Goal: Task Accomplishment & Management: Complete application form

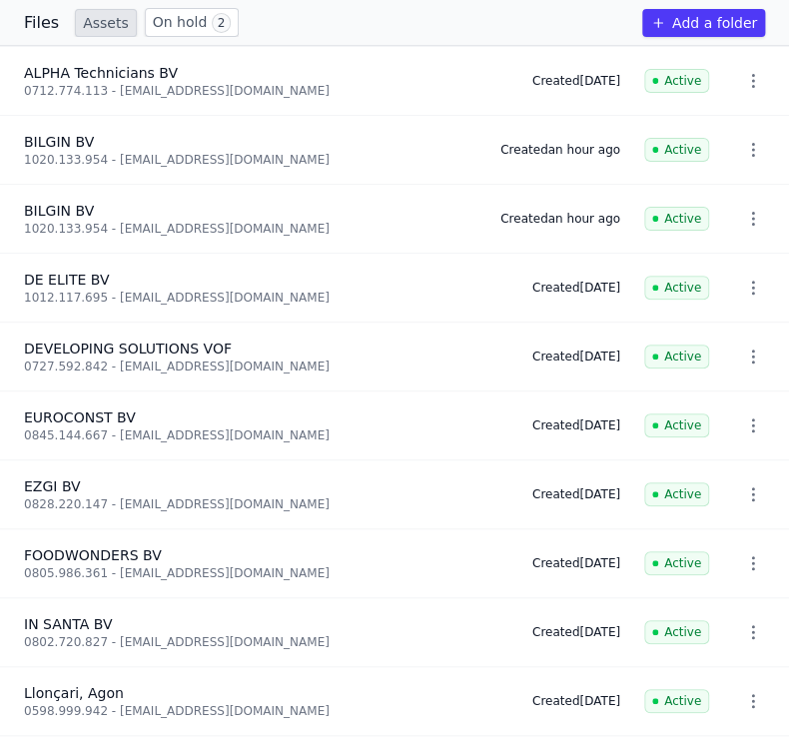
click at [167, 25] on font "On hold" at bounding box center [180, 22] width 55 height 16
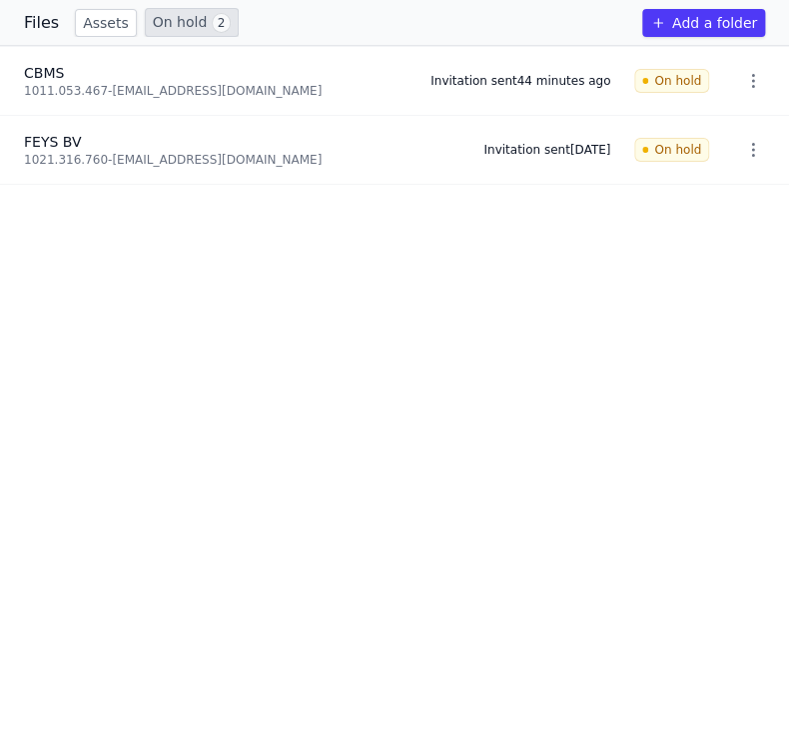
click at [32, 24] on font "Files" at bounding box center [41, 22] width 35 height 19
click at [125, 20] on link "Assets" at bounding box center [106, 23] width 62 height 28
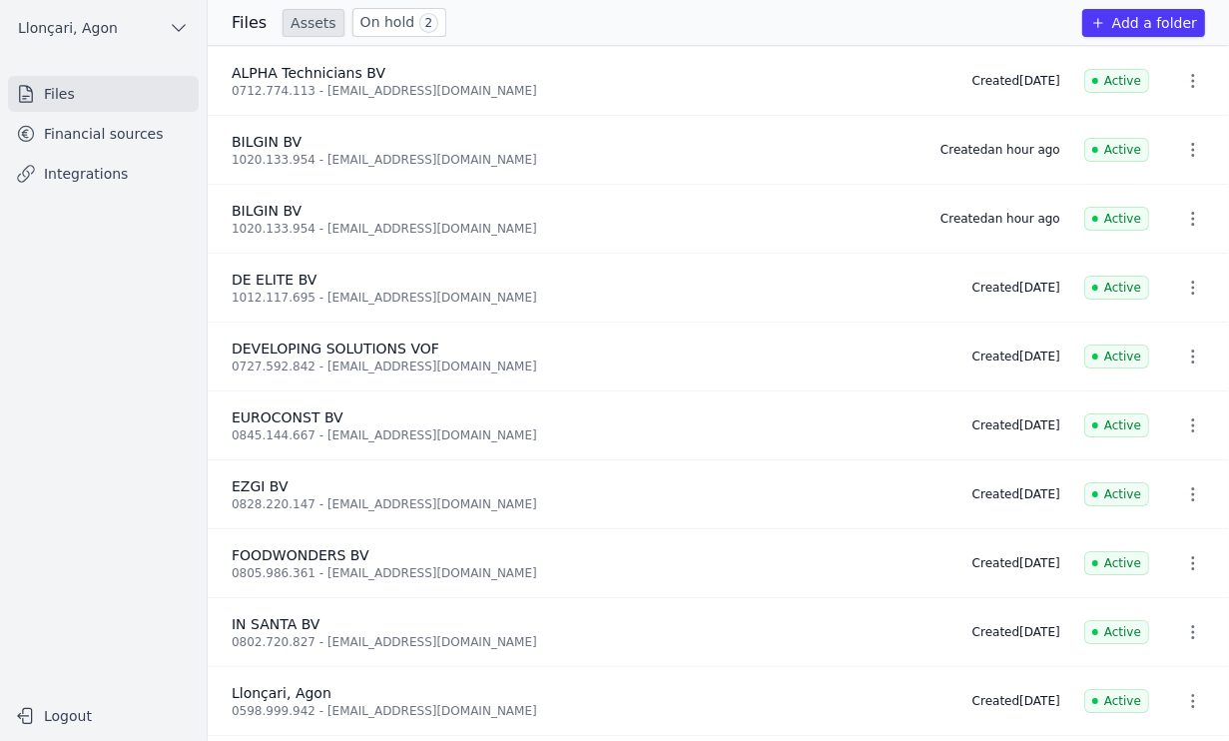
click at [129, 133] on font "Financial sources" at bounding box center [104, 134] width 120 height 16
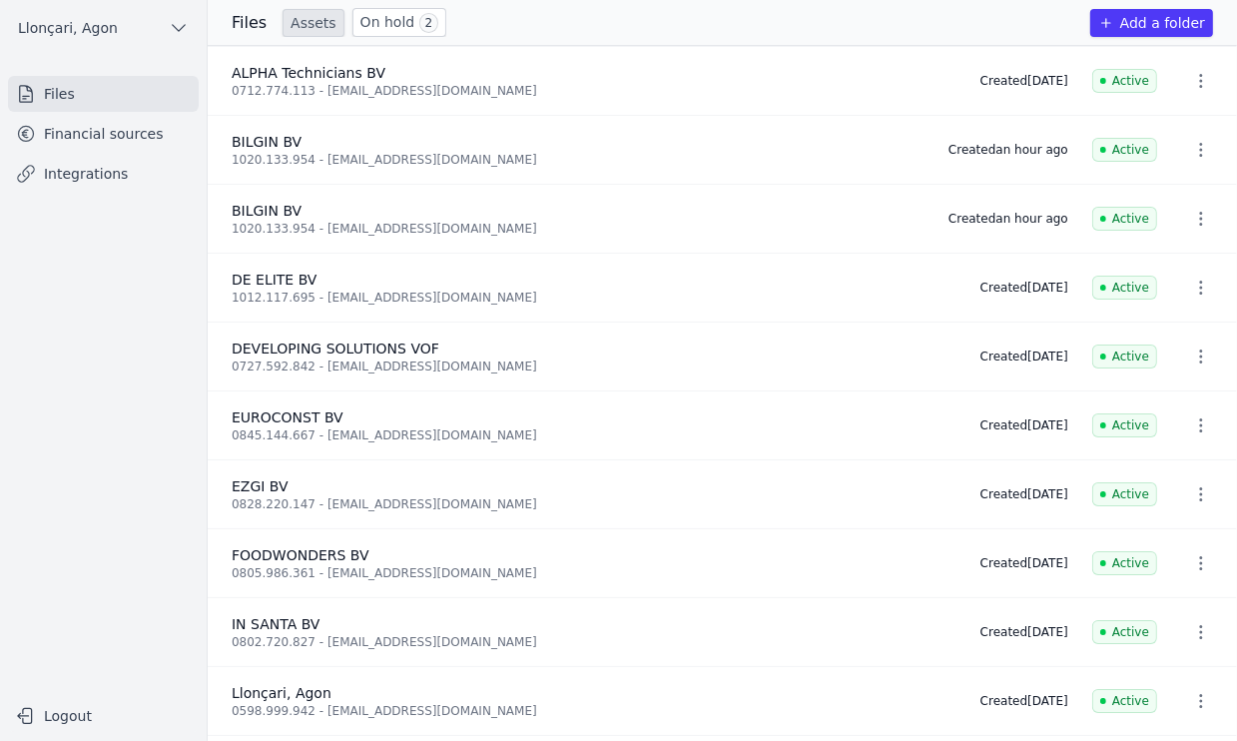
click at [94, 136] on font "Financial sources" at bounding box center [104, 134] width 120 height 16
click at [92, 134] on font "Financial sources" at bounding box center [104, 134] width 120 height 16
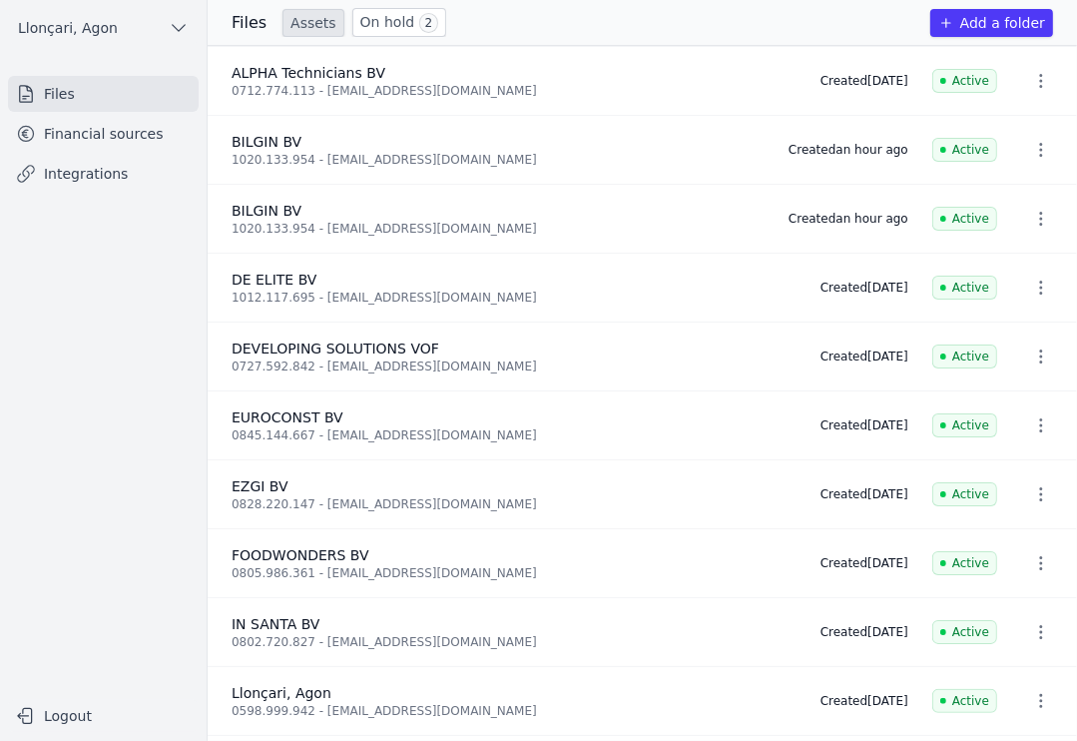
click at [77, 137] on font "Financial sources" at bounding box center [104, 134] width 120 height 16
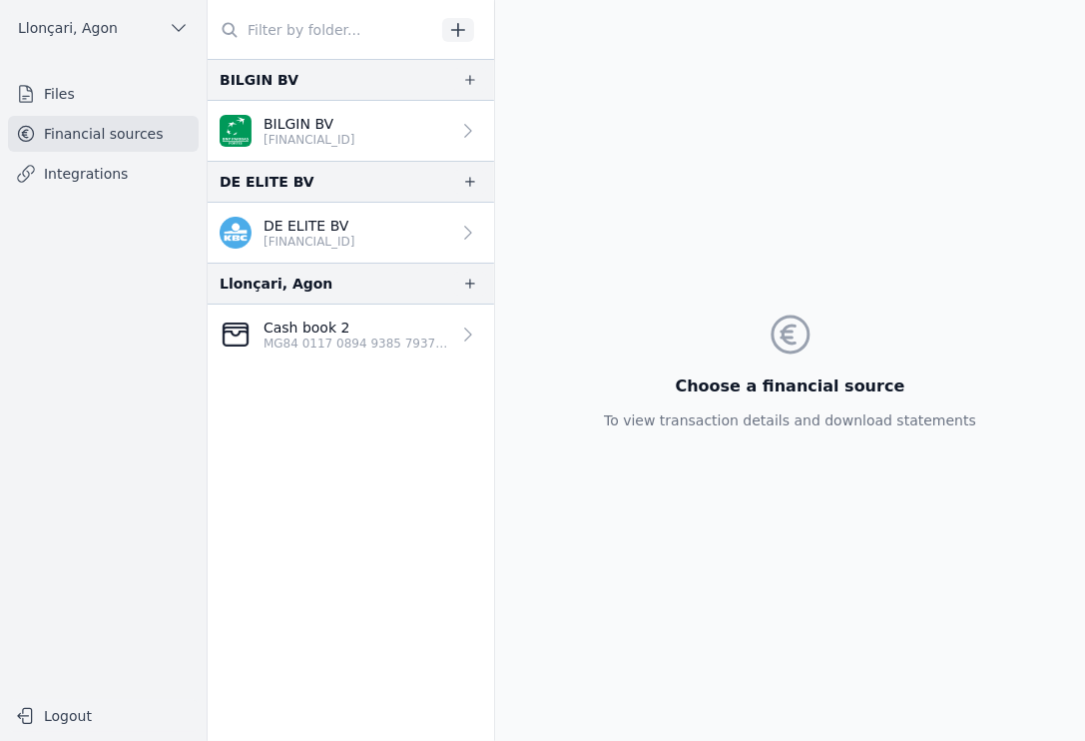
click at [253, 463] on nav "BILGIN BV BILGIN BV BE57 0020 0245 2135 DE ELITE BV DE ELITE BV BE20 7310 6012 …" at bounding box center [351, 400] width 287 height 682
click at [69, 91] on font "Files" at bounding box center [59, 94] width 31 height 16
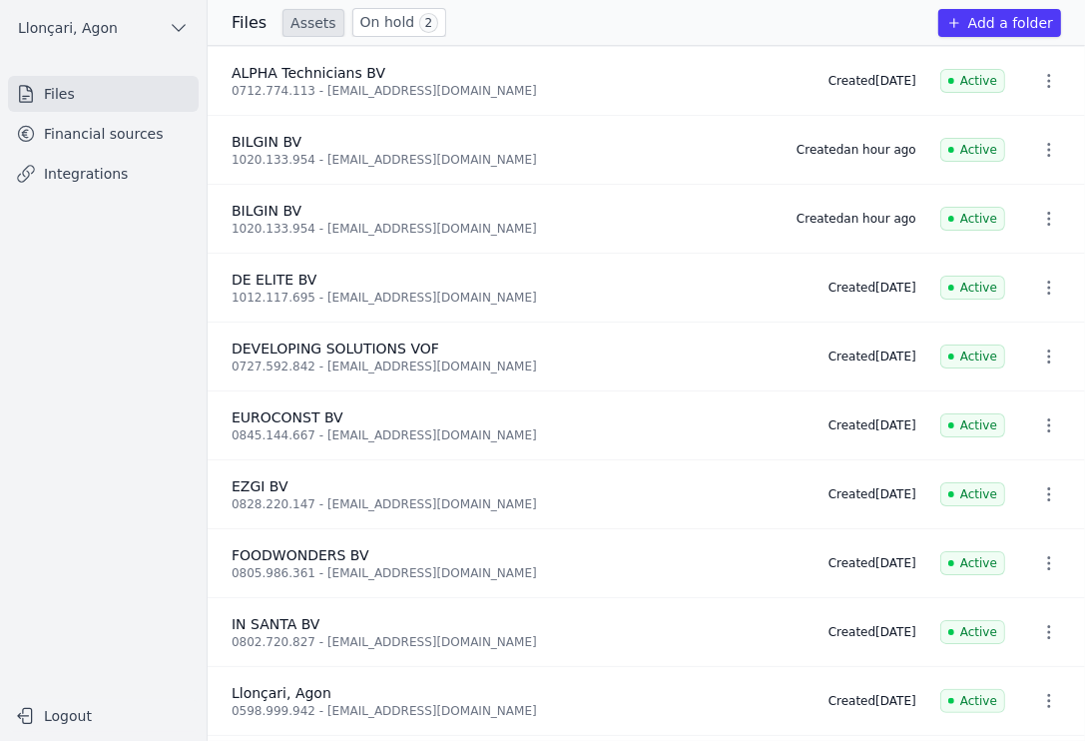
click at [305, 143] on div "BILGIN BV" at bounding box center [502, 142] width 541 height 20
click at [310, 283] on div "DE ELITE BV" at bounding box center [518, 280] width 573 height 20
click at [788, 287] on icon "button" at bounding box center [1049, 288] width 3 height 14
click at [788, 323] on font "DELETE" at bounding box center [1035, 330] width 54 height 20
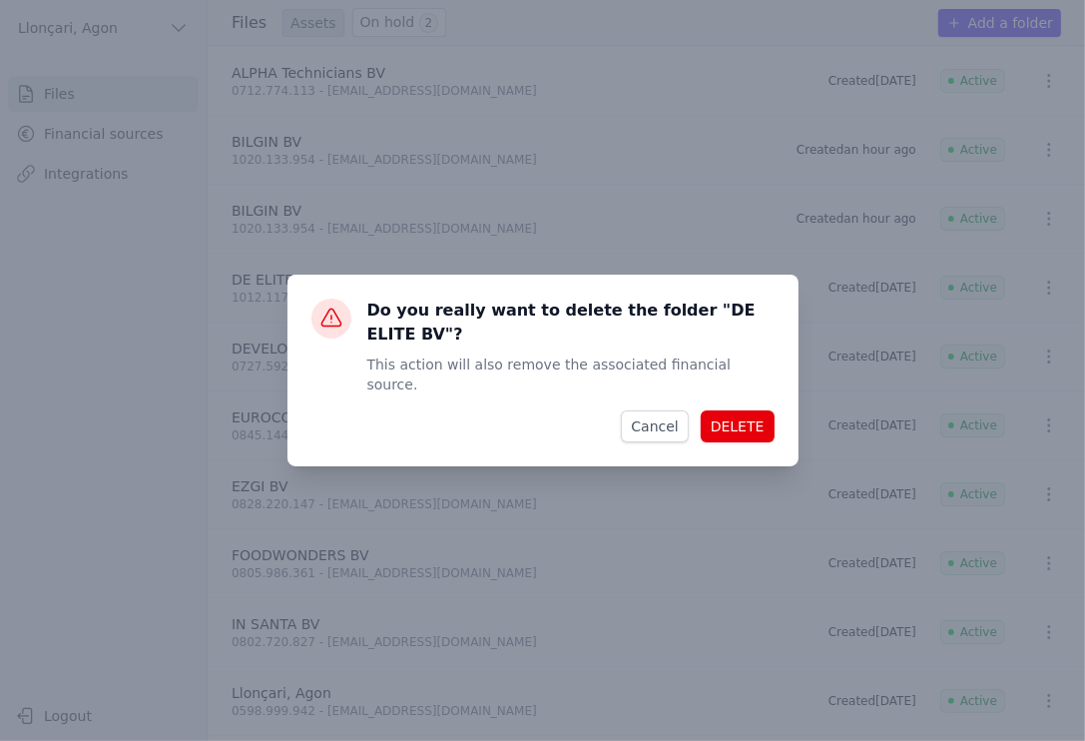
click at [755, 418] on font "DELETE" at bounding box center [738, 426] width 54 height 16
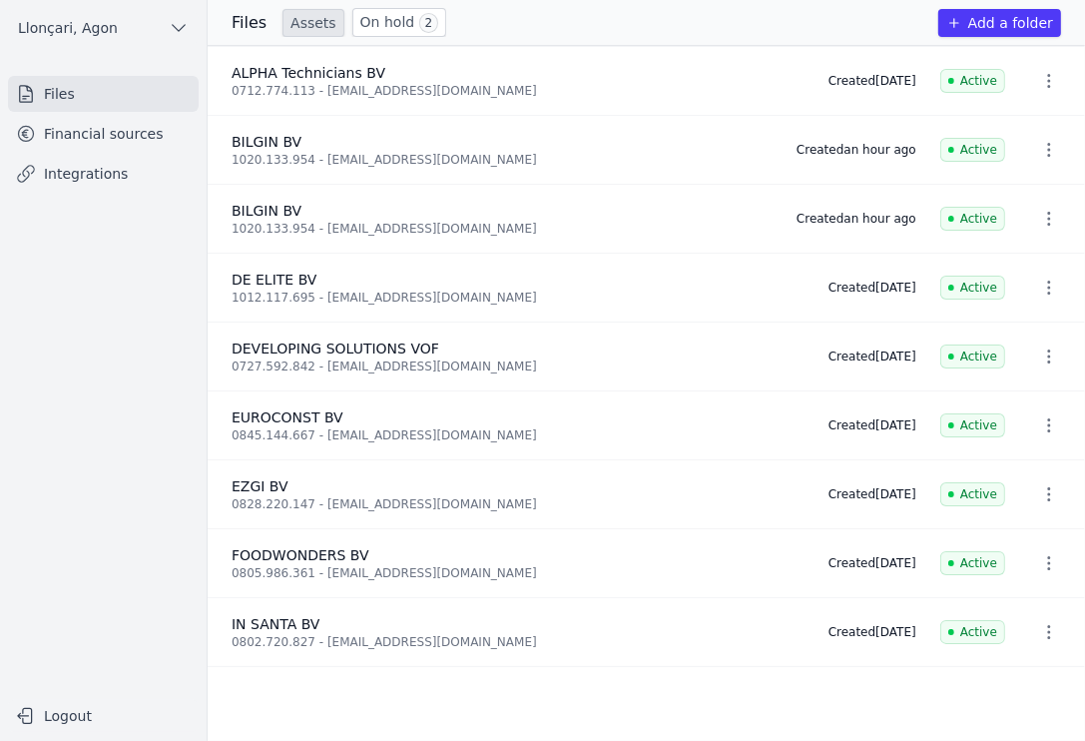
click at [101, 294] on nav "Files Financial sources Integrations" at bounding box center [103, 378] width 175 height 604
click at [283, 286] on font "DE ELITE BV" at bounding box center [274, 280] width 85 height 16
click at [788, 286] on icon "button" at bounding box center [1049, 288] width 3 height 14
click at [788, 326] on font "DELETE" at bounding box center [1035, 330] width 54 height 16
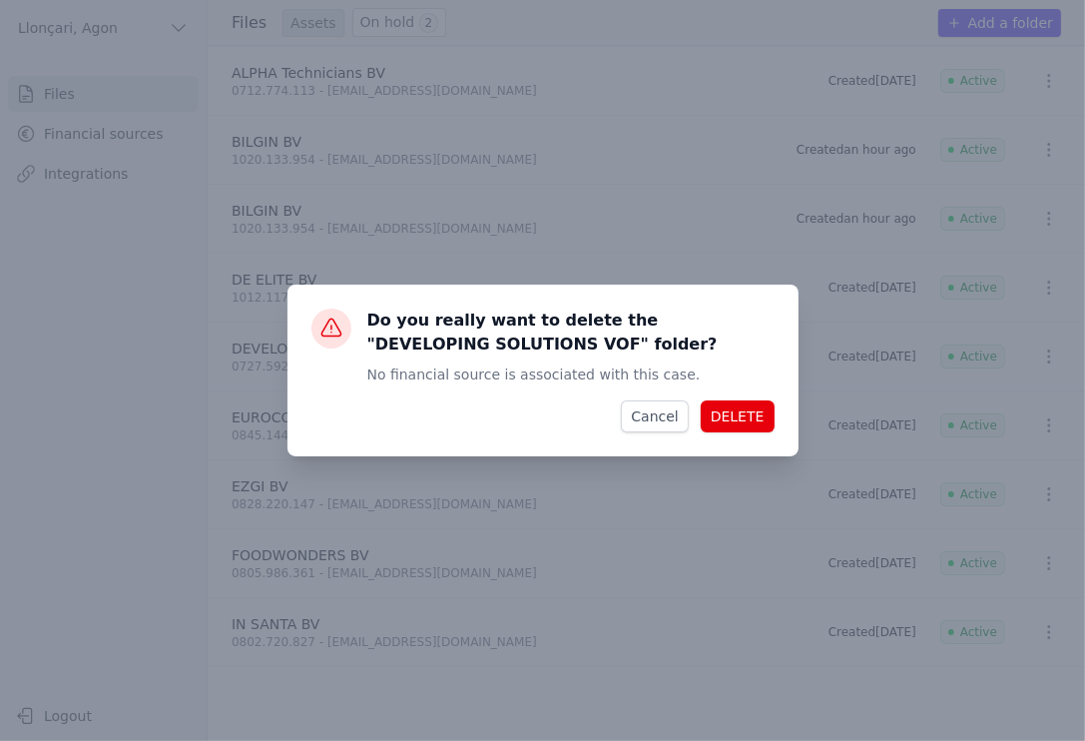
click at [678, 417] on font "Cancel" at bounding box center [654, 416] width 47 height 16
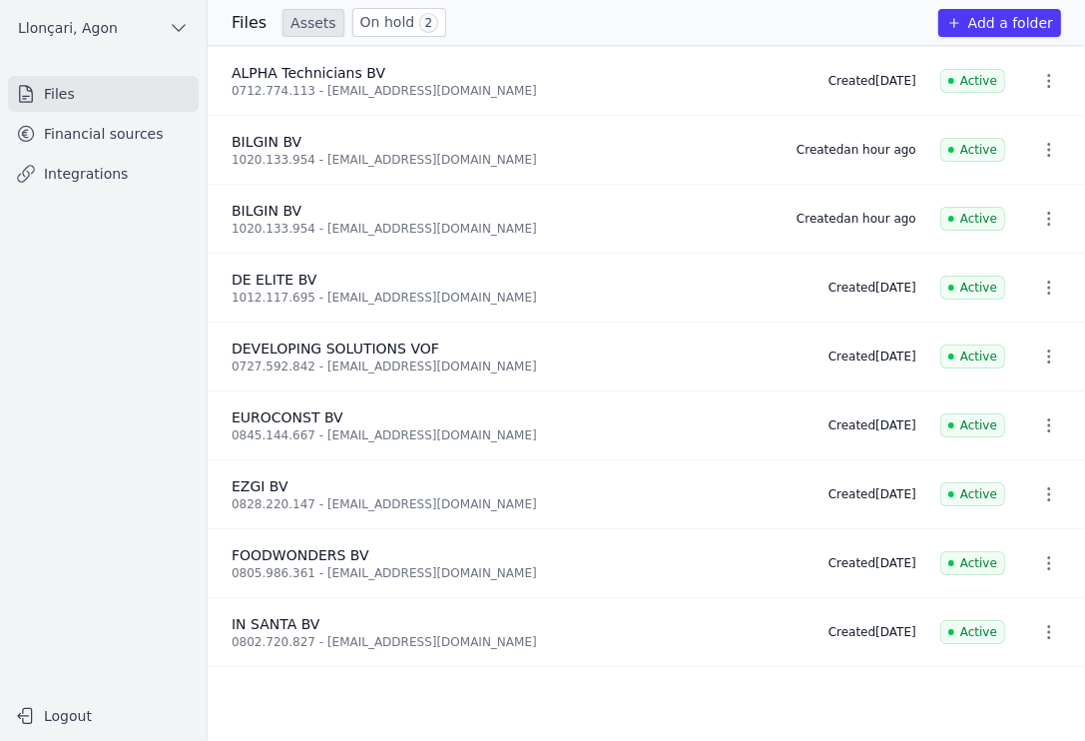
click at [101, 131] on font "Financial sources" at bounding box center [104, 134] width 120 height 16
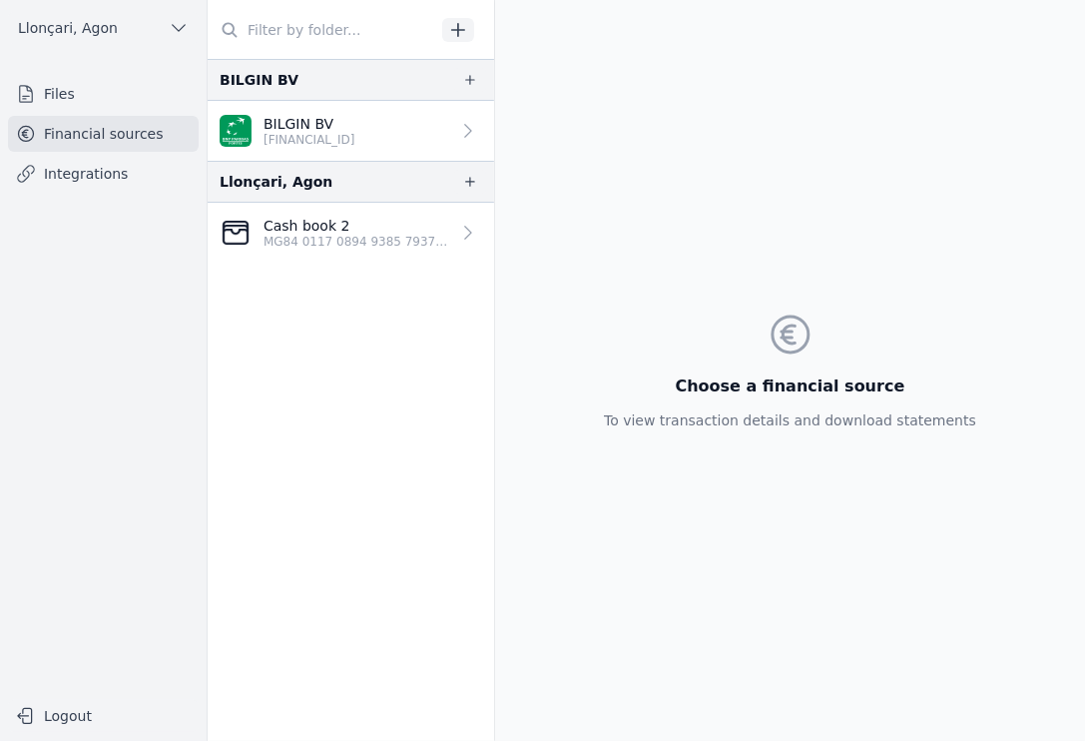
click at [60, 91] on font "Files" at bounding box center [59, 94] width 31 height 16
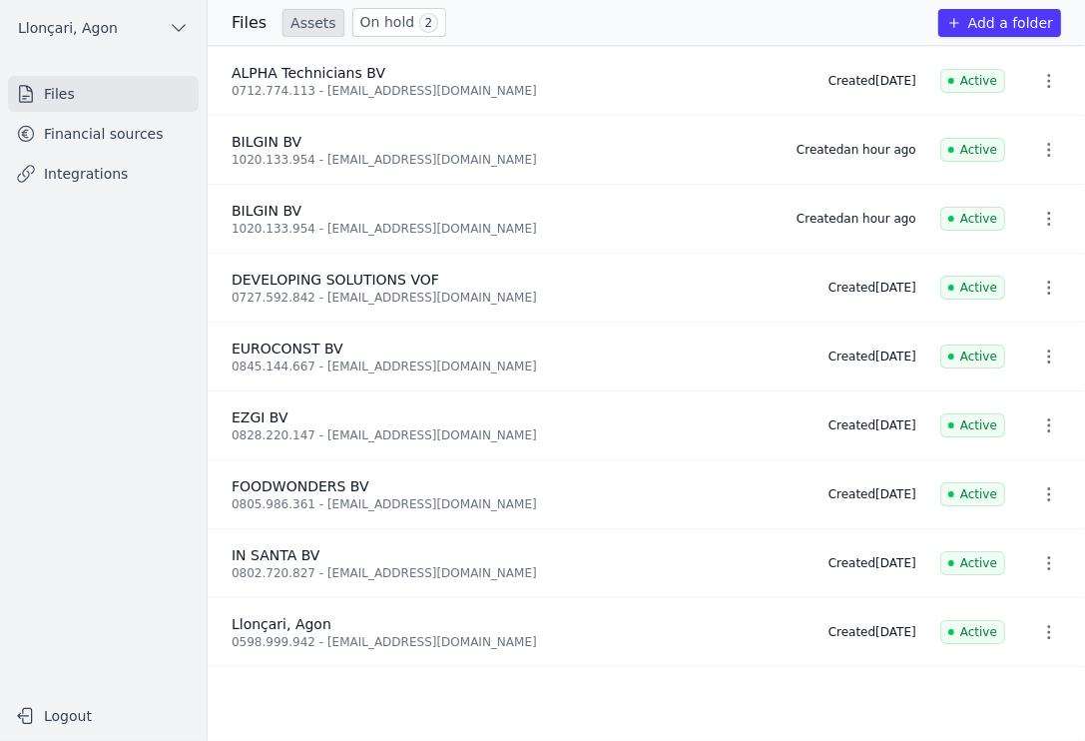
click at [108, 81] on link "Files" at bounding box center [103, 94] width 191 height 36
click at [86, 389] on nav "Files Financial sources Integrations" at bounding box center [103, 378] width 175 height 604
click at [788, 19] on font "Add a folder" at bounding box center [1010, 23] width 85 height 16
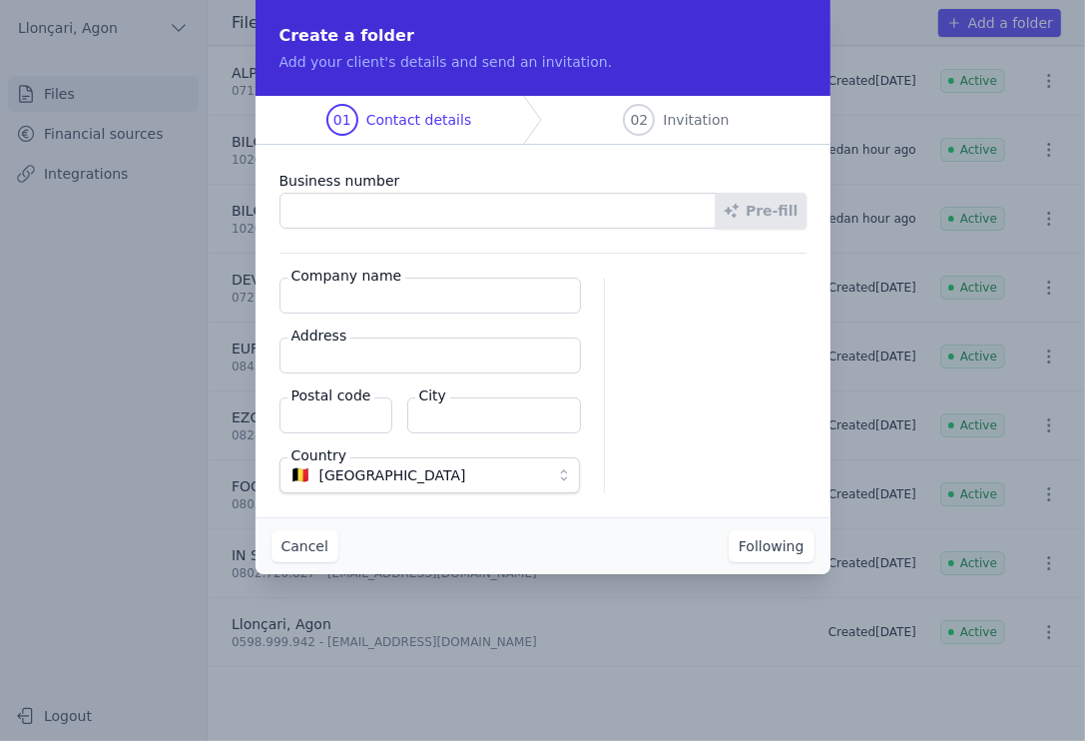
click at [385, 195] on input "Business number" at bounding box center [499, 211] width 438 height 36
type input "1012.117.695"
click at [366, 284] on font "Company name" at bounding box center [347, 276] width 111 height 16
click at [366, 284] on input "Company name" at bounding box center [431, 296] width 302 height 36
click at [284, 307] on input "Company name" at bounding box center [431, 296] width 302 height 36
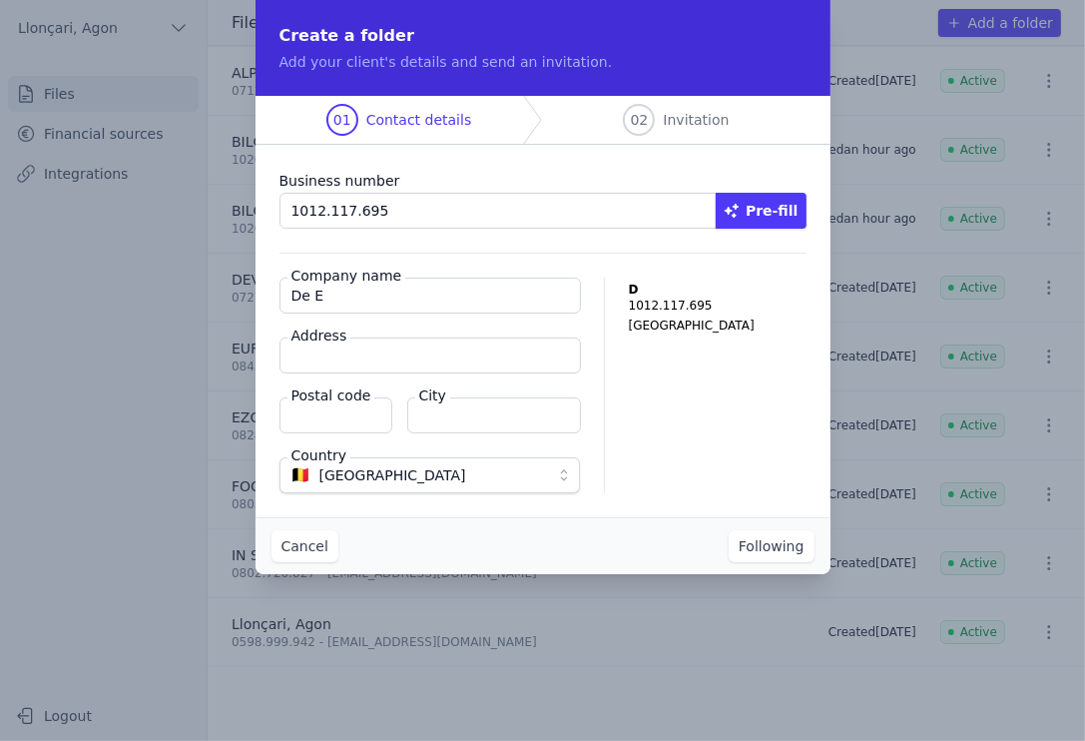
type input "DE ELITE BV"
click at [382, 349] on input "Address" at bounding box center [431, 355] width 302 height 36
click at [383, 350] on input "Address" at bounding box center [431, 355] width 302 height 36
paste input "Pelsveld 17"
type input "Pelsveld 17"
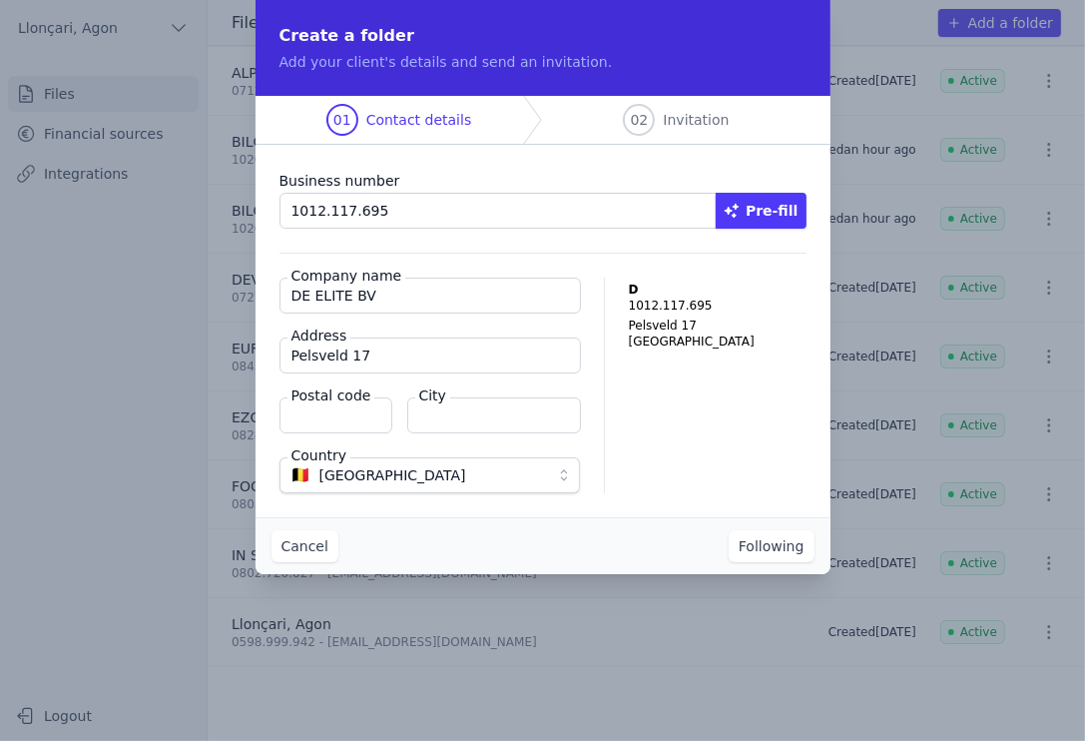
click at [332, 420] on input "Postal code" at bounding box center [336, 415] width 113 height 36
type input "3583"
click at [450, 411] on input "City" at bounding box center [494, 415] width 174 height 36
type input "Beringen"
click at [775, 550] on font "Following" at bounding box center [772, 546] width 66 height 16
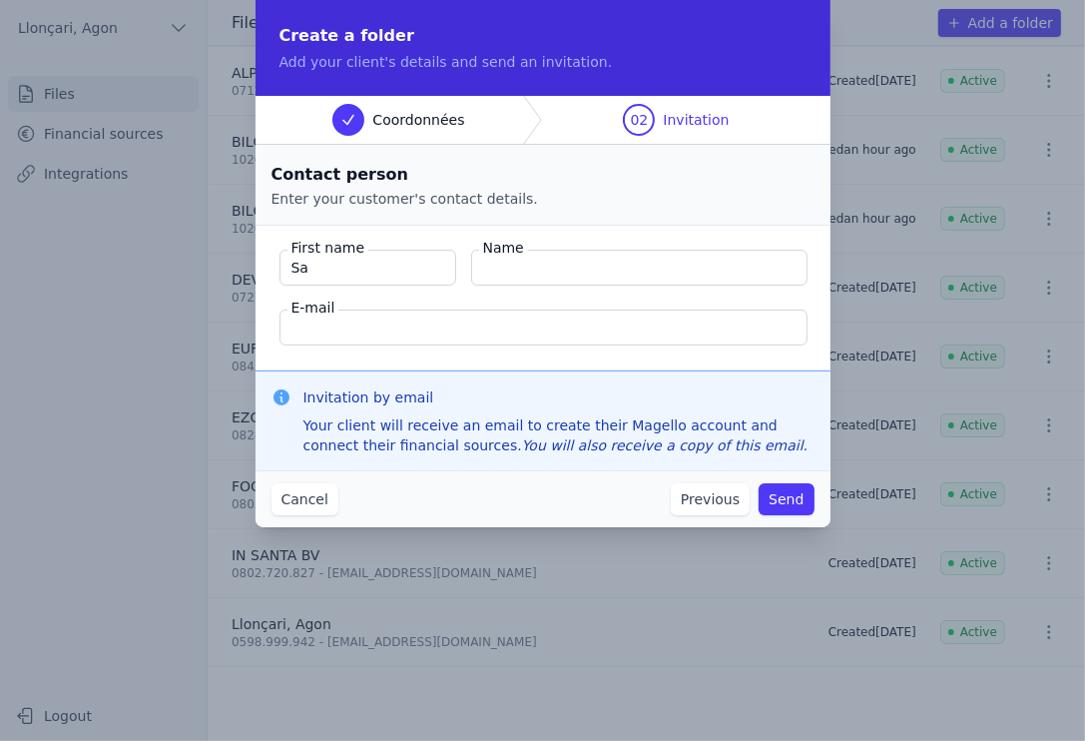
type input "Saritas"
click at [514, 272] on input "Name" at bounding box center [639, 268] width 336 height 36
type input "Samet"
click at [395, 332] on input "E-mail" at bounding box center [544, 327] width 528 height 36
type input "s"
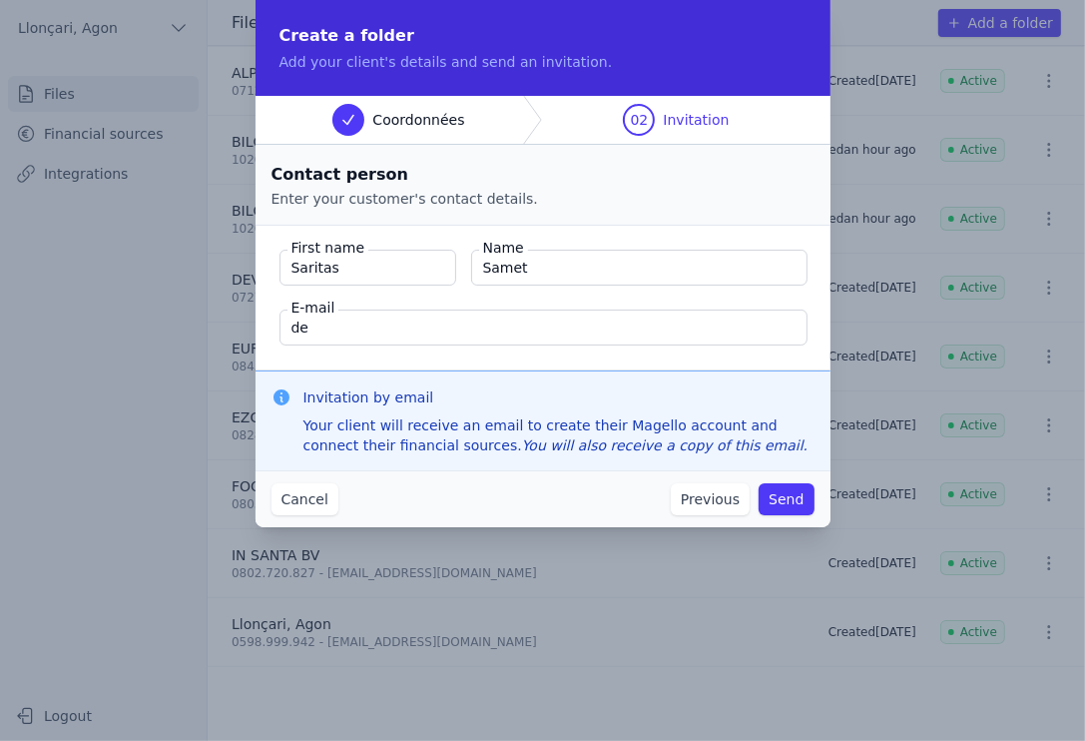
type input "deelitebe@gmail.com"
click at [503, 505] on div "Cancel Previous Send" at bounding box center [543, 498] width 575 height 57
click at [731, 402] on h3 "Invitation by email" at bounding box center [559, 397] width 511 height 20
click at [788, 504] on font "Send" at bounding box center [786, 499] width 35 height 16
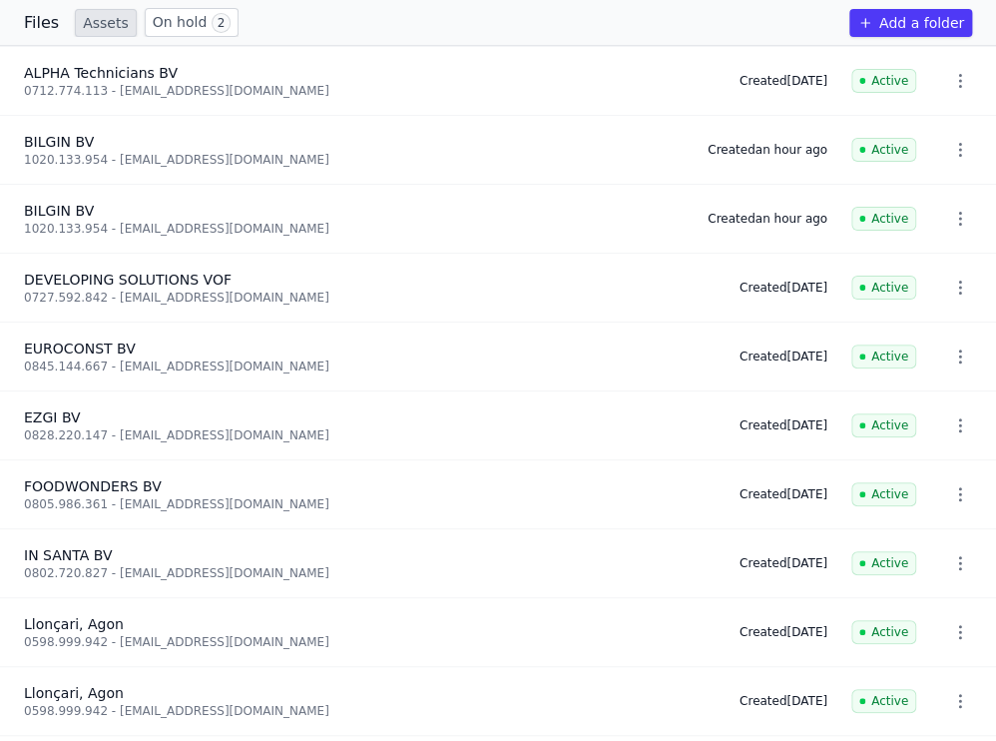
click at [0, 322] on li "EUROCONST BV 0845.144.667 - atidoor2023@gmail.com Created 21 days ago Active" at bounding box center [498, 356] width 996 height 69
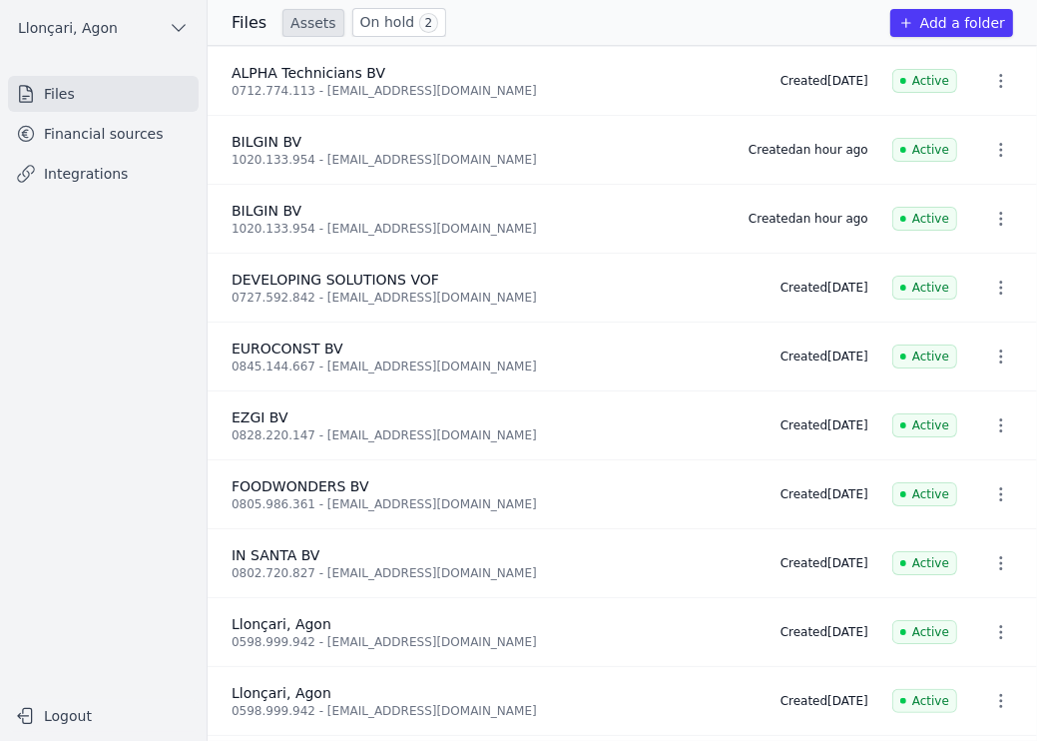
click at [104, 127] on font "Financial sources" at bounding box center [104, 134] width 120 height 16
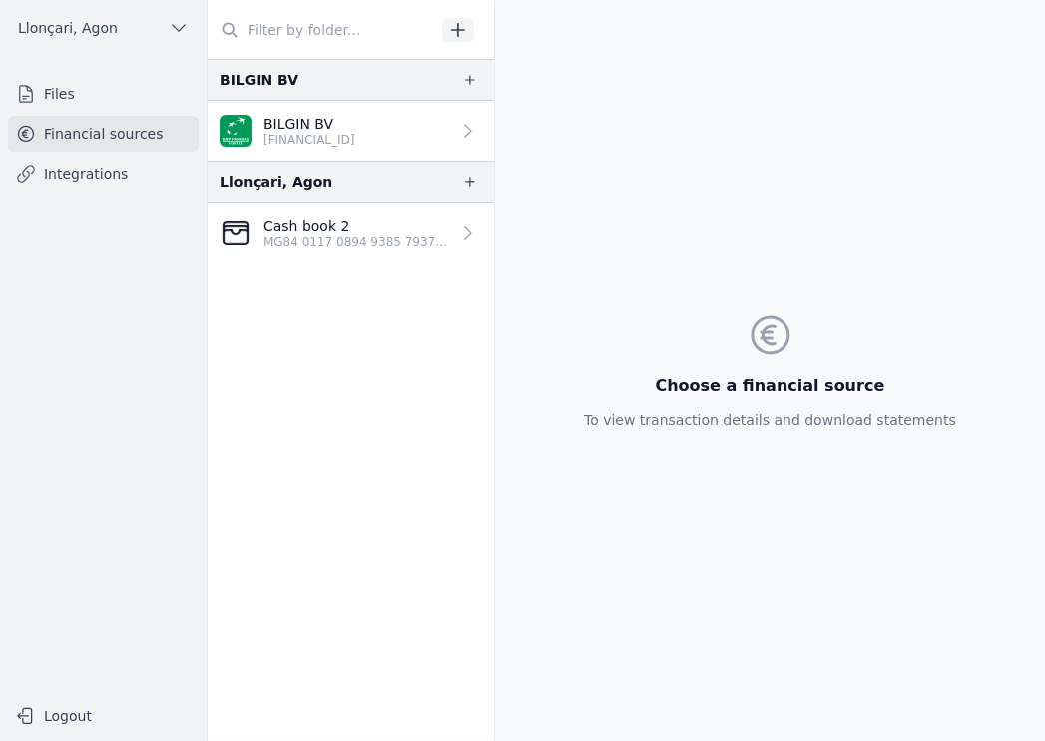
click at [52, 96] on font "Files" at bounding box center [59, 94] width 31 height 16
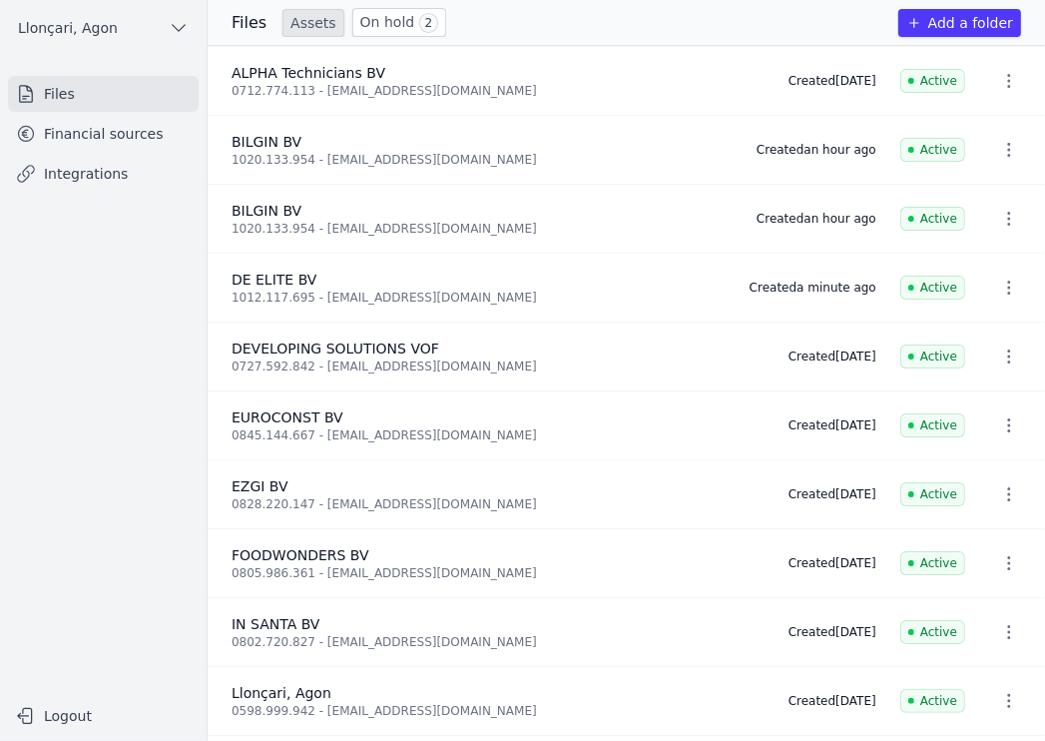
click at [72, 405] on nav "Files Financial sources Integrations" at bounding box center [103, 378] width 175 height 604
click at [52, 96] on font "Files" at bounding box center [59, 94] width 31 height 16
click at [788, 16] on font "Add a folder" at bounding box center [970, 23] width 85 height 16
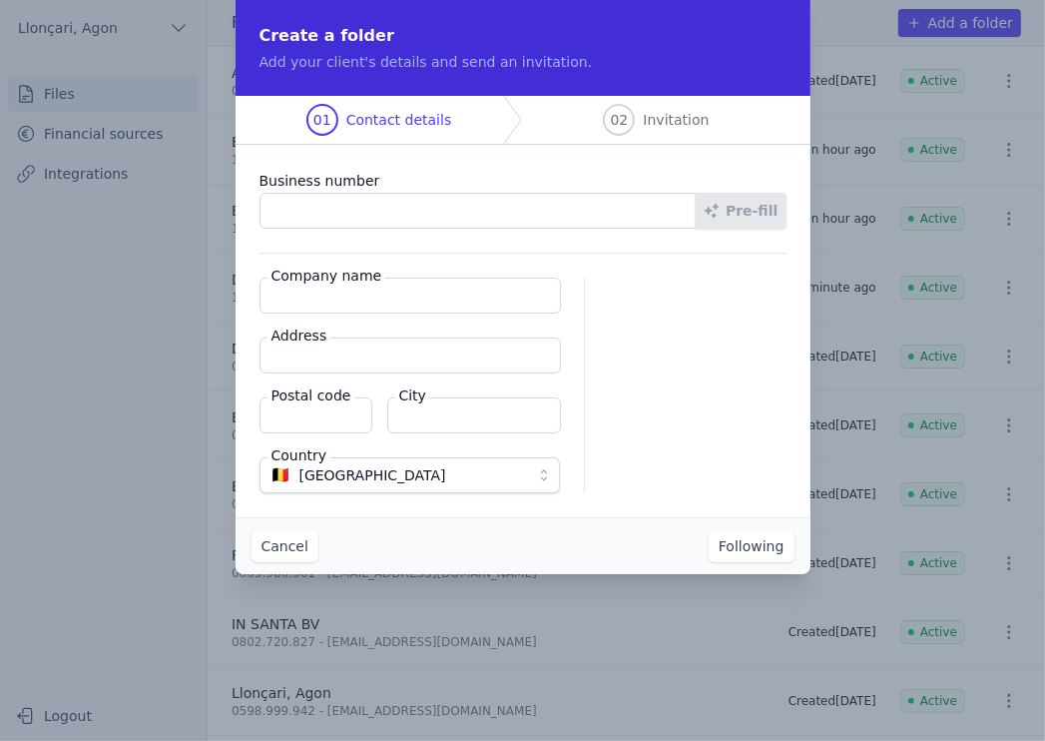
click at [314, 213] on input "Business number" at bounding box center [479, 211] width 438 height 36
type input "1021.316.760"
click at [314, 308] on input "Company name" at bounding box center [411, 296] width 302 height 36
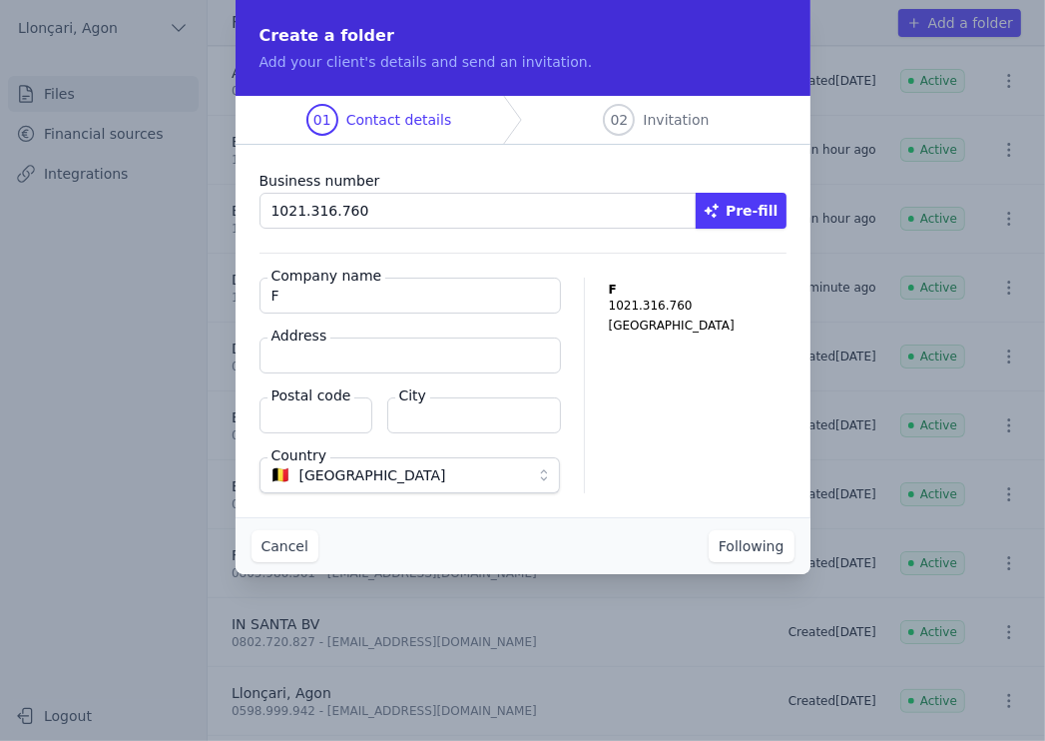
type input "FEYS BV"
click at [353, 353] on input "Address" at bounding box center [411, 355] width 302 height 36
click at [383, 354] on input "Address" at bounding box center [411, 355] width 302 height 36
paste input "Statiestraat 136"
type input "Statiestraat 136"
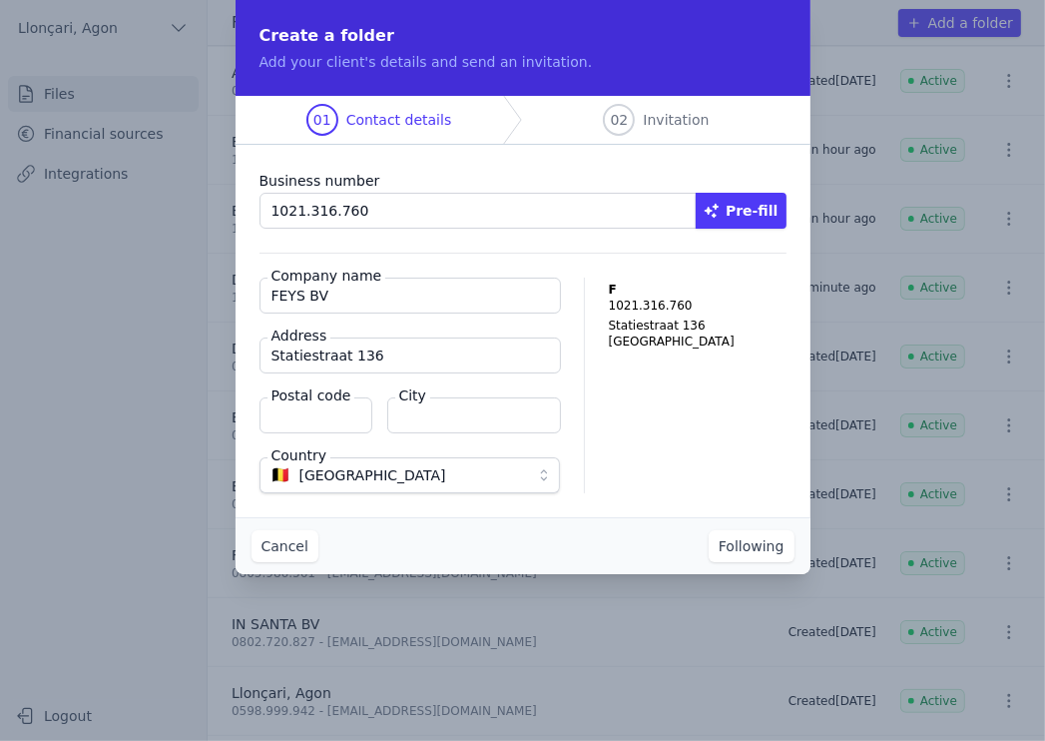
click at [314, 419] on input "Postal code" at bounding box center [316, 415] width 113 height 36
type input "2600"
click at [439, 415] on input "City" at bounding box center [474, 415] width 174 height 36
type input "Antwerpen"
click at [382, 475] on span "🇧🇪 Belgium" at bounding box center [396, 475] width 249 height 24
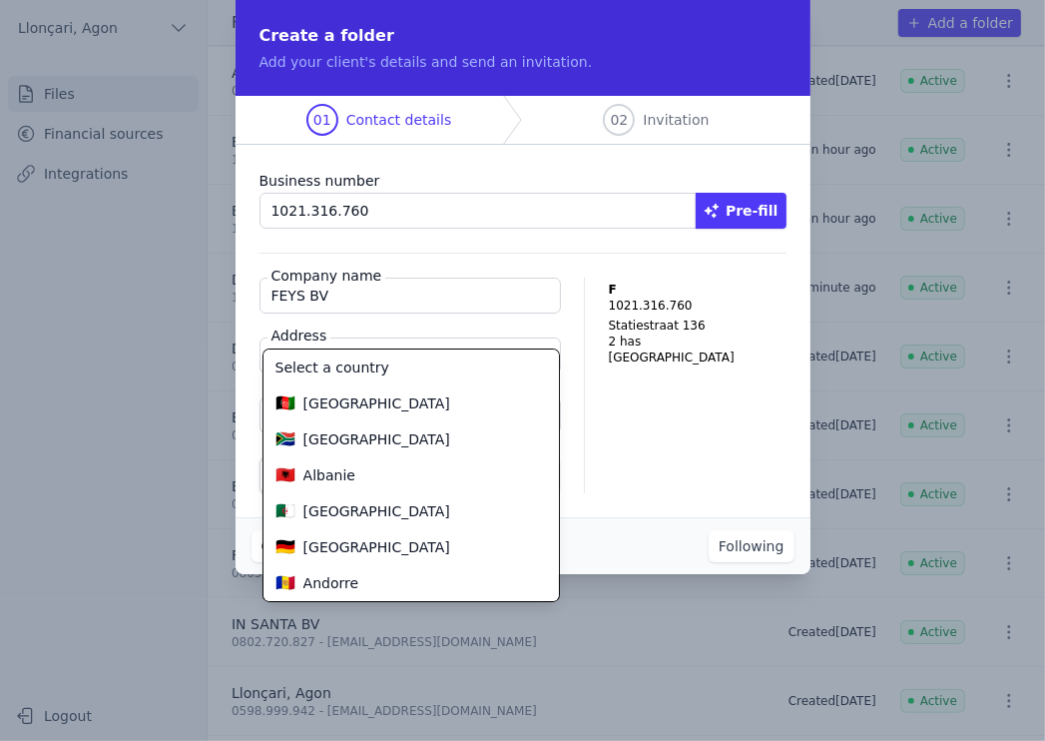
scroll to position [575, 0]
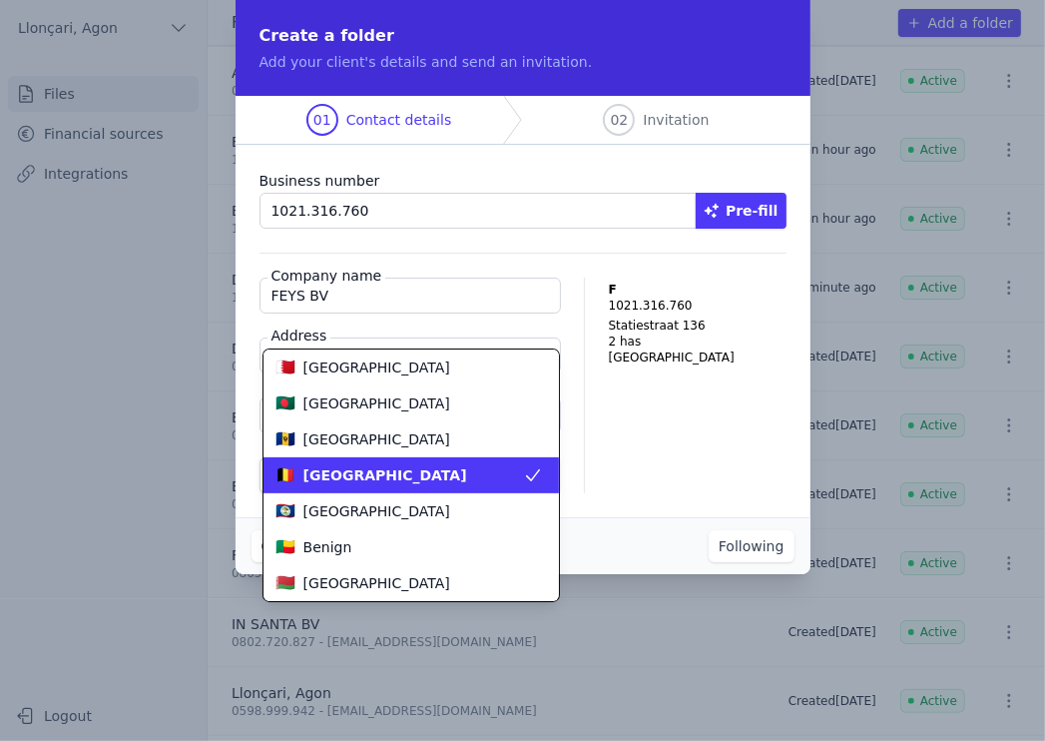
click at [382, 475] on div "🇧🇪 Belgium" at bounding box center [400, 475] width 248 height 20
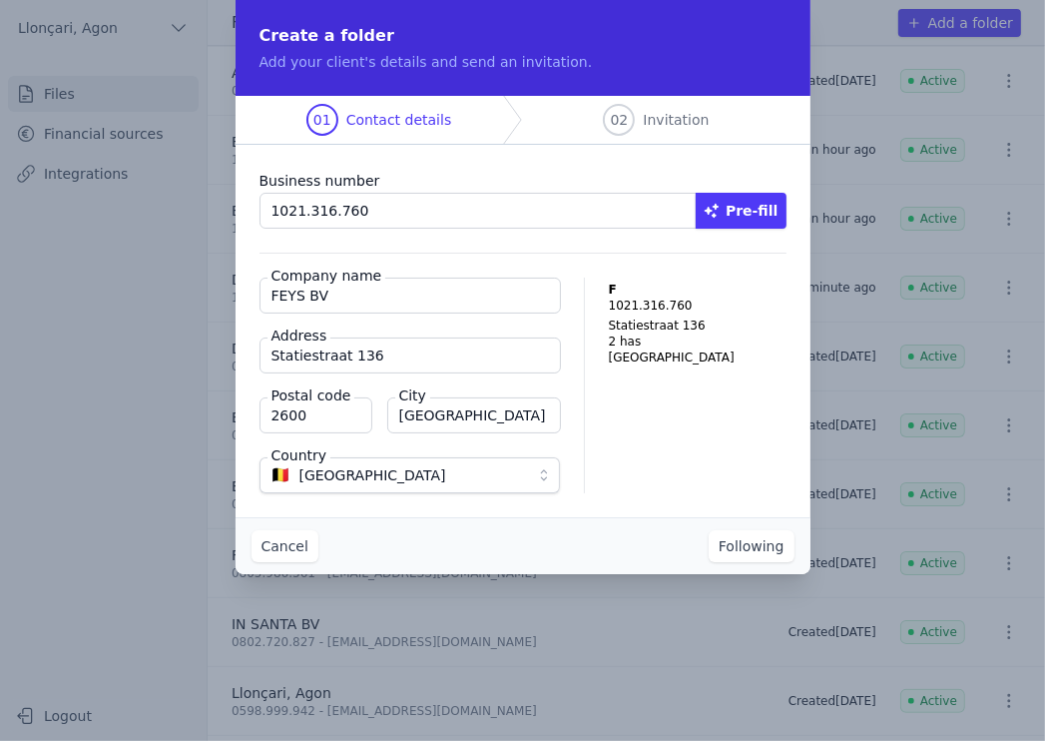
click at [653, 514] on div "Business number 1021.316.760 Pre-fill Company name FEYS BV Address Statiestraat…" at bounding box center [523, 331] width 575 height 372
click at [749, 538] on font "Following" at bounding box center [752, 546] width 66 height 16
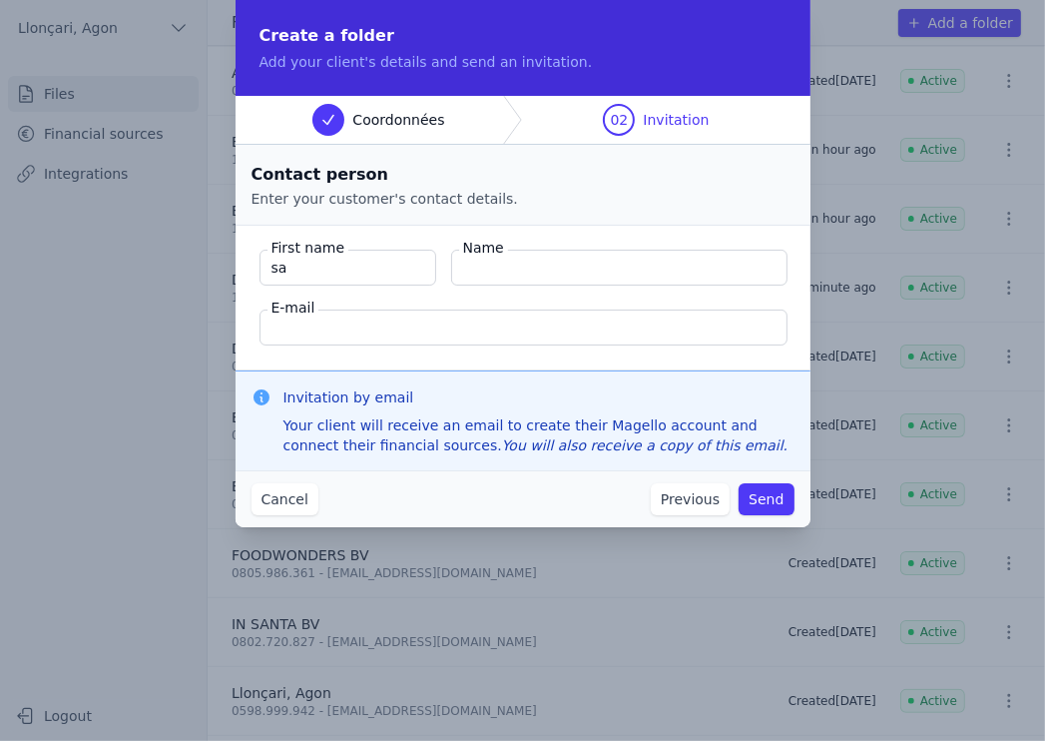
type input "s"
type input "Kurşunlu"
click at [497, 264] on input "Name" at bounding box center [619, 268] width 336 height 36
type input "Sabri"
click at [373, 332] on input "E-mail" at bounding box center [524, 327] width 528 height 36
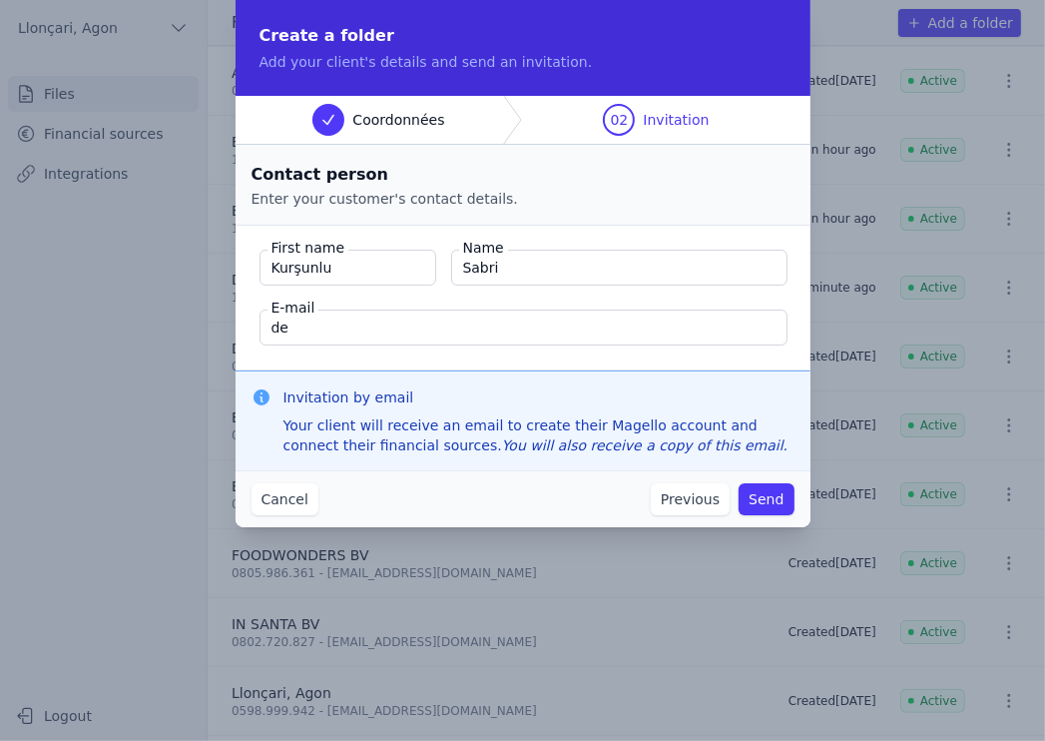
type input "d"
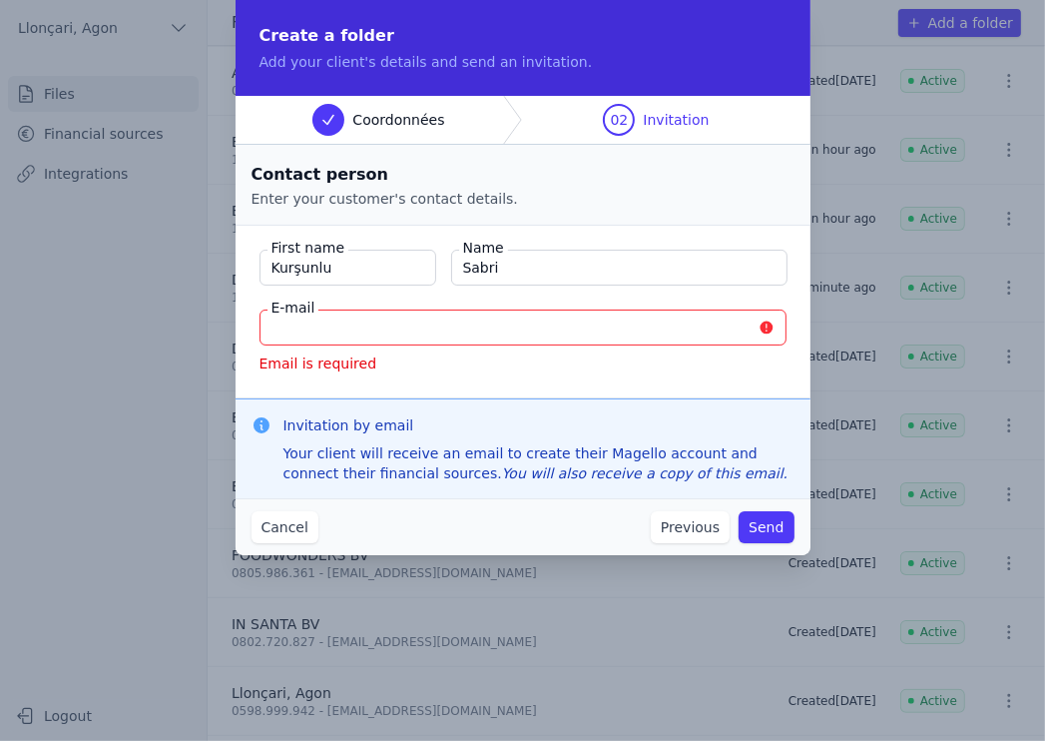
click at [339, 322] on input "E-mail" at bounding box center [523, 327] width 527 height 36
type input "veda2099@hotmail.com"
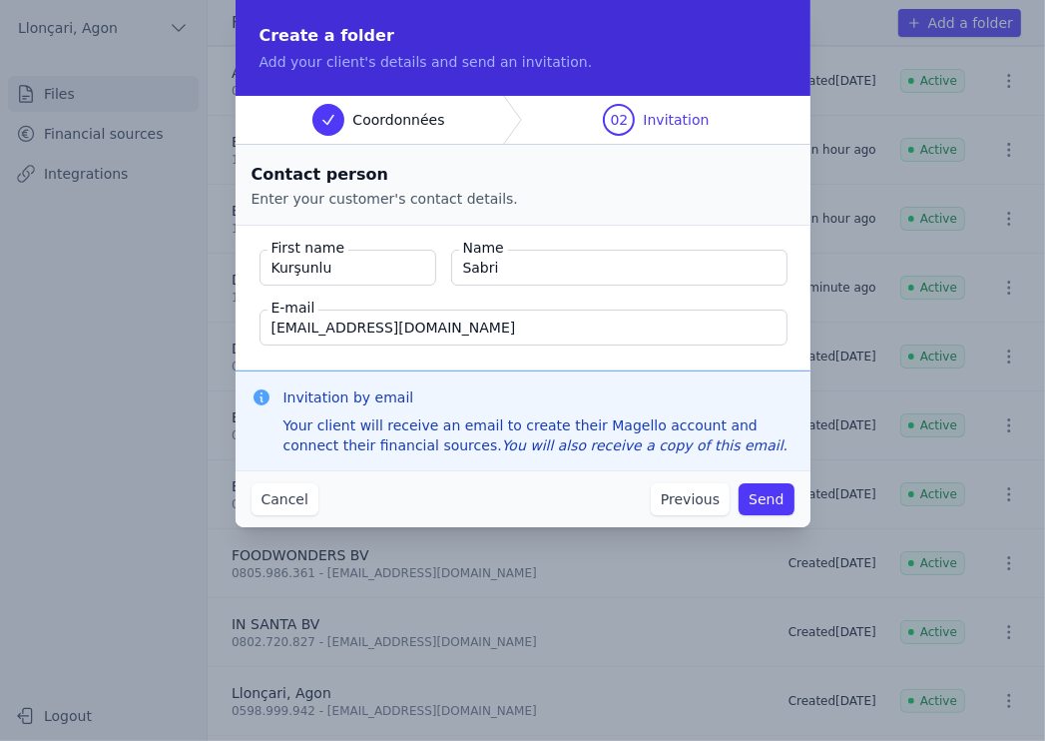
click at [766, 499] on font "Send" at bounding box center [766, 499] width 35 height 16
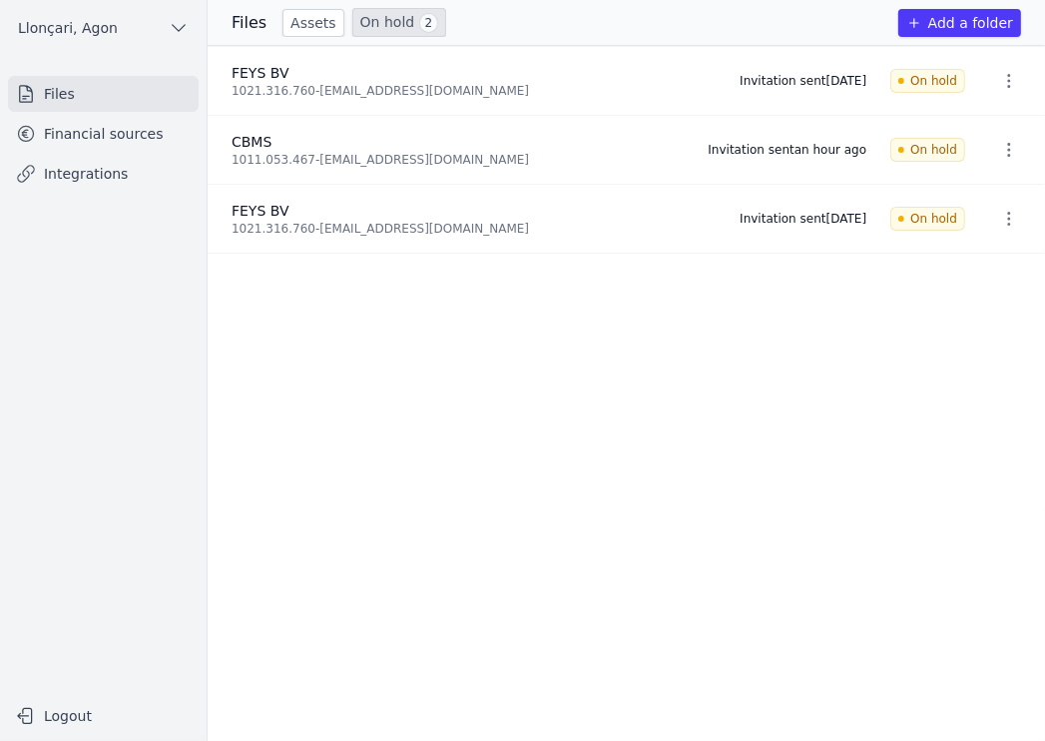
click at [140, 140] on font "Financial sources" at bounding box center [104, 134] width 120 height 16
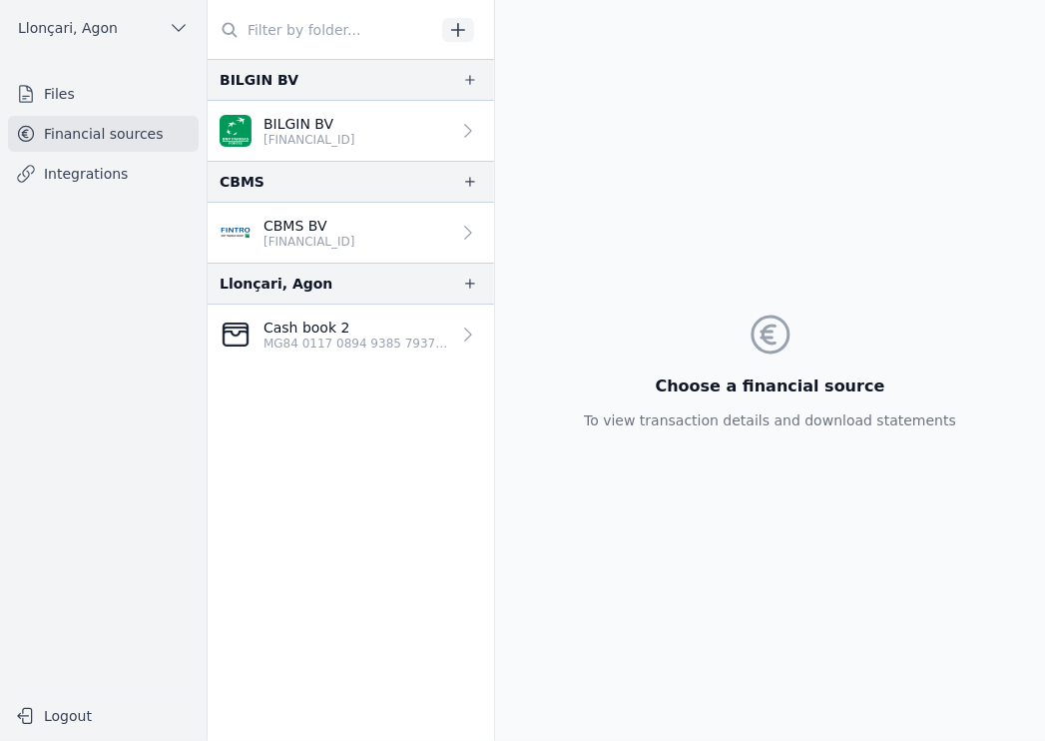
click at [4, 10] on div "Llonçari, Agon Files Financial sources Integrations Logout" at bounding box center [104, 370] width 208 height 741
click at [112, 317] on nav "Files Financial sources Integrations" at bounding box center [103, 378] width 175 height 604
click at [56, 88] on font "Files" at bounding box center [59, 94] width 31 height 16
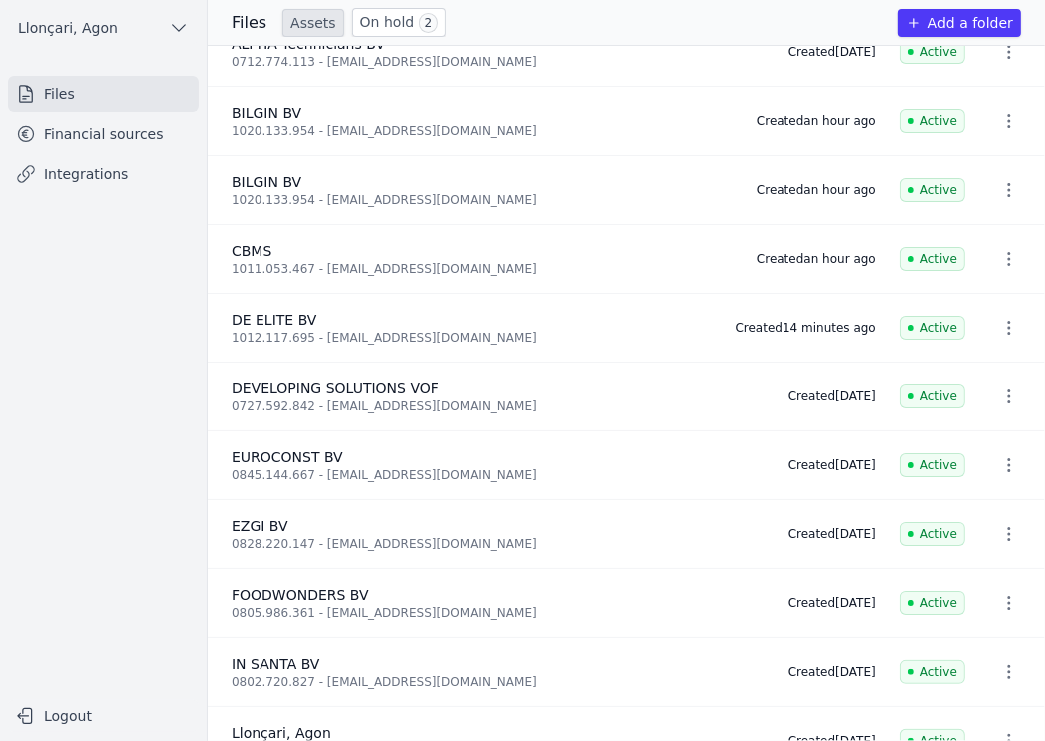
scroll to position [68, 0]
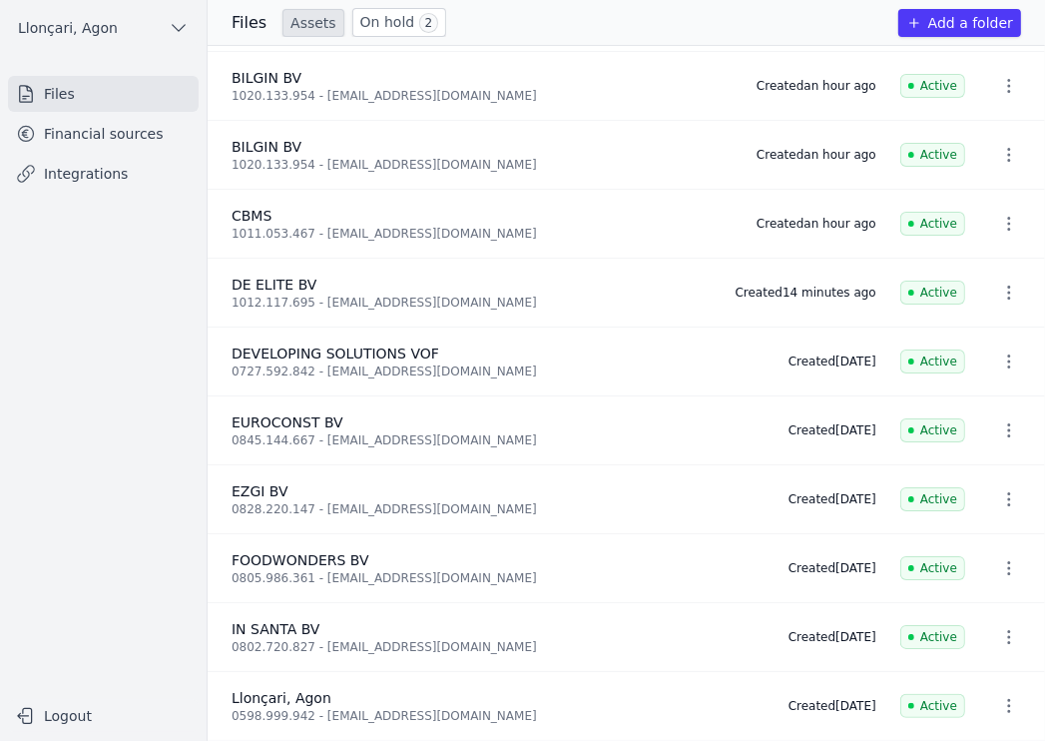
click at [334, 556] on font "FOODWONDERS BV" at bounding box center [301, 560] width 138 height 16
click at [870, 567] on font "21 days ago" at bounding box center [856, 568] width 41 height 14
click at [1008, 562] on icon "button" at bounding box center [1009, 568] width 3 height 14
click at [986, 609] on font "DELETE" at bounding box center [995, 605] width 54 height 16
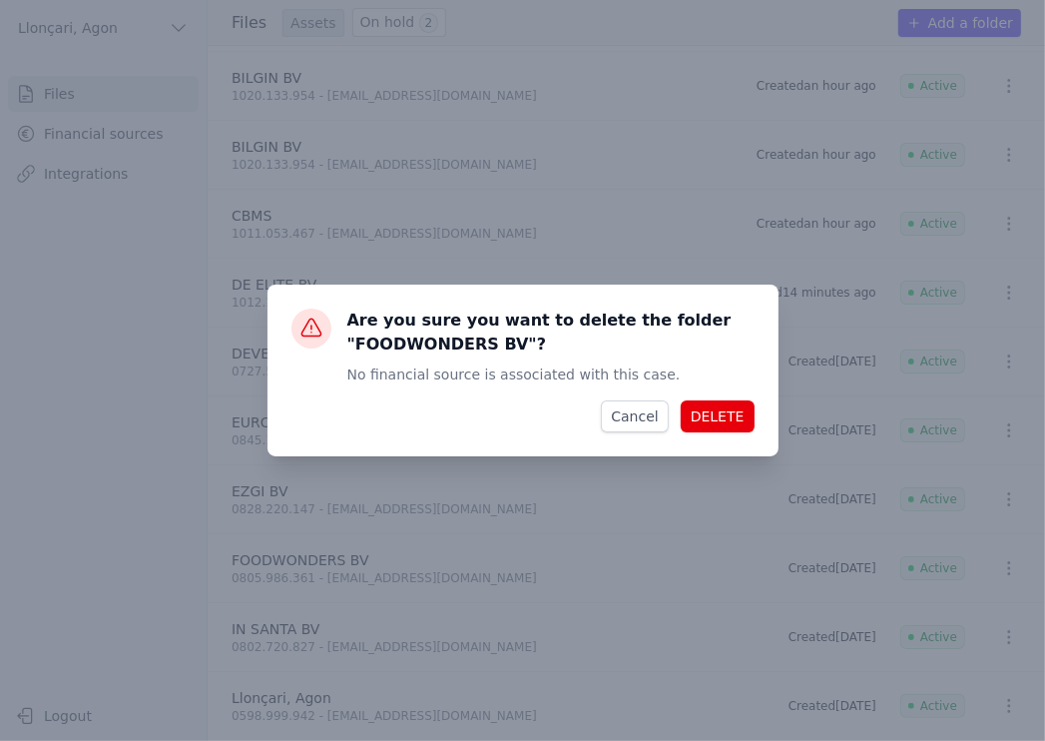
click at [726, 419] on font "DELETE" at bounding box center [718, 416] width 54 height 16
click at [102, 338] on div "Are you sure you want to delete the folder "FOODWONDERS BV"? No financial sourc…" at bounding box center [522, 370] width 1045 height 741
click at [625, 554] on div "Are you sure you want to delete the folder "FOODWONDERS BV"? No financial sourc…" at bounding box center [522, 370] width 1045 height 741
drag, startPoint x: 644, startPoint y: 425, endPoint x: 667, endPoint y: 569, distance: 145.6
click at [667, 567] on div "Are you sure you want to delete the folder "FOODWONDERS BV"? No financial sourc…" at bounding box center [522, 370] width 1045 height 741
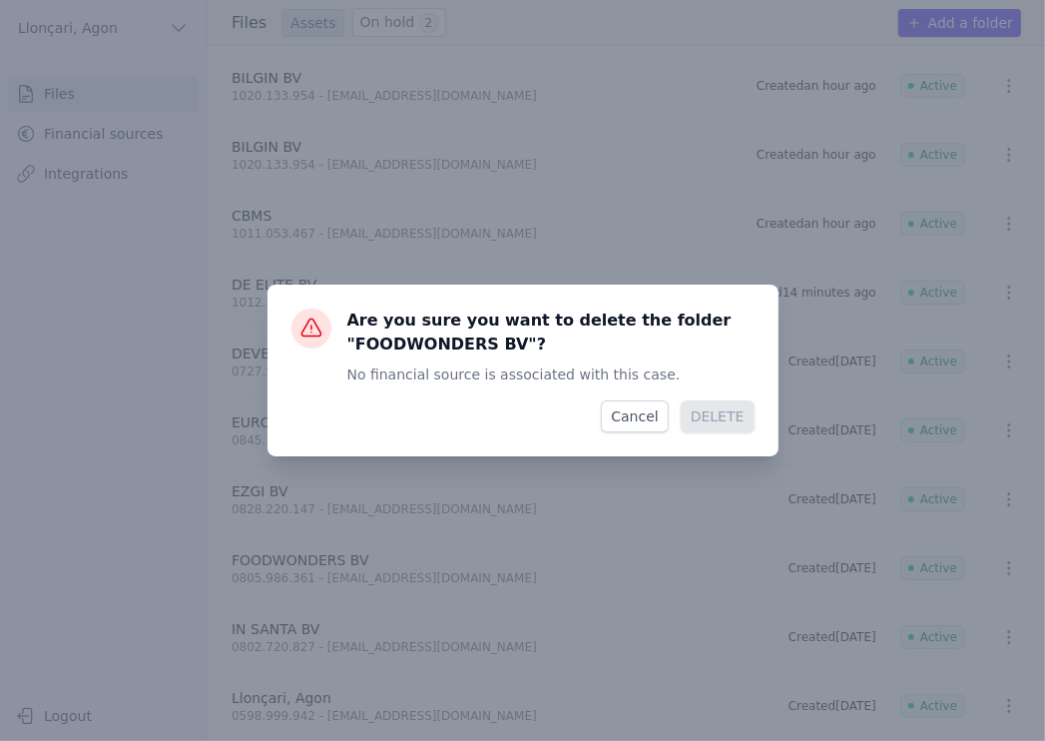
click at [664, 573] on div "Are you sure you want to delete the folder "FOODWONDERS BV"? No financial sourc…" at bounding box center [522, 370] width 1045 height 741
click at [494, 111] on div "Are you sure you want to delete the folder "FOODWONDERS BV"? No financial sourc…" at bounding box center [522, 370] width 1045 height 741
click at [35, 496] on div "Are you sure you want to delete the folder "FOODWONDERS BV"? No financial sourc…" at bounding box center [522, 370] width 1045 height 741
click at [196, 248] on div "Are you sure you want to delete the folder "FOODWONDERS BV"? No financial sourc…" at bounding box center [522, 370] width 1045 height 741
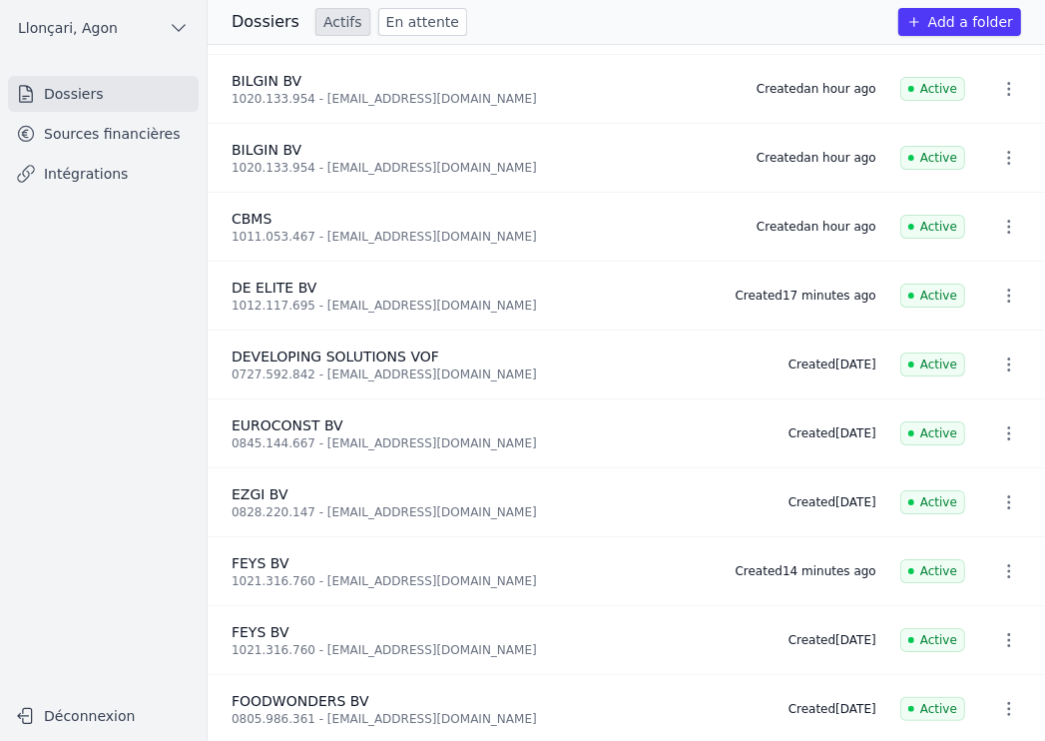
scroll to position [204, 0]
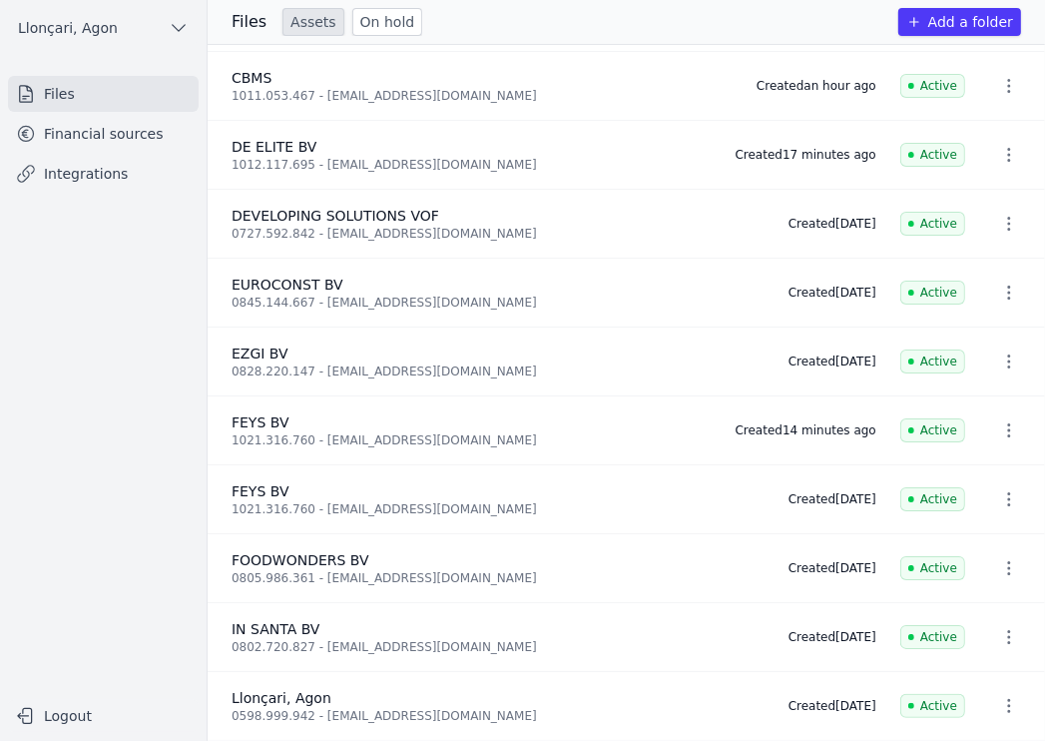
click at [999, 564] on icon "button" at bounding box center [1009, 568] width 20 height 20
click at [991, 603] on font "DELETE" at bounding box center [995, 605] width 54 height 16
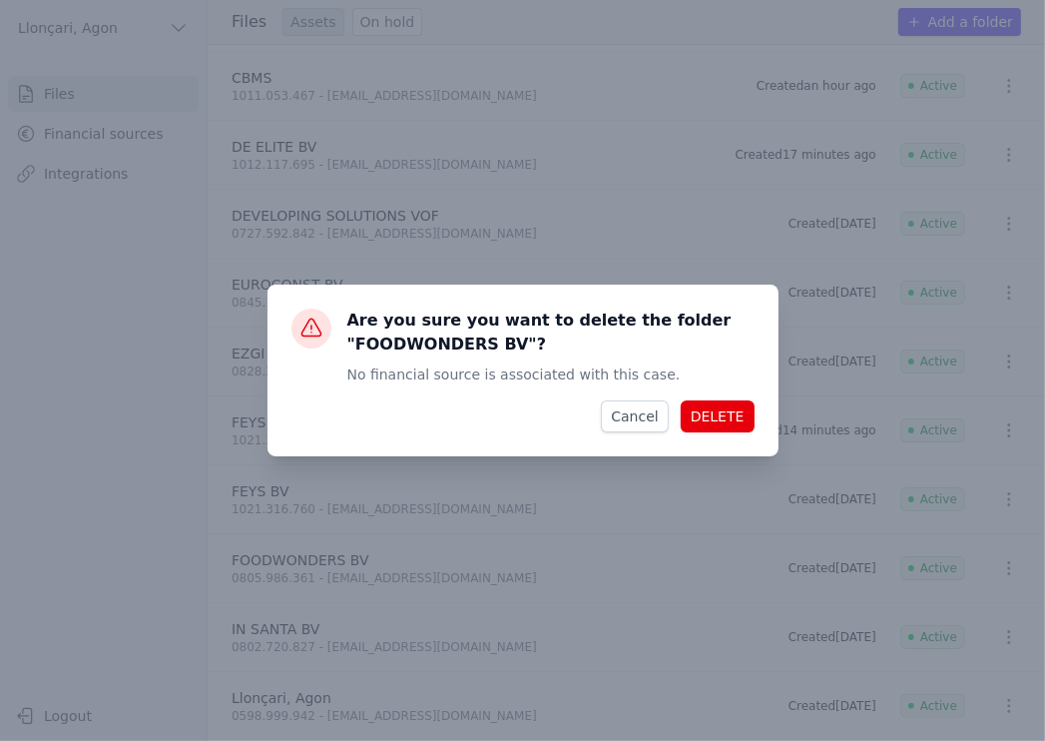
click at [711, 423] on font "DELETE" at bounding box center [718, 416] width 54 height 16
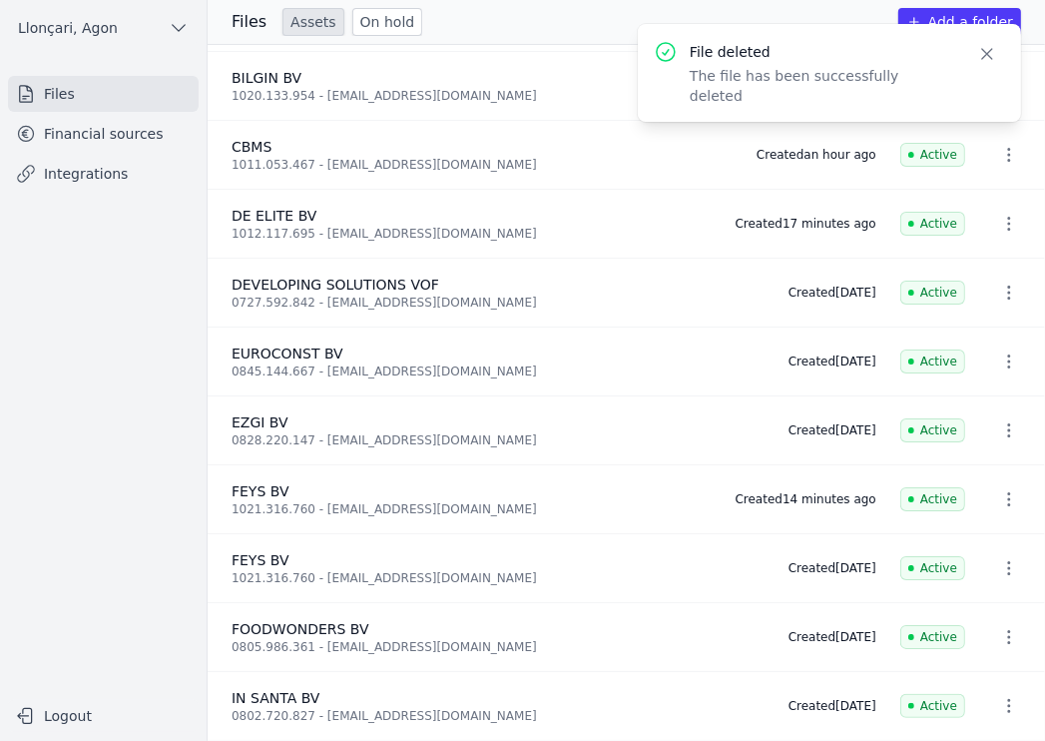
click at [1007, 627] on icon "button" at bounding box center [1009, 637] width 20 height 20
click at [992, 671] on font "DELETE" at bounding box center [995, 674] width 54 height 16
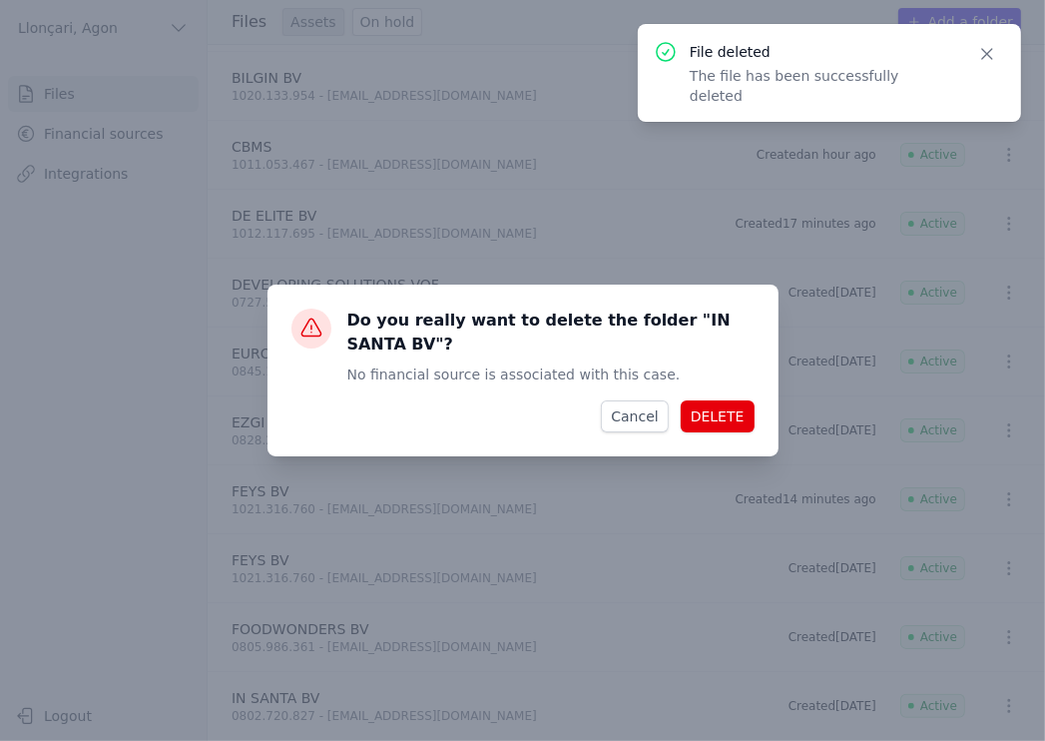
click at [735, 412] on font "DELETE" at bounding box center [718, 416] width 54 height 16
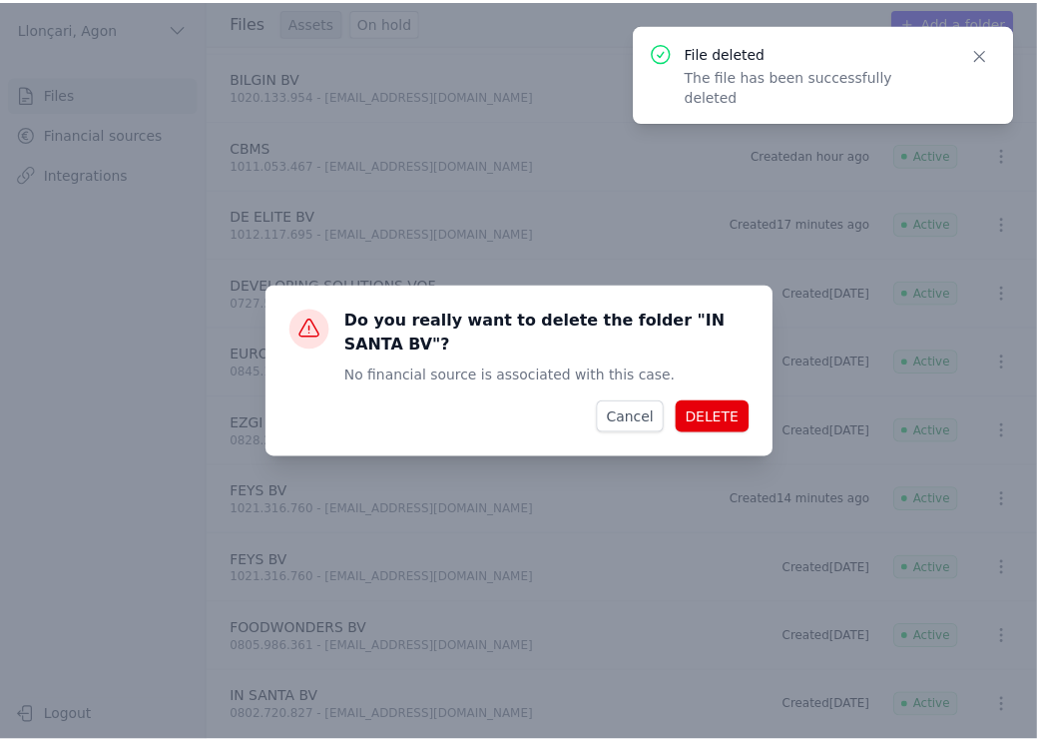
scroll to position [68, 0]
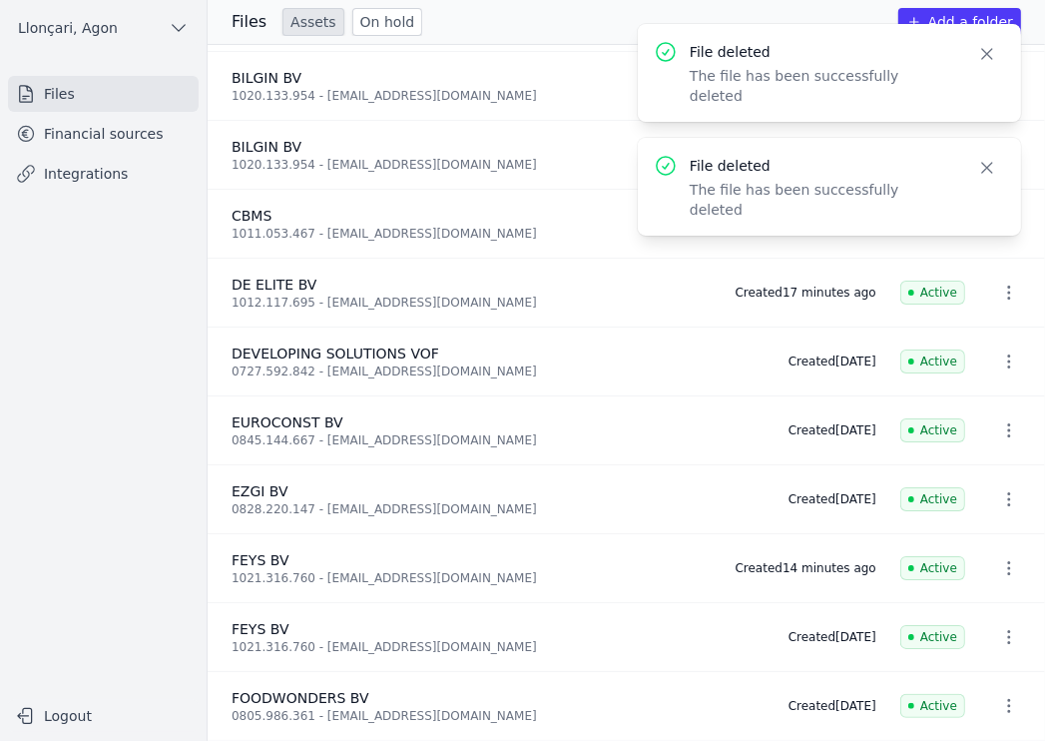
click at [1003, 699] on icon "button" at bounding box center [1009, 706] width 20 height 20
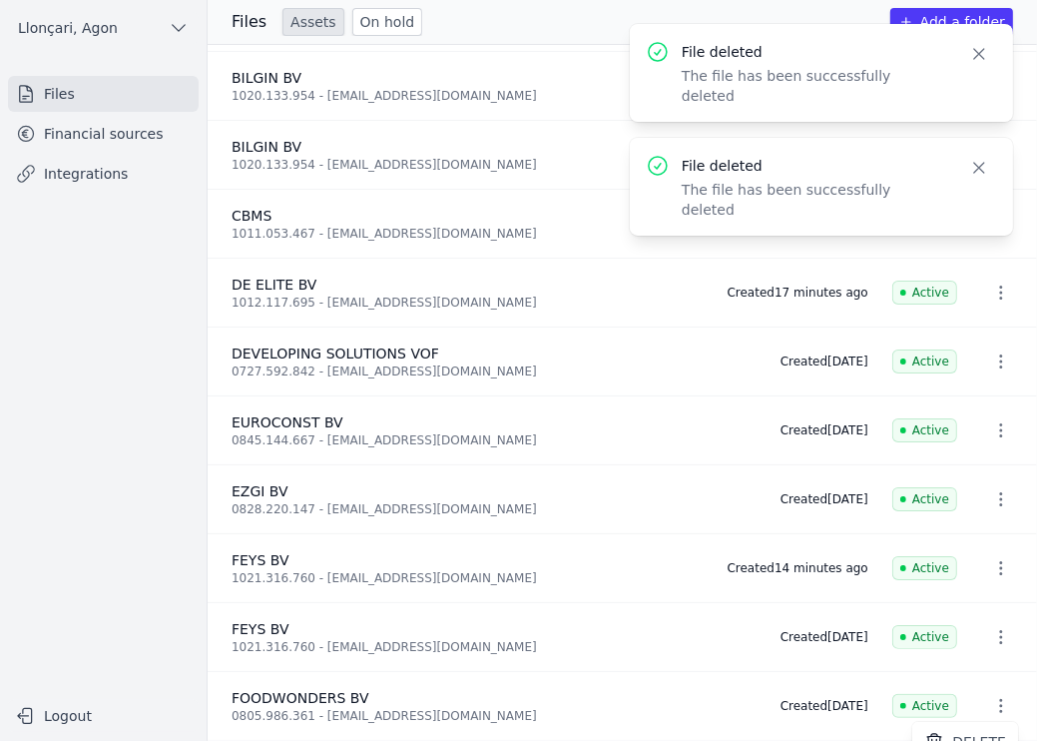
scroll to position [8, 0]
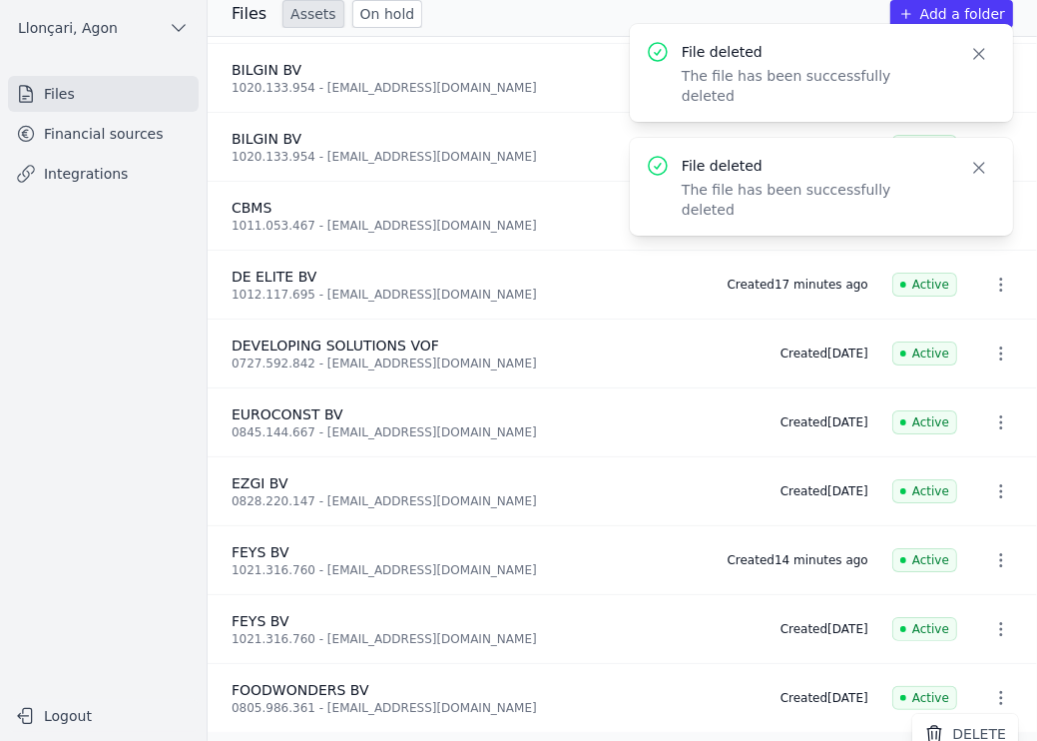
click at [993, 696] on div at bounding box center [518, 370] width 1037 height 741
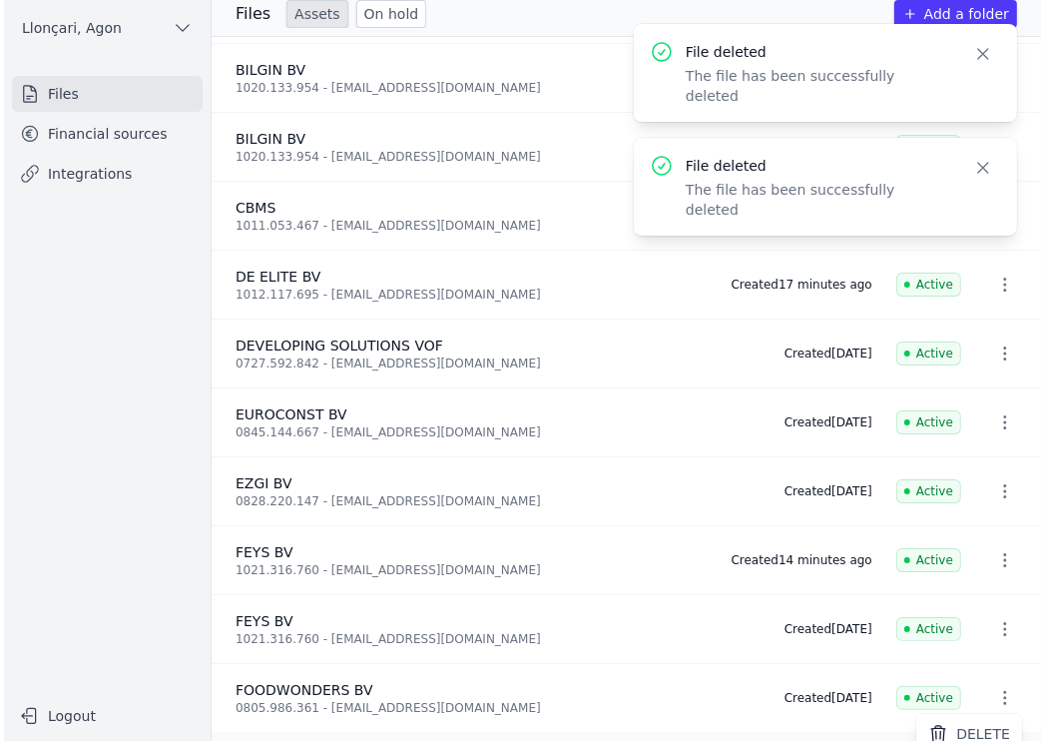
scroll to position [0, 0]
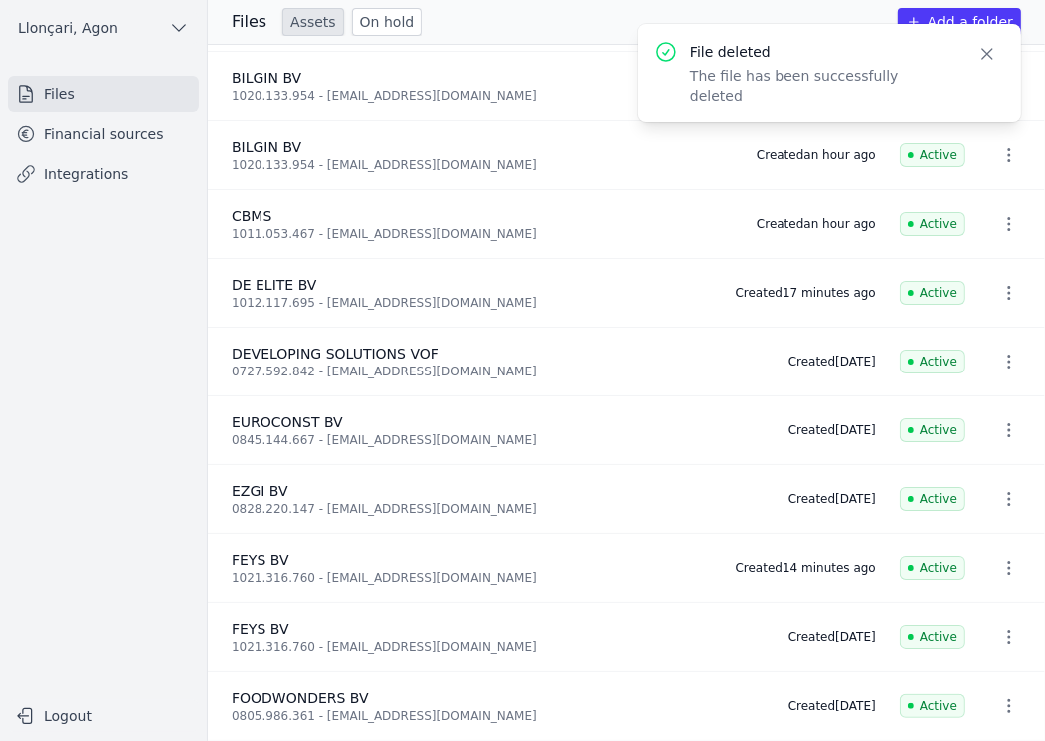
click at [471, 36] on div "Files Assets On hold Add a folder" at bounding box center [627, 22] width 838 height 45
click at [311, 22] on font "Assets" at bounding box center [314, 22] width 46 height 16
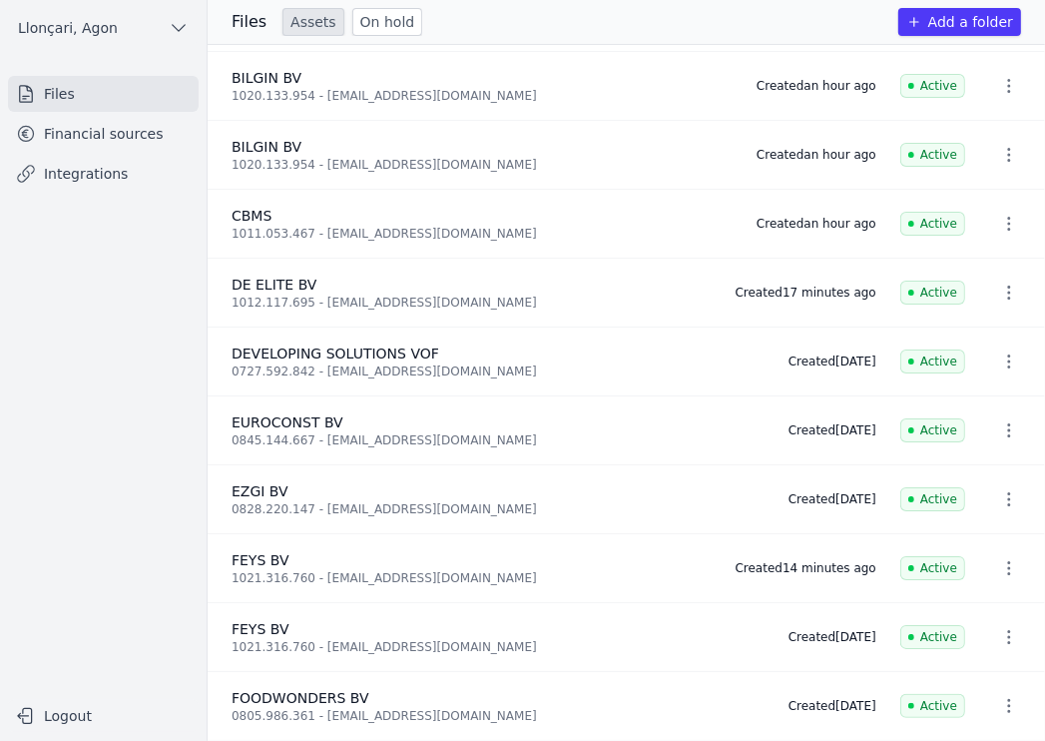
click at [85, 133] on font "Financial sources" at bounding box center [104, 134] width 120 height 16
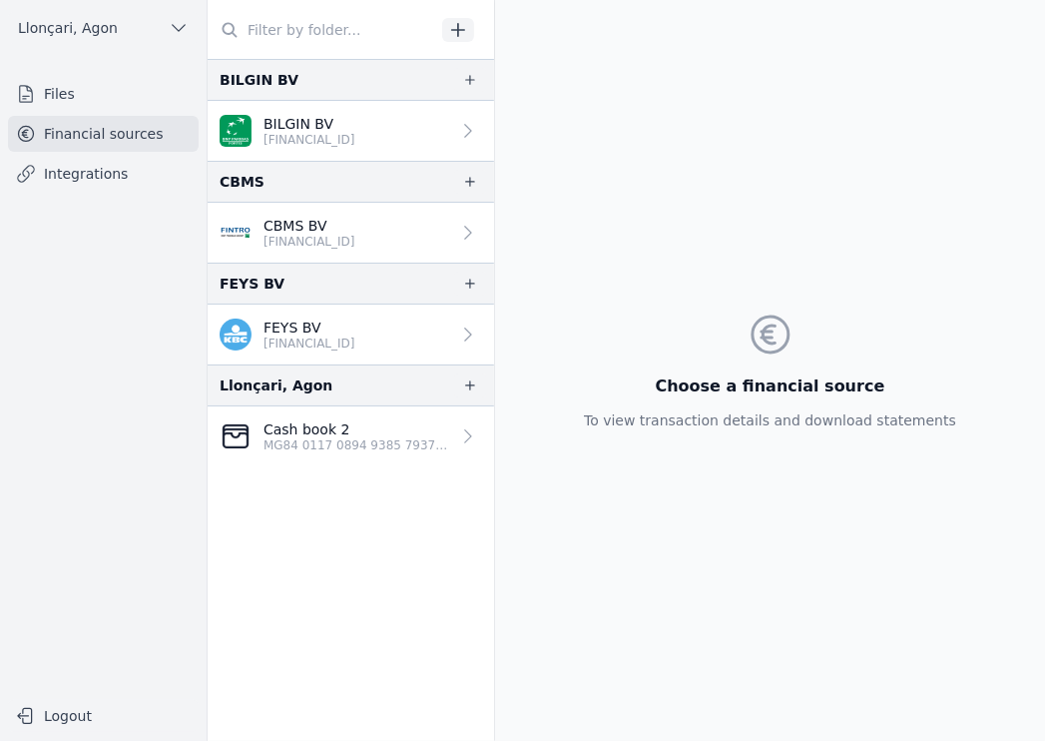
click at [128, 367] on nav "Files Financial sources Integrations" at bounding box center [103, 378] width 175 height 604
click at [123, 491] on nav "Files Financial sources Integrations" at bounding box center [103, 378] width 175 height 604
click at [145, 483] on nav "Files Financial sources Integrations" at bounding box center [103, 378] width 175 height 604
click at [57, 97] on font "Files" at bounding box center [59, 94] width 31 height 16
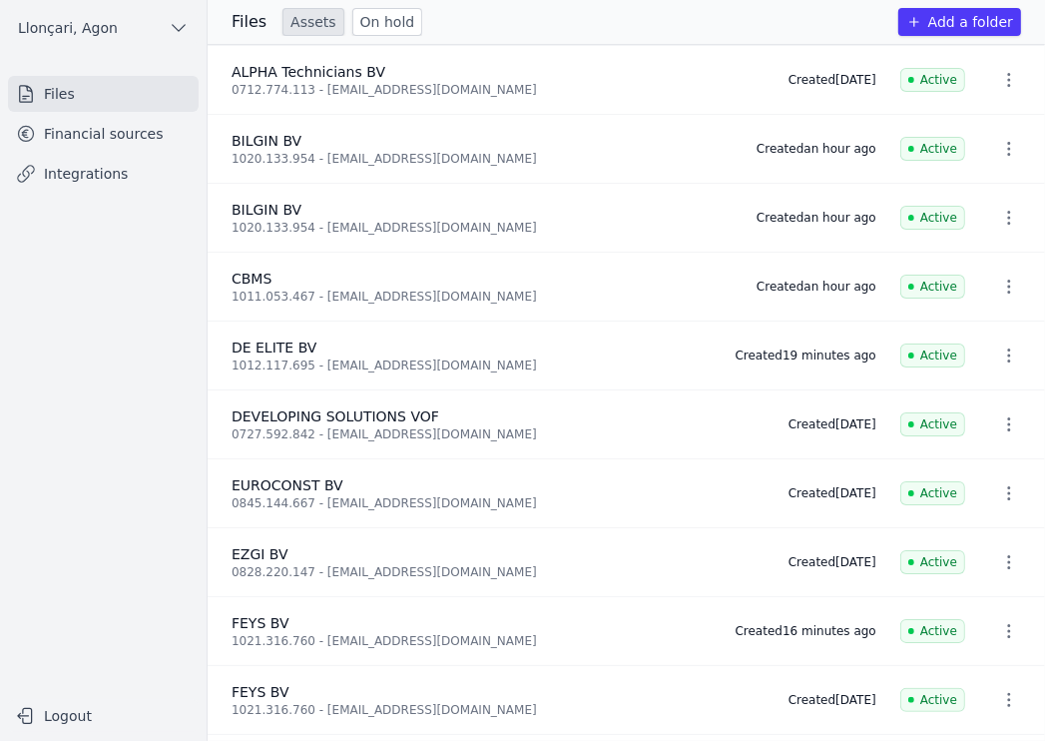
click at [962, 20] on font "Add a folder" at bounding box center [970, 22] width 85 height 16
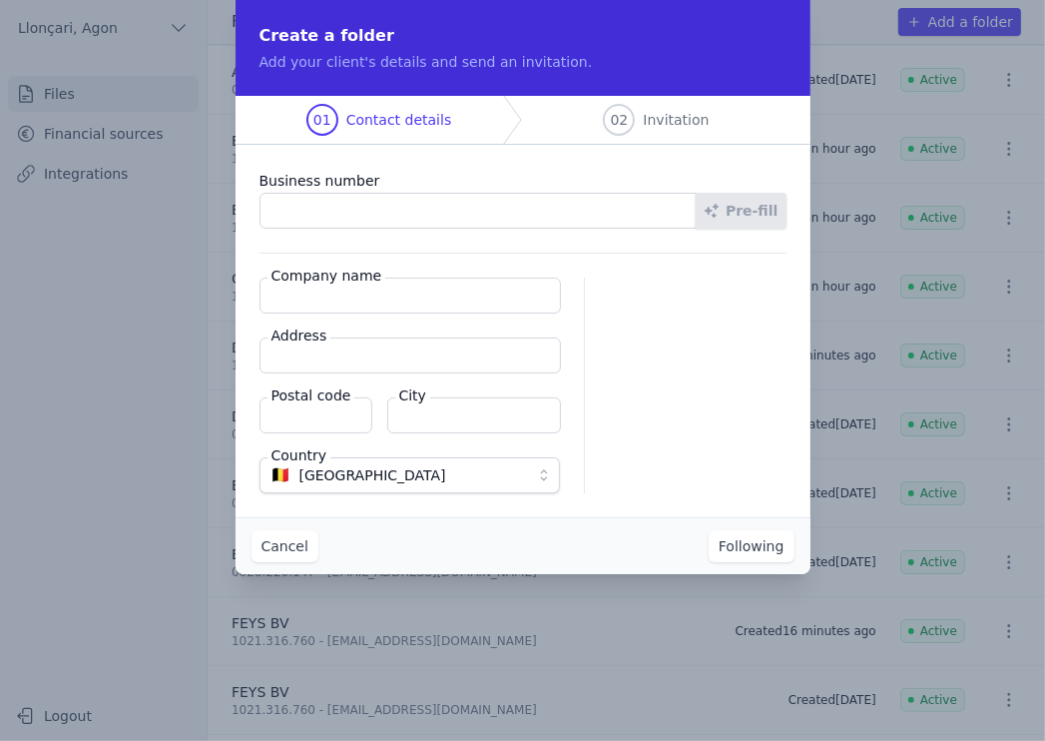
click at [352, 209] on input "Business number" at bounding box center [479, 211] width 438 height 36
type input "0805.986.361"
click at [307, 286] on input "Company name" at bounding box center [411, 296] width 302 height 36
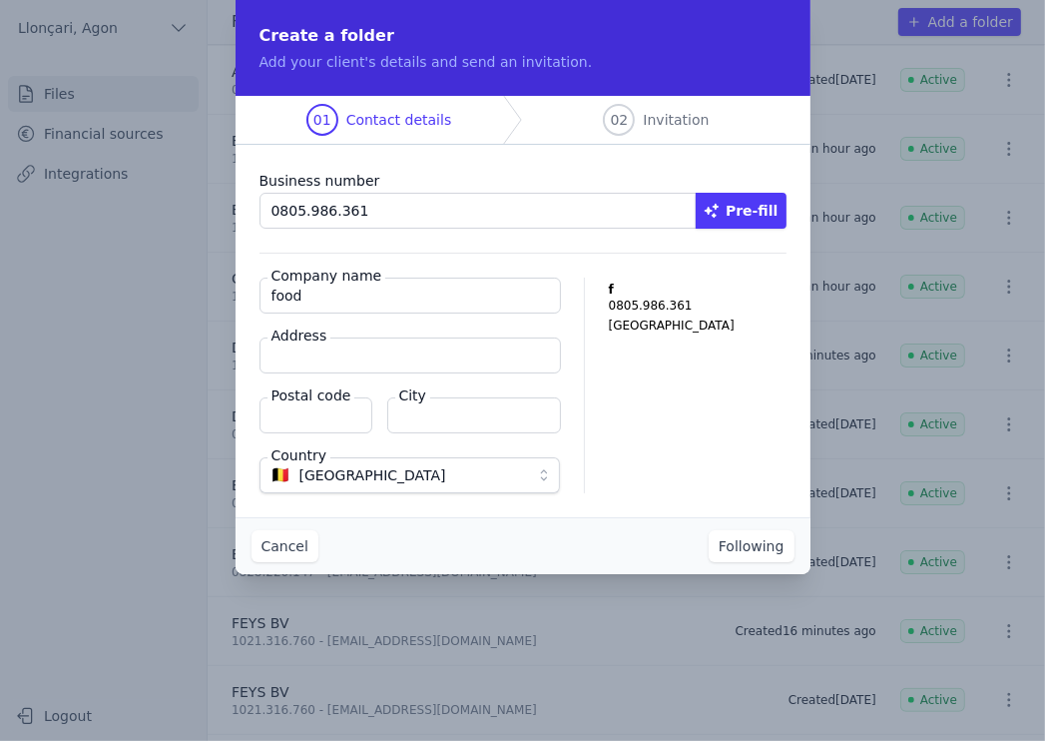
type input "FOODWONDERS BV"
click at [315, 361] on input "Address" at bounding box center [411, 355] width 302 height 36
paste input "Erwtenstraat 14"
type input "Erwtenstraat 14"
click at [304, 411] on input "Postal code" at bounding box center [316, 415] width 113 height 36
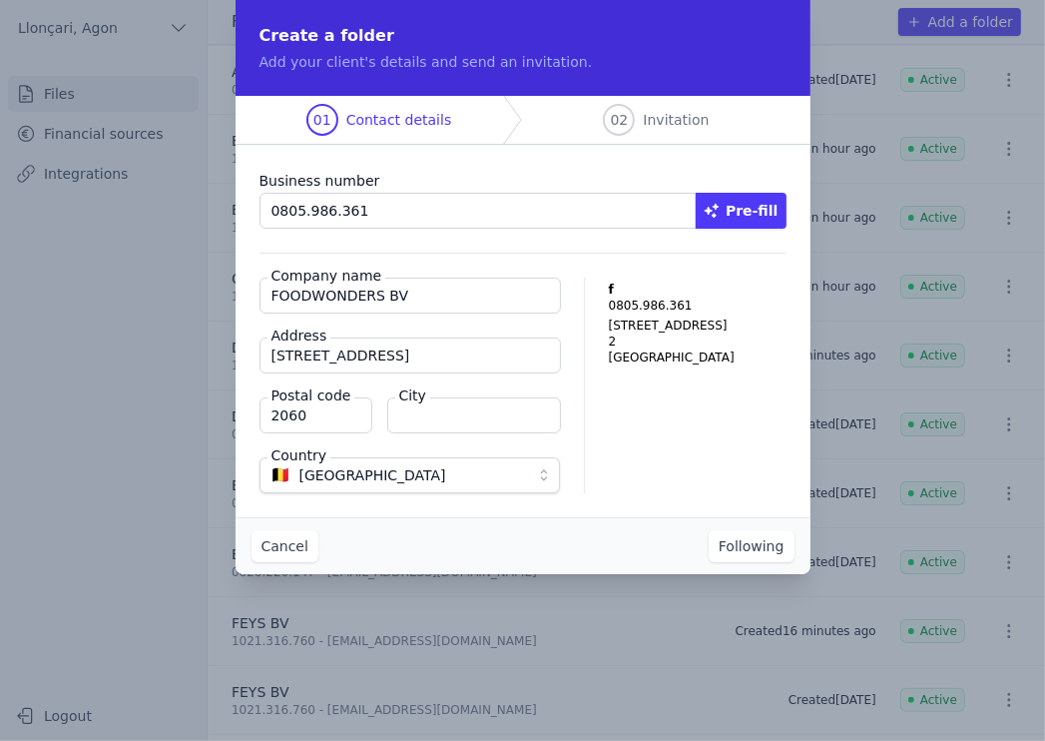
type input "2060"
click at [430, 419] on input "City" at bounding box center [474, 415] width 174 height 36
type input "1"
type input "a"
type input "Antwerpen"
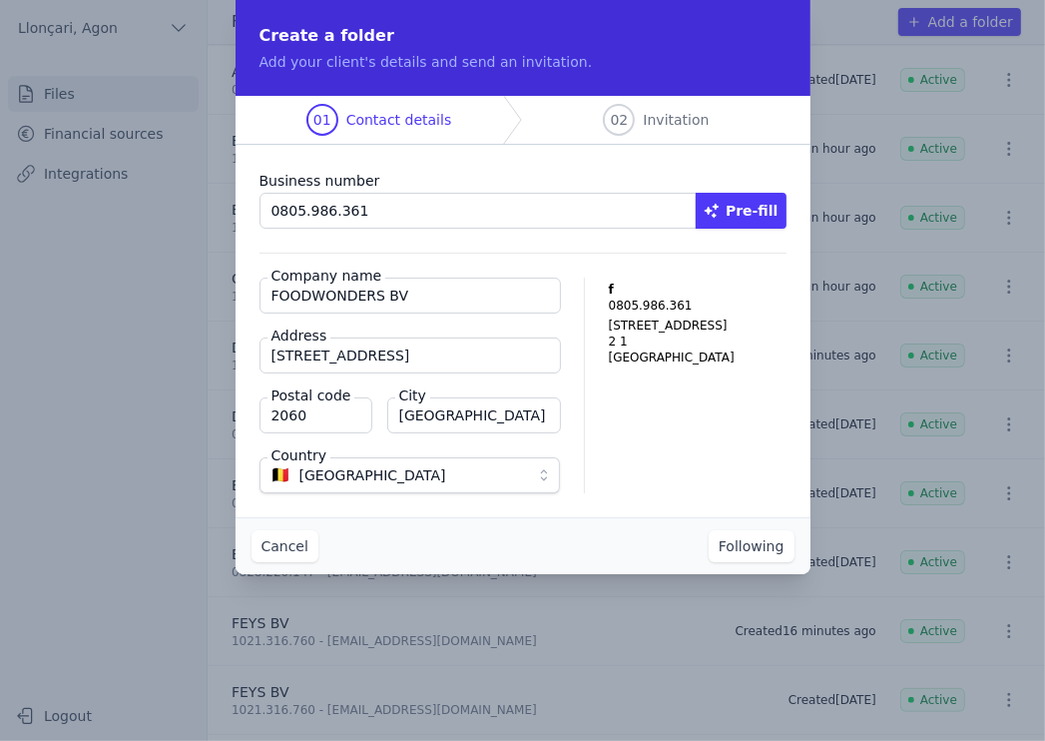
click at [771, 544] on font "Following" at bounding box center [752, 546] width 66 height 16
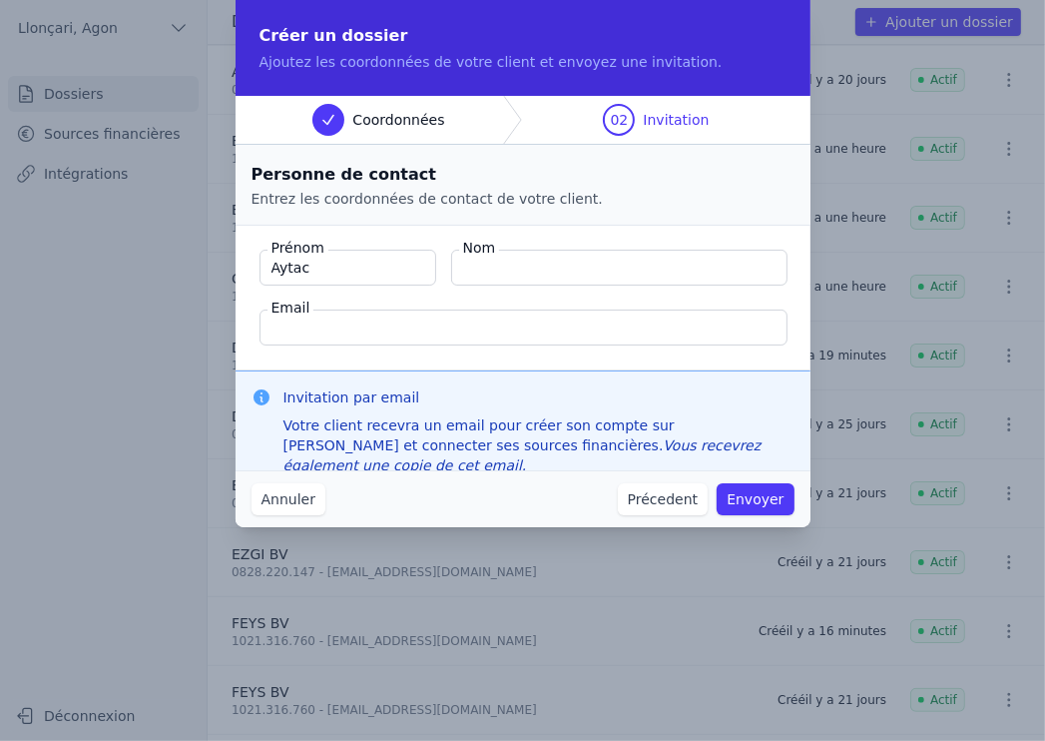
type input "Aytac"
click at [522, 256] on input "Nom" at bounding box center [619, 268] width 336 height 36
type input "Guler"
click at [345, 501] on div "Annuler Précedent Envoyer" at bounding box center [523, 498] width 575 height 57
click at [388, 317] on input "Email" at bounding box center [524, 327] width 528 height 36
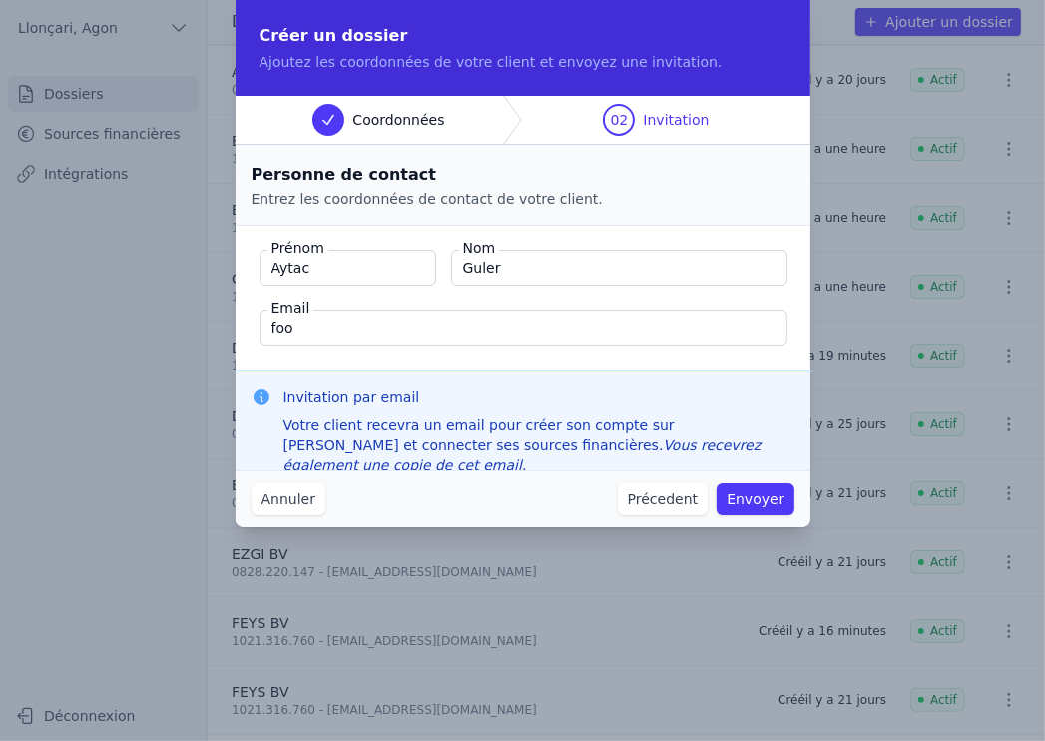
type input "foodwonders1@outlook.com"
click at [487, 495] on div "Annuler Précedent Envoyer" at bounding box center [523, 498] width 575 height 57
click at [763, 502] on button "Envoyer" at bounding box center [755, 499] width 77 height 32
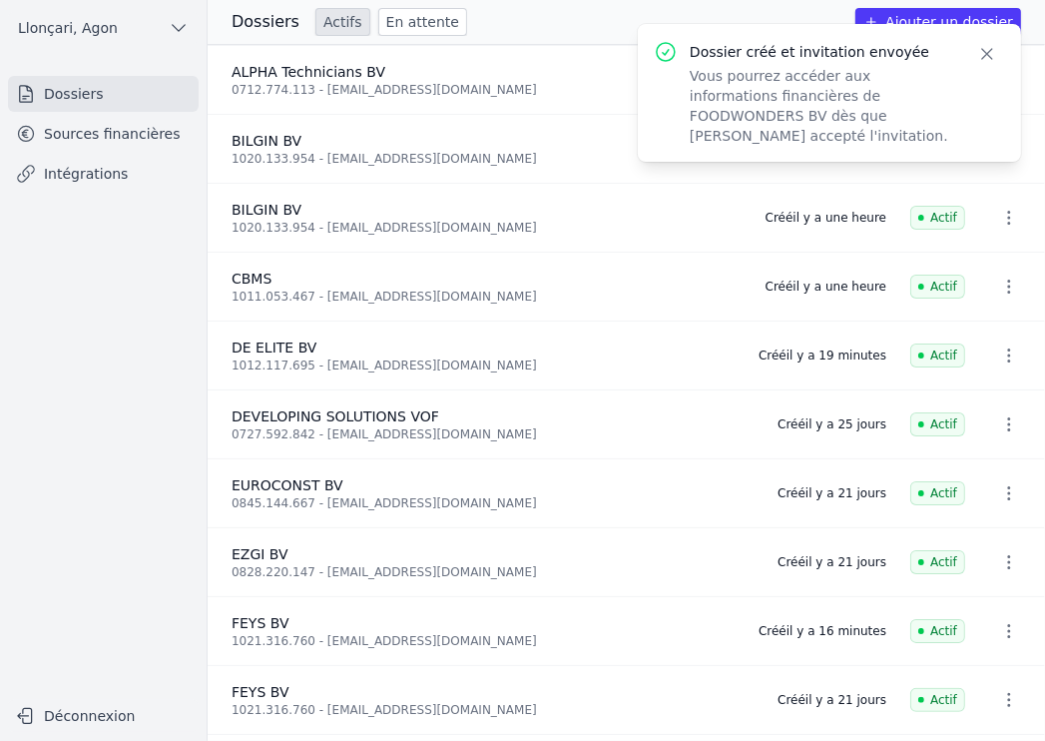
click at [990, 48] on icon "button" at bounding box center [987, 54] width 20 height 20
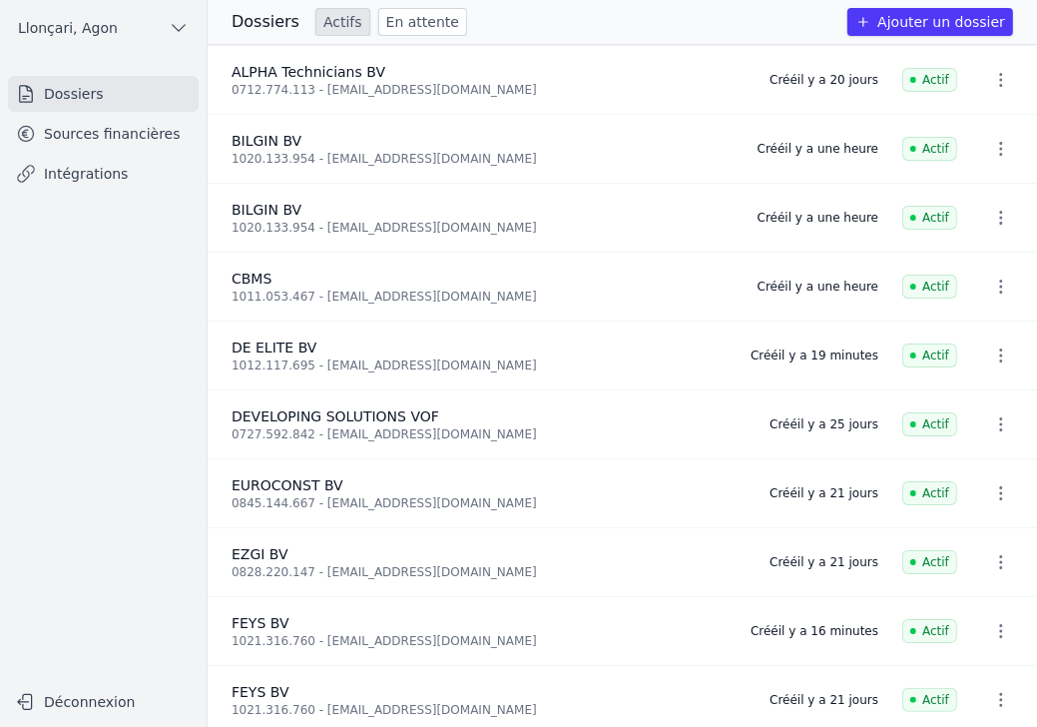
click at [119, 134] on link "Sources financières" at bounding box center [103, 134] width 191 height 36
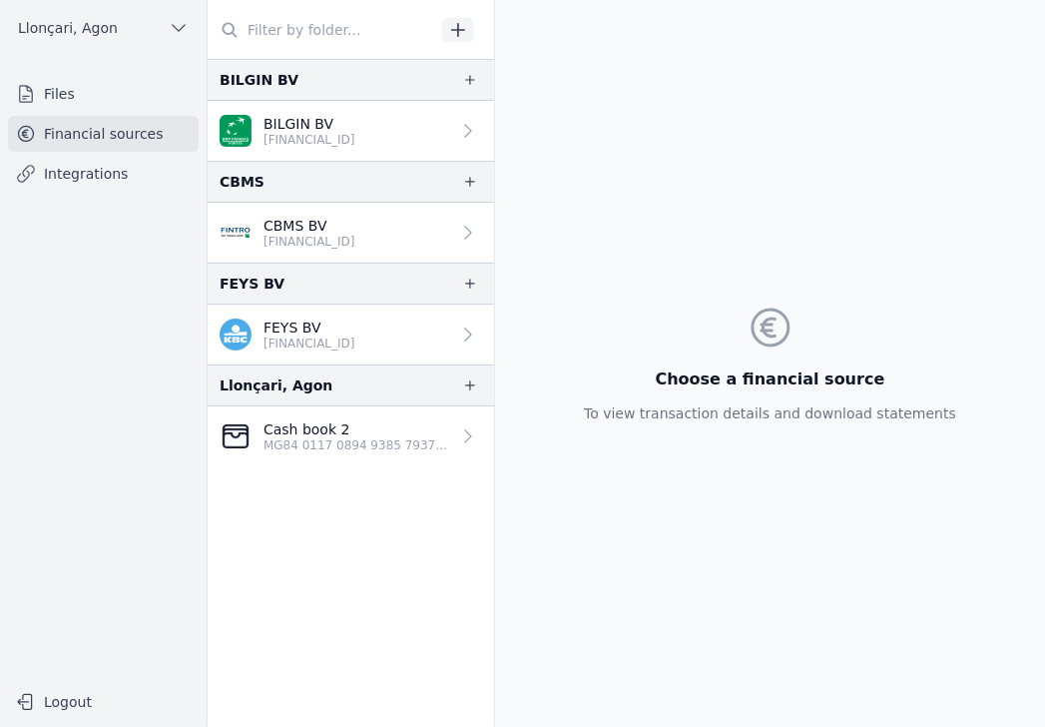
drag, startPoint x: 659, startPoint y: 180, endPoint x: 649, endPoint y: 170, distance: 14.1
click at [659, 180] on div "Choose a financial source To view transaction details and download statements" at bounding box center [770, 363] width 404 height 727
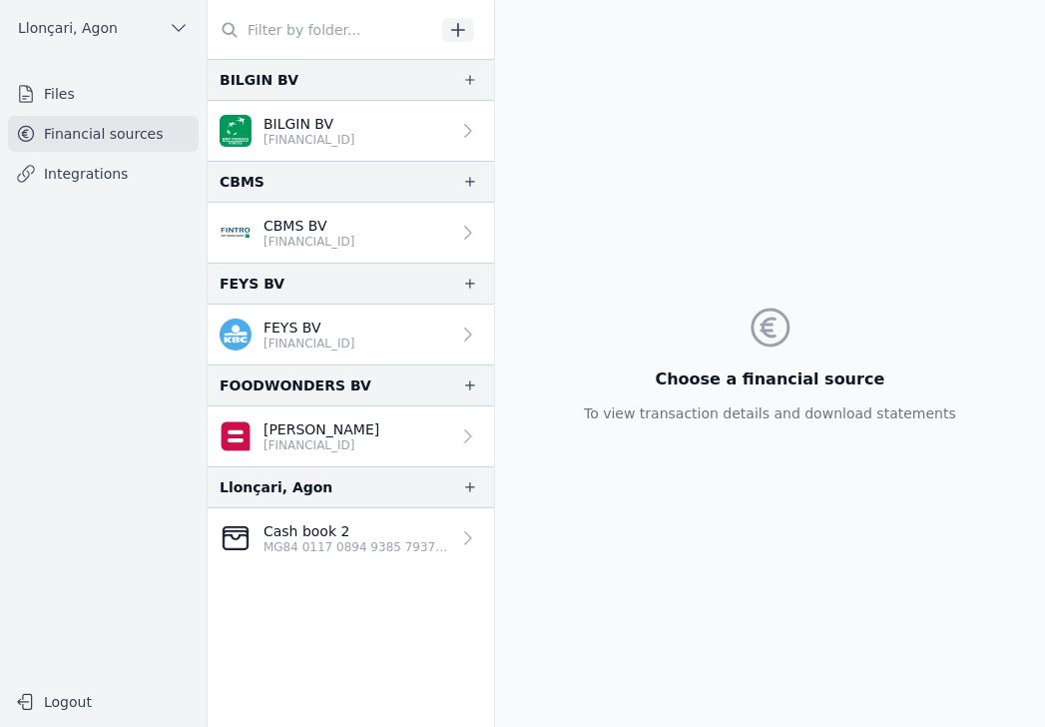
click at [323, 429] on font "[PERSON_NAME]" at bounding box center [322, 429] width 116 height 16
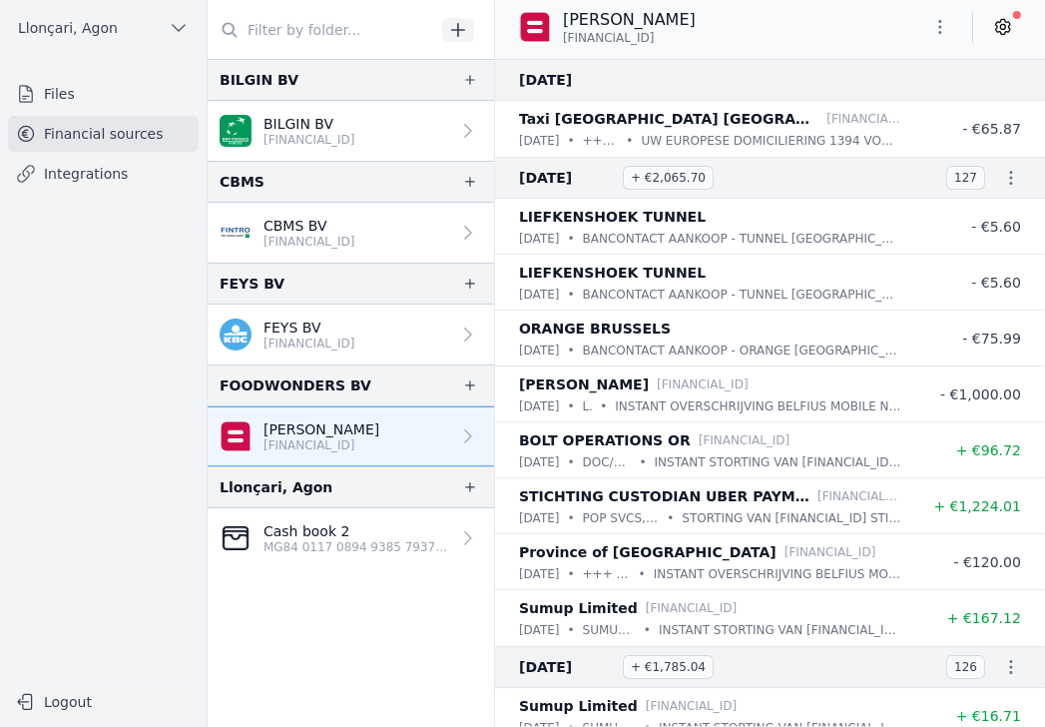
click at [135, 352] on nav "Files Financial sources Integrations" at bounding box center [103, 371] width 175 height 590
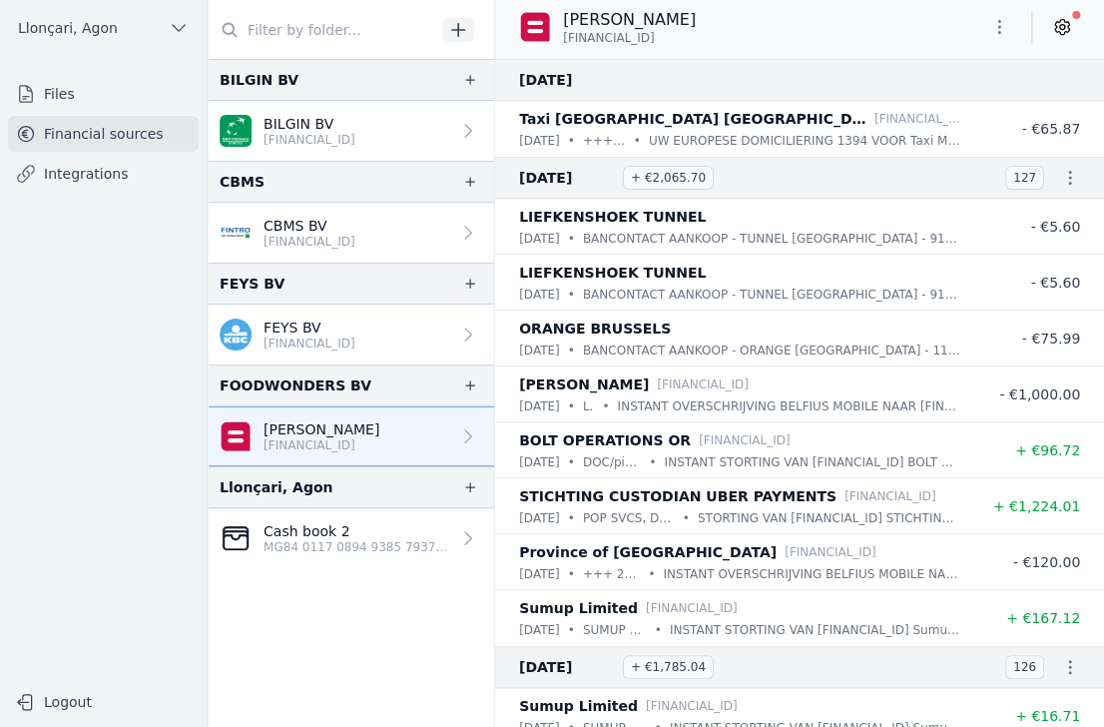
click at [96, 136] on font "Financial sources" at bounding box center [104, 134] width 120 height 16
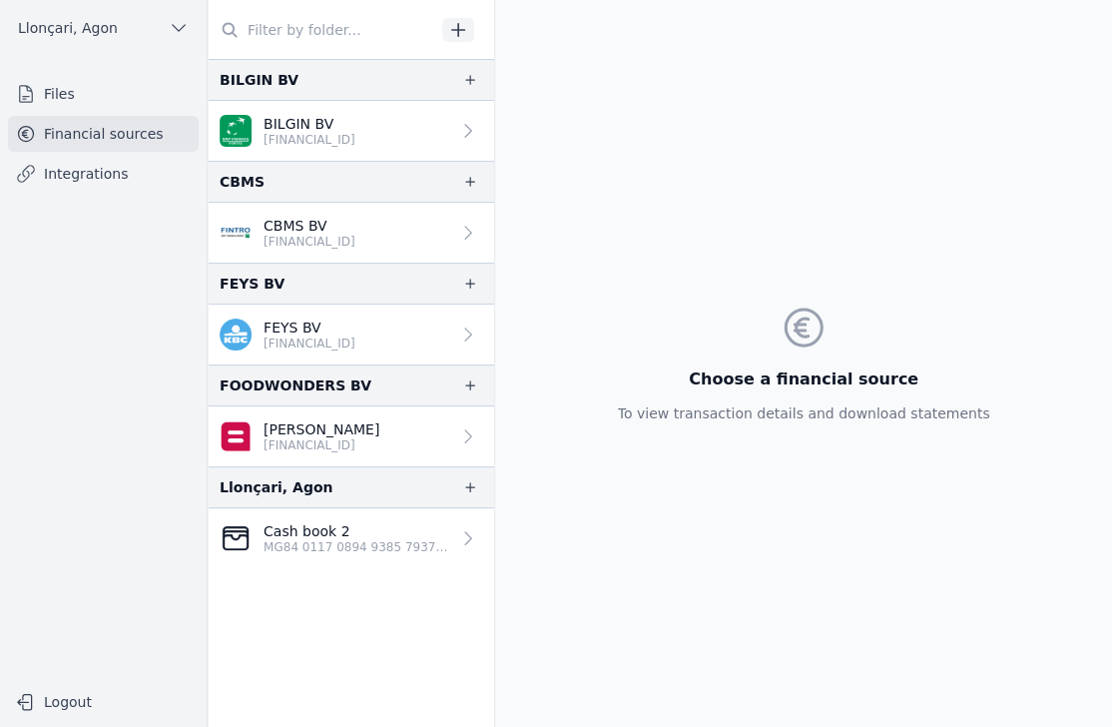
click at [52, 75] on div "Llonçari, Agon Files Financial sources Integrations Logout" at bounding box center [104, 363] width 208 height 727
click at [52, 92] on font "Files" at bounding box center [59, 94] width 31 height 16
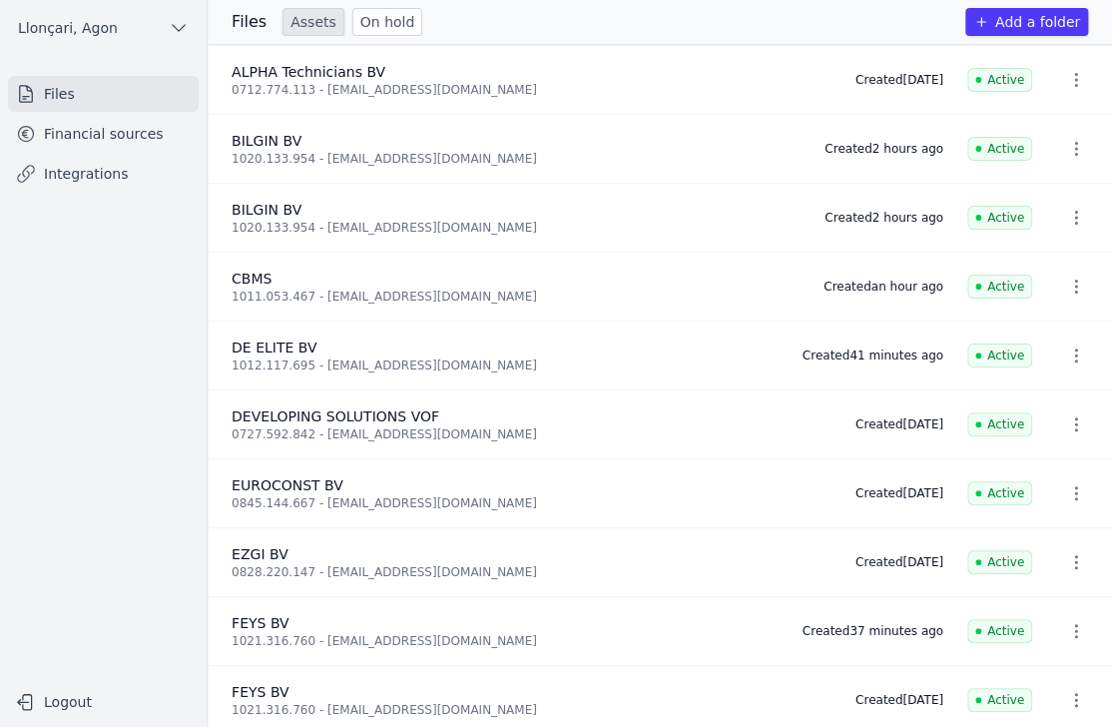
click at [1029, 23] on font "Add a folder" at bounding box center [1037, 22] width 85 height 16
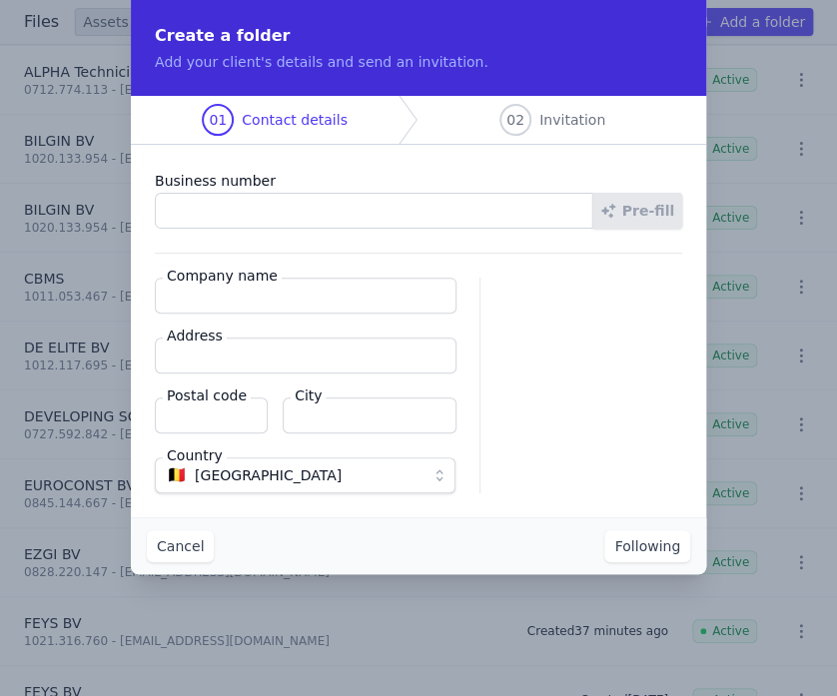
click at [289, 219] on input "Business number" at bounding box center [374, 211] width 438 height 36
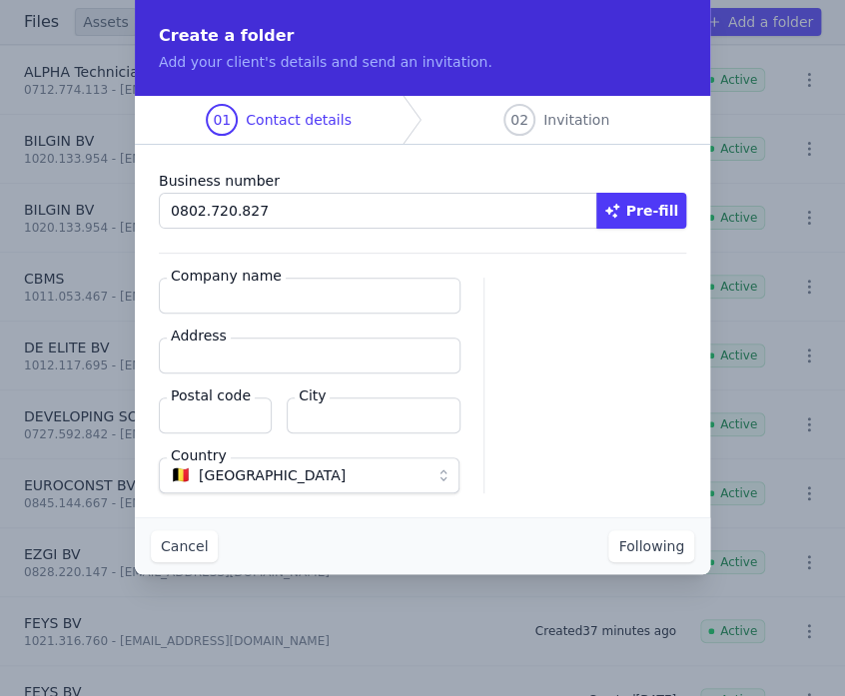
type input "0802.720.827"
click at [257, 303] on input "Company name" at bounding box center [310, 296] width 302 height 36
type input "IN SANTA BV"
click at [262, 357] on input "Address" at bounding box center [310, 355] width 302 height 36
click at [390, 358] on input "Address" at bounding box center [310, 355] width 302 height 36
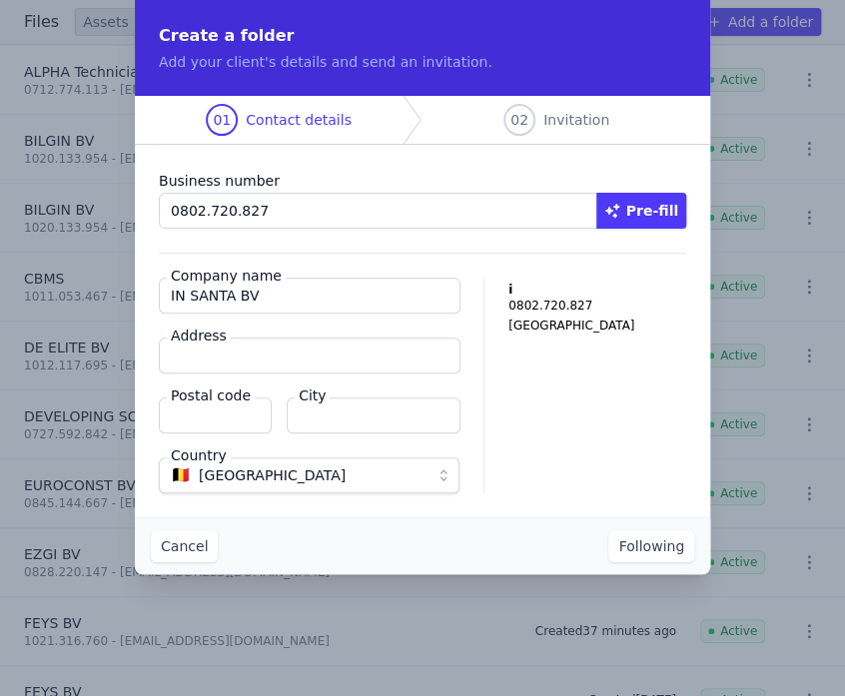
paste input "[STREET_ADDRESS]"
type input "[STREET_ADDRESS]"
click at [209, 426] on input "Postal code" at bounding box center [215, 415] width 113 height 36
type input "9880"
click at [327, 418] on input "City" at bounding box center [374, 415] width 174 height 36
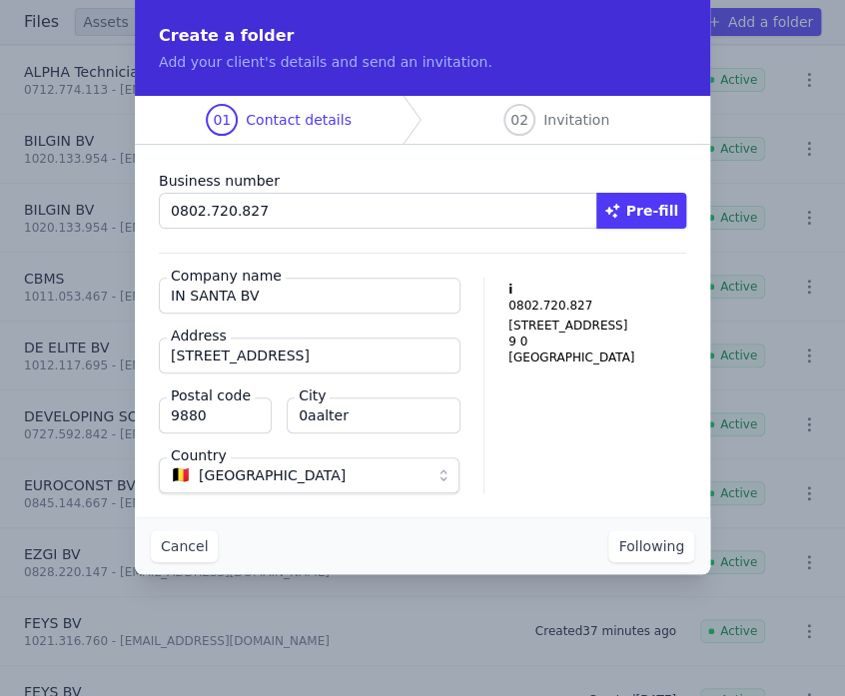
click at [307, 415] on input "0aalter" at bounding box center [374, 415] width 174 height 36
type input "Aalter"
click at [657, 544] on font "Following" at bounding box center [651, 546] width 66 height 16
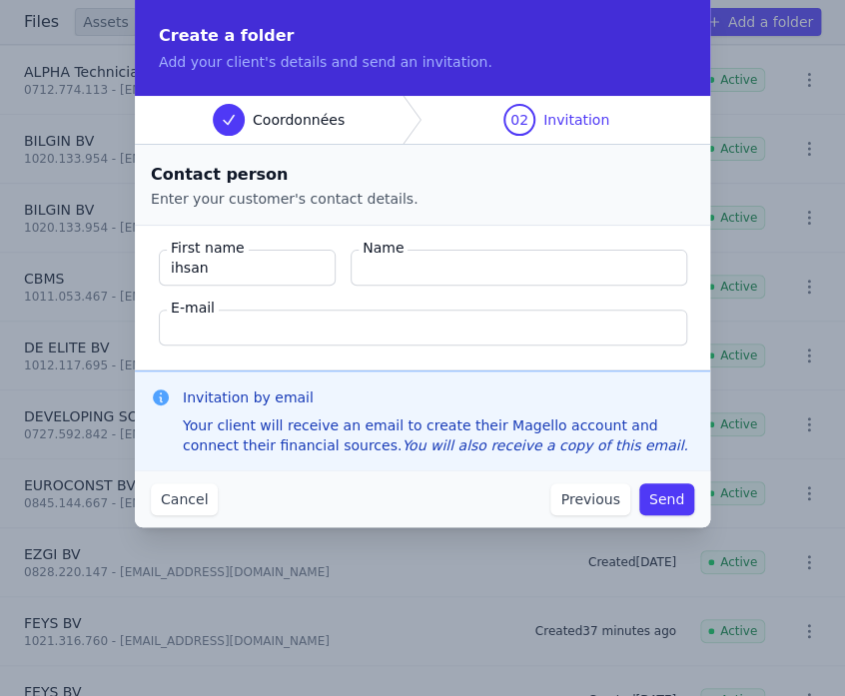
type input "ihsan"
type textarea "n"
drag, startPoint x: 236, startPoint y: 277, endPoint x: -49, endPoint y: 267, distance: 284.7
type input "[PERSON_NAME]"
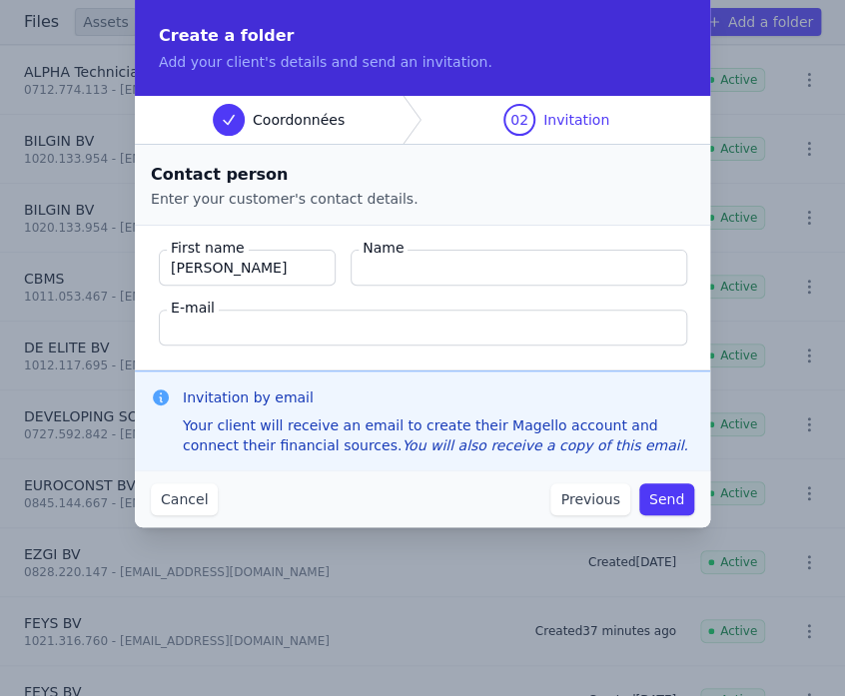
click at [441, 271] on input "Name" at bounding box center [518, 268] width 336 height 36
type input "Ihsan"
click at [359, 343] on input "E-mail" at bounding box center [423, 327] width 528 height 36
click at [657, 326] on input "E-mail" at bounding box center [423, 327] width 528 height 36
paste input "[EMAIL_ADDRESS][DOMAIN_NAME]"
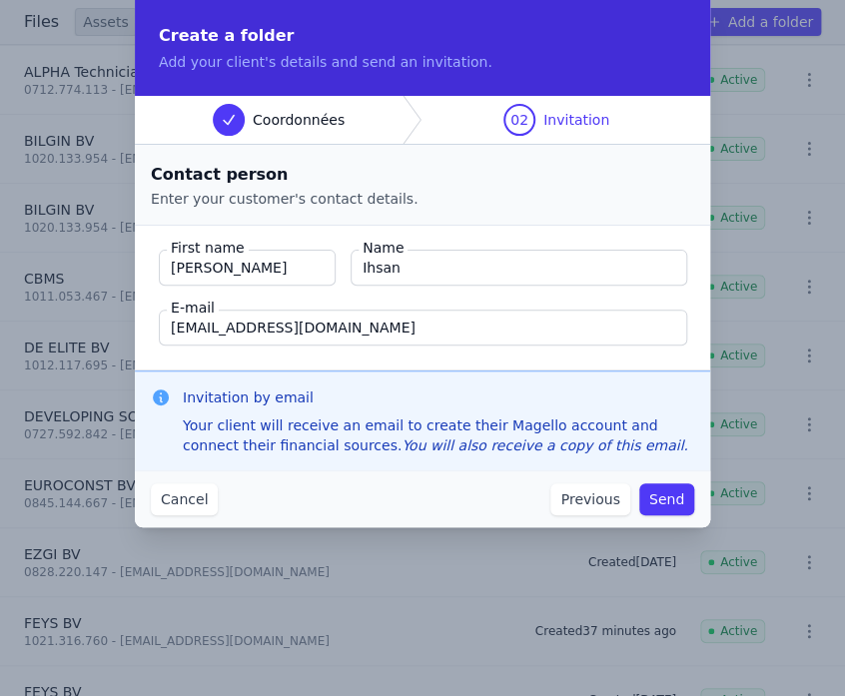
type input "[EMAIL_ADDRESS][DOMAIN_NAME]"
click at [670, 500] on font "Send" at bounding box center [666, 499] width 35 height 16
click at [660, 499] on font "Send" at bounding box center [666, 499] width 35 height 16
click at [663, 503] on font "Send" at bounding box center [666, 499] width 35 height 16
click at [678, 499] on font "Send" at bounding box center [666, 499] width 35 height 16
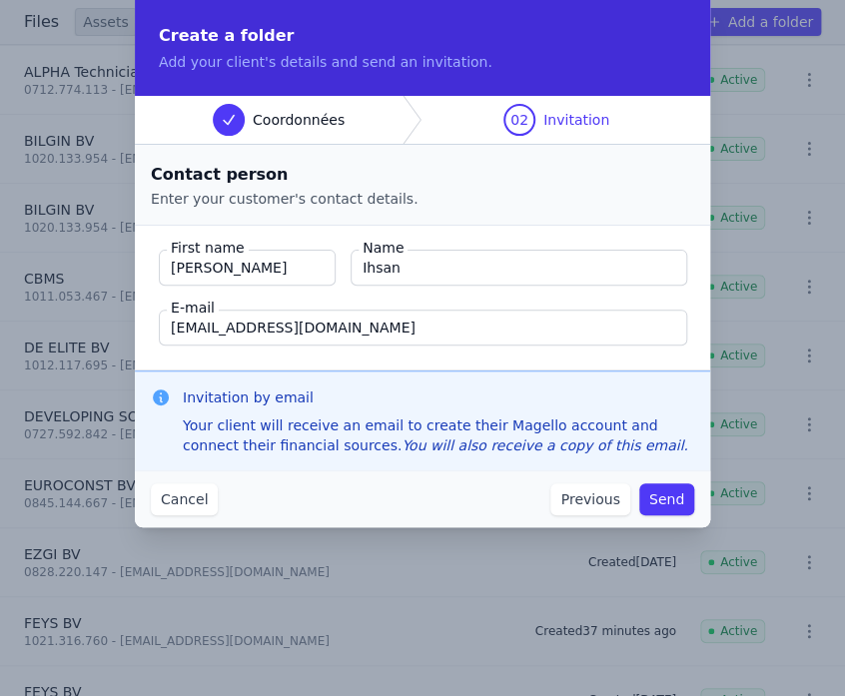
click at [677, 499] on font "Send" at bounding box center [666, 499] width 35 height 16
click at [675, 499] on font "Send" at bounding box center [666, 499] width 35 height 16
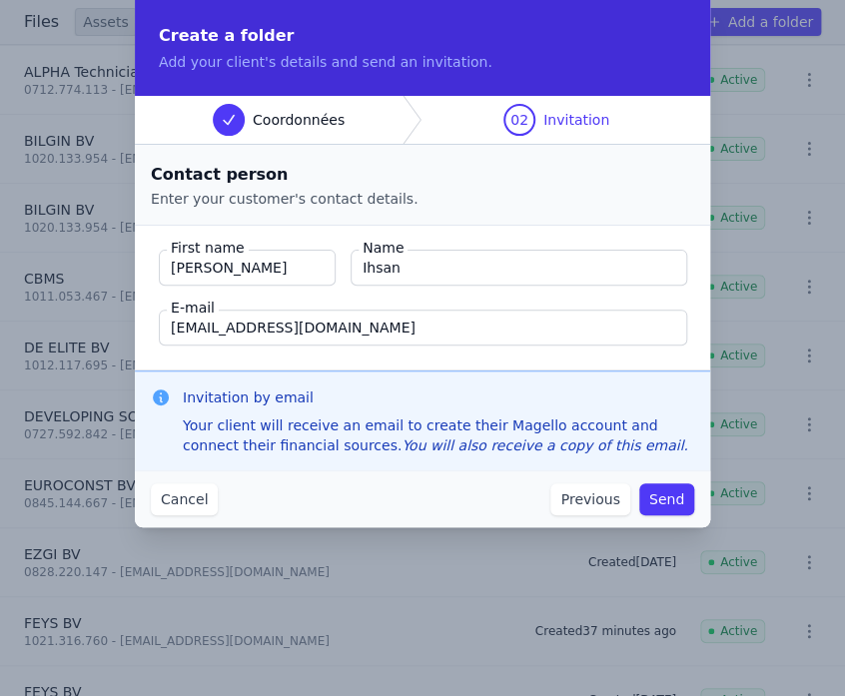
click at [675, 499] on font "Send" at bounding box center [666, 499] width 35 height 16
click at [668, 501] on font "Send" at bounding box center [666, 499] width 35 height 16
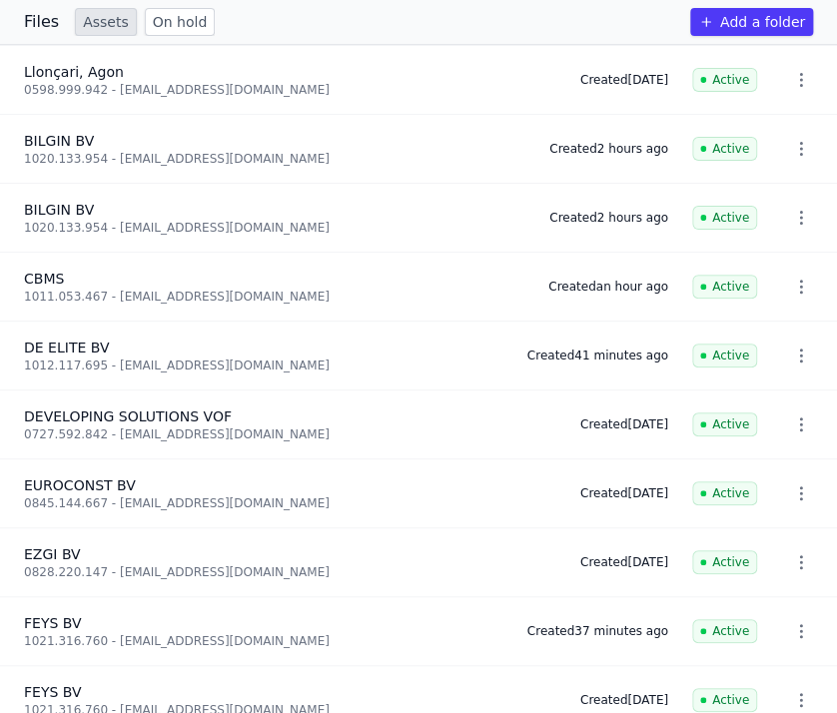
click at [29, 24] on font "Files" at bounding box center [41, 21] width 35 height 19
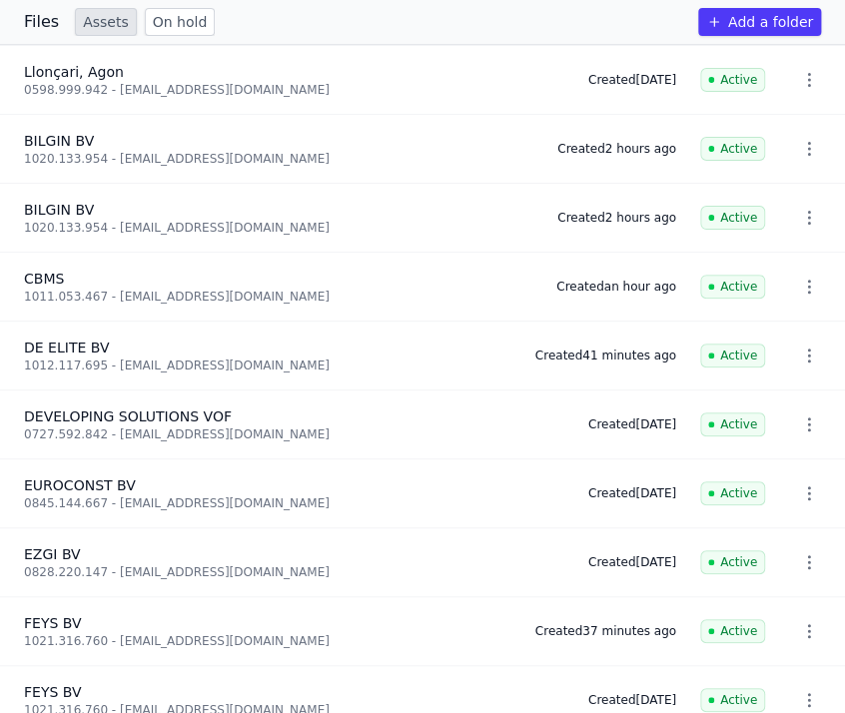
click at [769, 24] on font "Add a folder" at bounding box center [770, 22] width 85 height 16
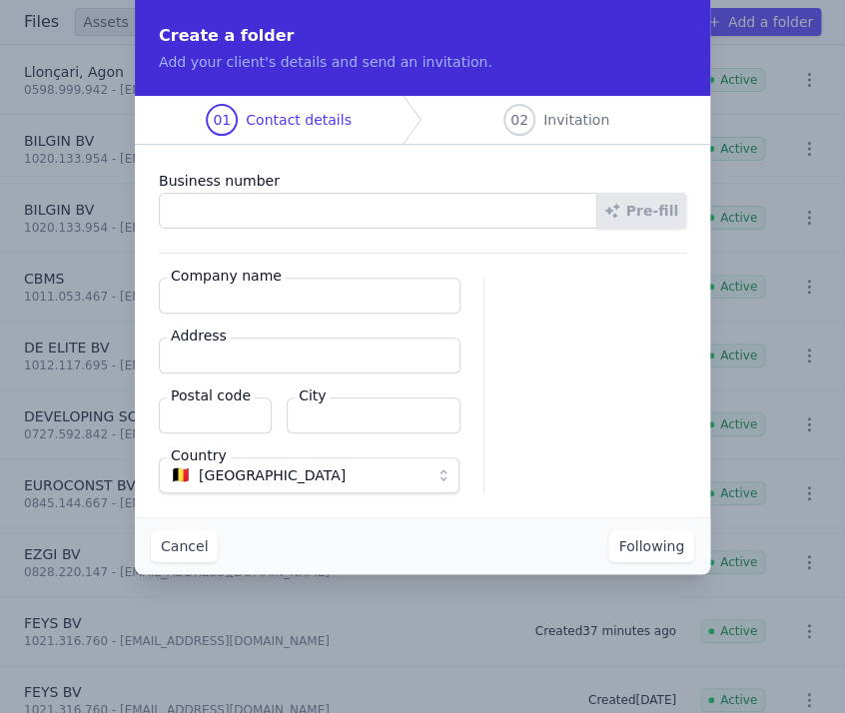
click at [200, 207] on input "Business number" at bounding box center [378, 211] width 438 height 36
type input "1012.342.082"
click at [260, 297] on input "Company name" at bounding box center [310, 296] width 302 height 36
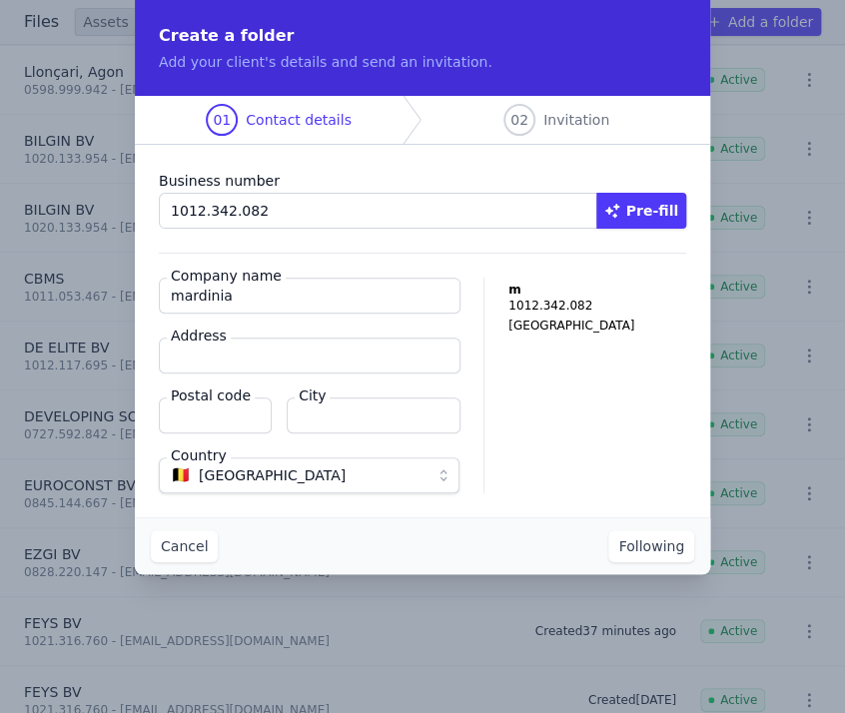
type input "MARDINIA GBMSV BV"
click at [206, 357] on input "Address" at bounding box center [310, 355] width 302 height 36
click at [242, 352] on input "Address" at bounding box center [310, 355] width 302 height 36
paste input "Mandellaan 123"
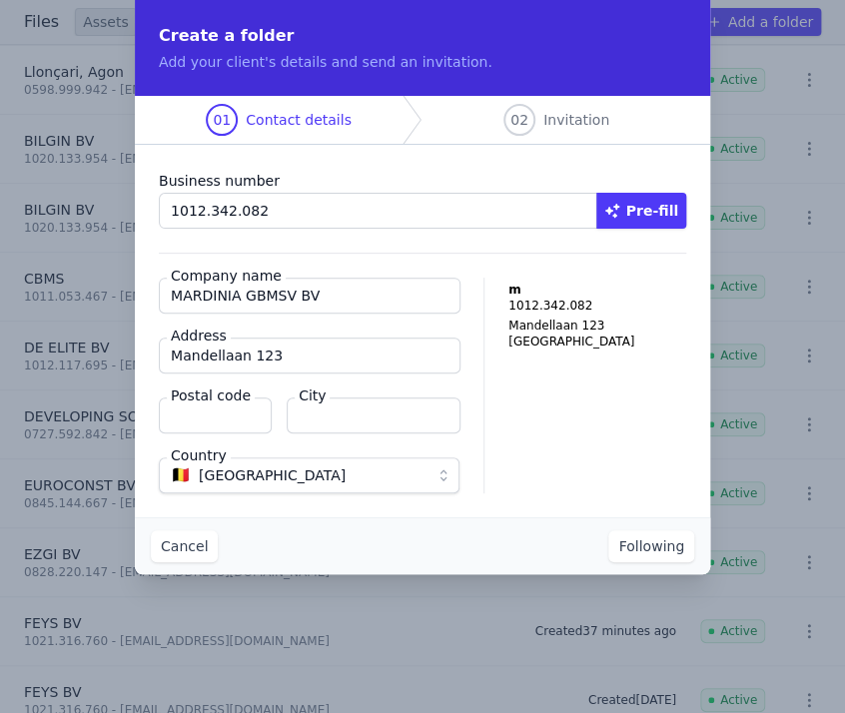
type input "Mandellaan 123"
click at [221, 417] on input "Postal code" at bounding box center [215, 415] width 113 height 36
type input "8800"
click at [401, 416] on input "City" at bounding box center [374, 415] width 174 height 36
type input "Roeselare"
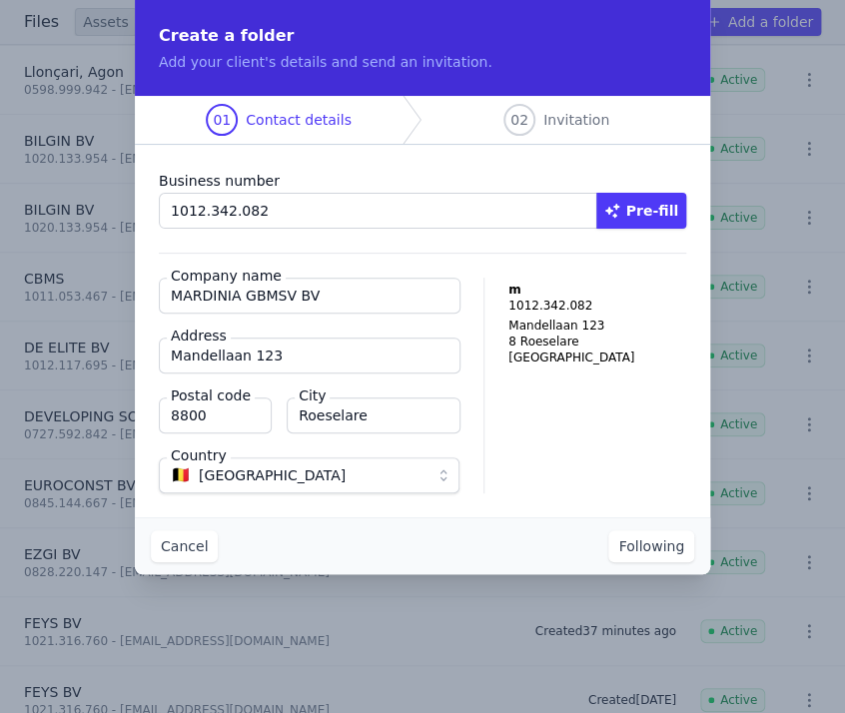
click at [587, 461] on div "m 1012.342.082 Mandellaan 123 8 Roeselare Belgium" at bounding box center [597, 386] width 178 height 216
click at [660, 542] on font "Following" at bounding box center [651, 546] width 66 height 16
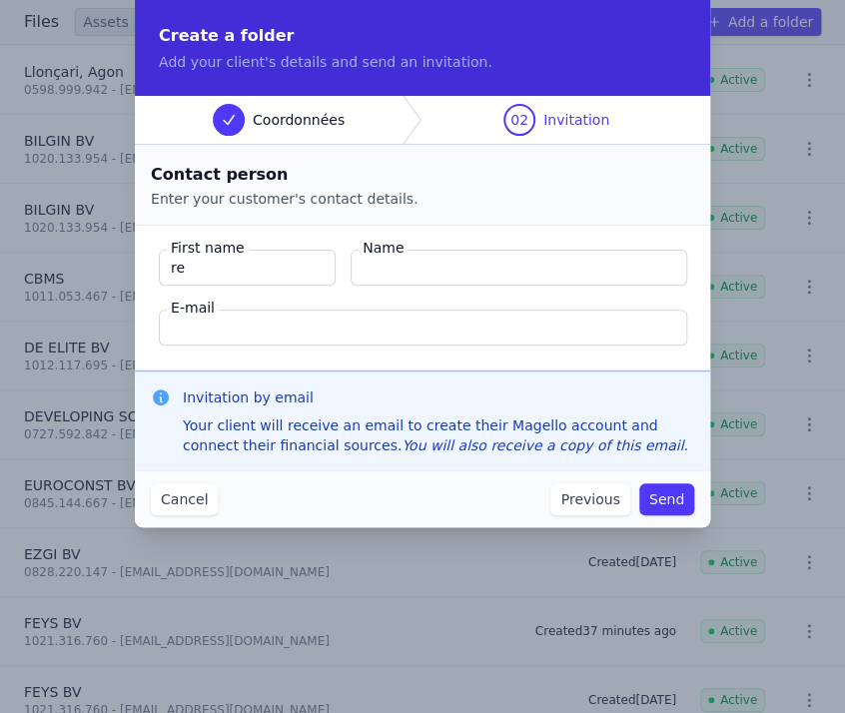
type input "r"
type input "Emol"
click at [411, 263] on input "Name" at bounding box center [518, 268] width 336 height 36
type input "Recep"
click at [378, 334] on input "E-mail" at bounding box center [423, 327] width 528 height 36
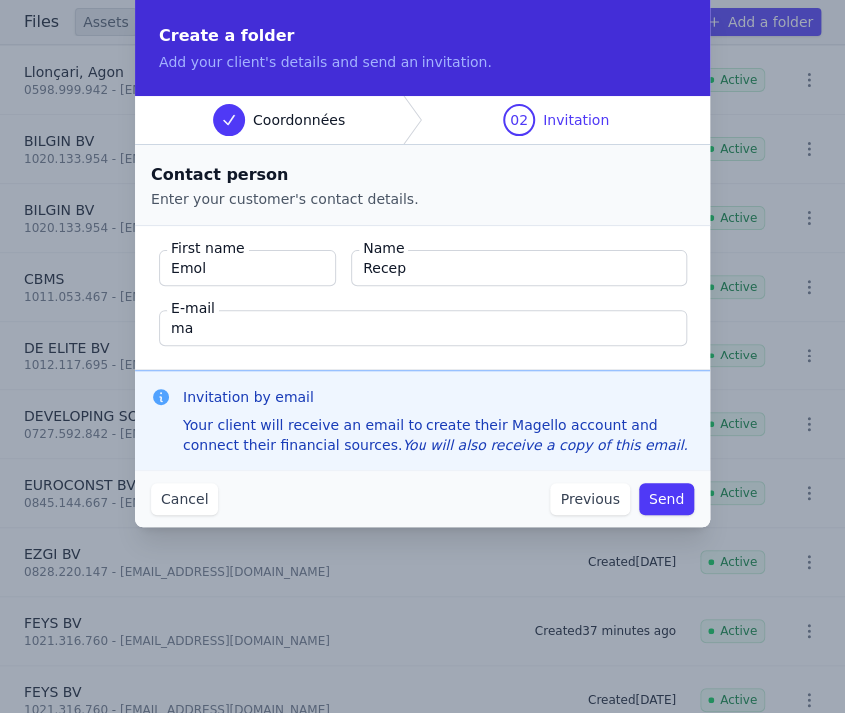
type input "mardiniagbmsv@gmail.com"
click at [364, 501] on div "Cancel Previous Send" at bounding box center [422, 498] width 575 height 57
click at [669, 491] on font "Send" at bounding box center [666, 499] width 35 height 16
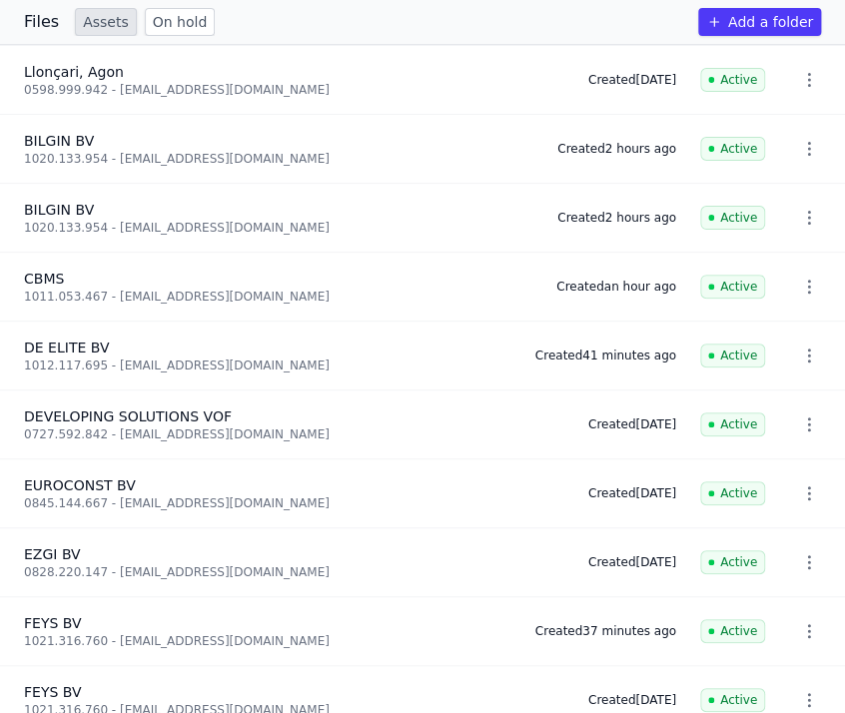
click at [30, 20] on font "Files" at bounding box center [41, 21] width 35 height 19
click at [37, 23] on font "Files" at bounding box center [41, 21] width 35 height 19
click at [31, 19] on font "Files" at bounding box center [41, 21] width 35 height 19
click at [36, 24] on font "Files" at bounding box center [41, 21] width 35 height 19
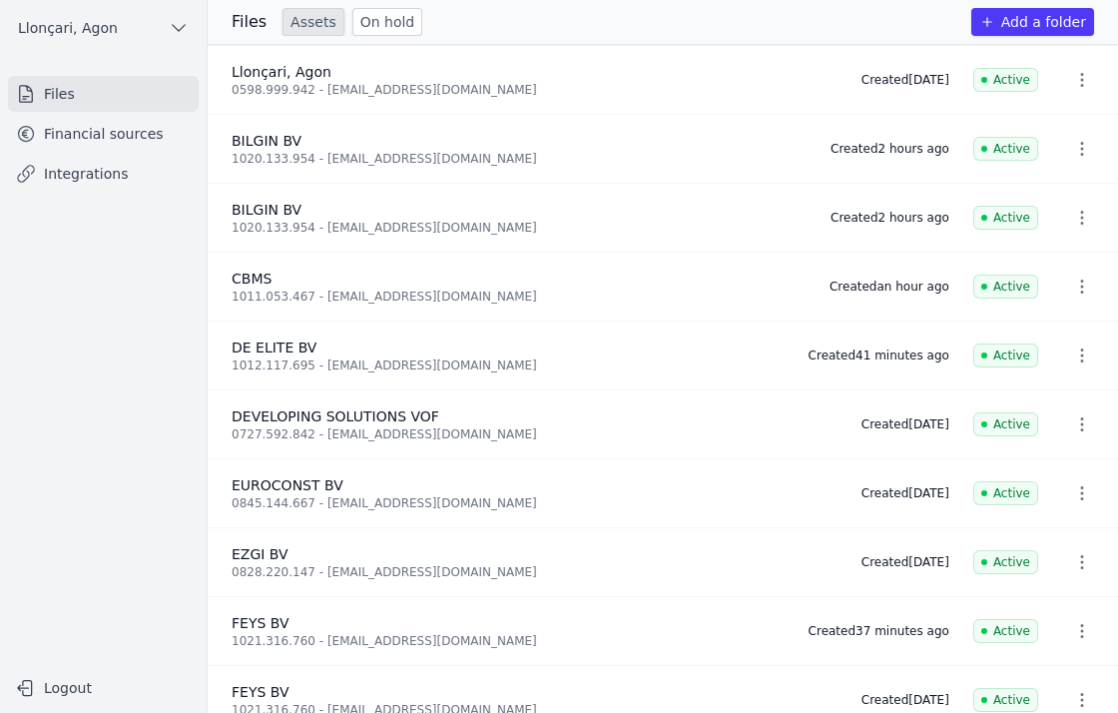
click at [62, 92] on font "Files" at bounding box center [59, 94] width 31 height 16
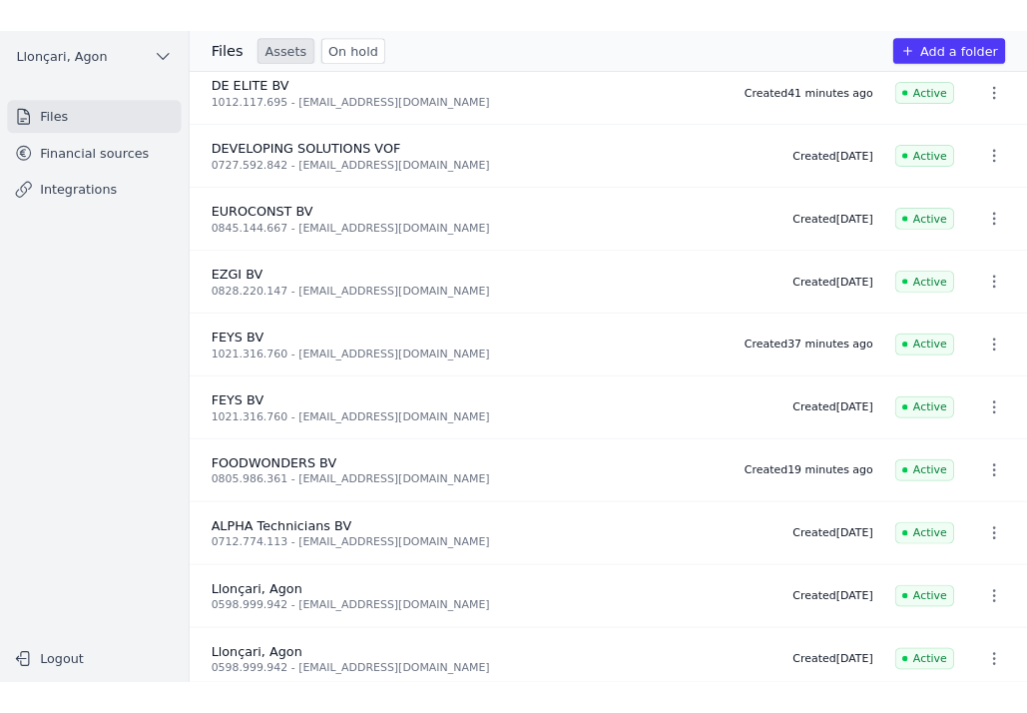
scroll to position [301, 0]
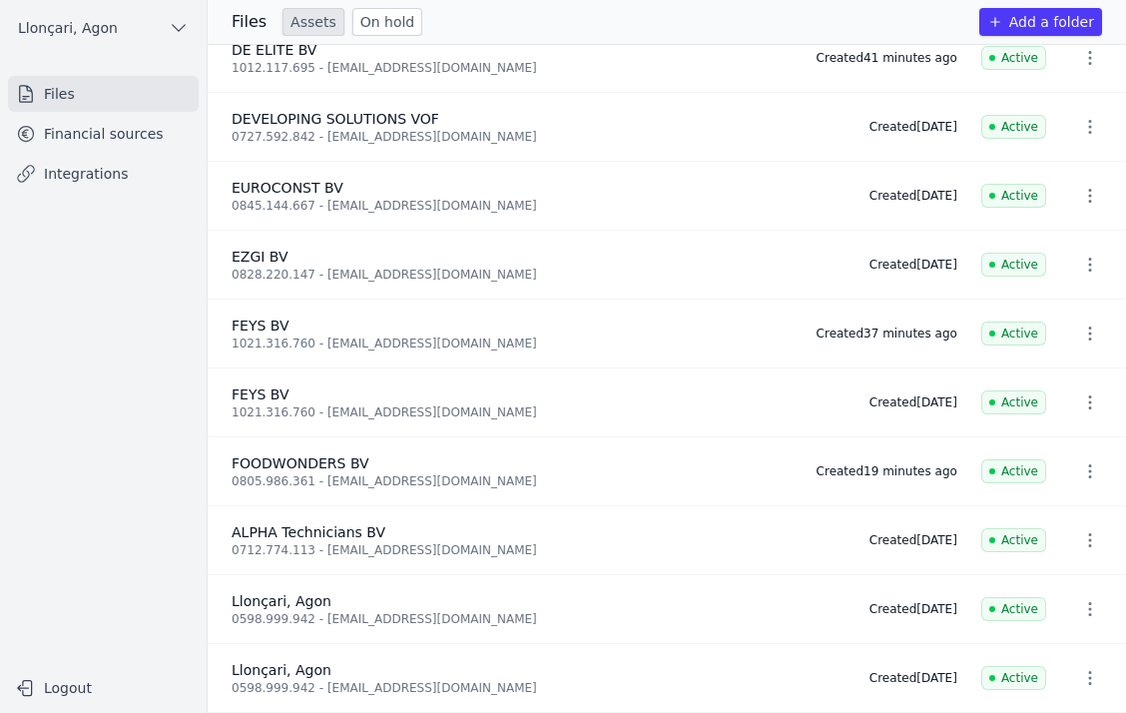
click at [80, 140] on font "Financial sources" at bounding box center [104, 134] width 120 height 16
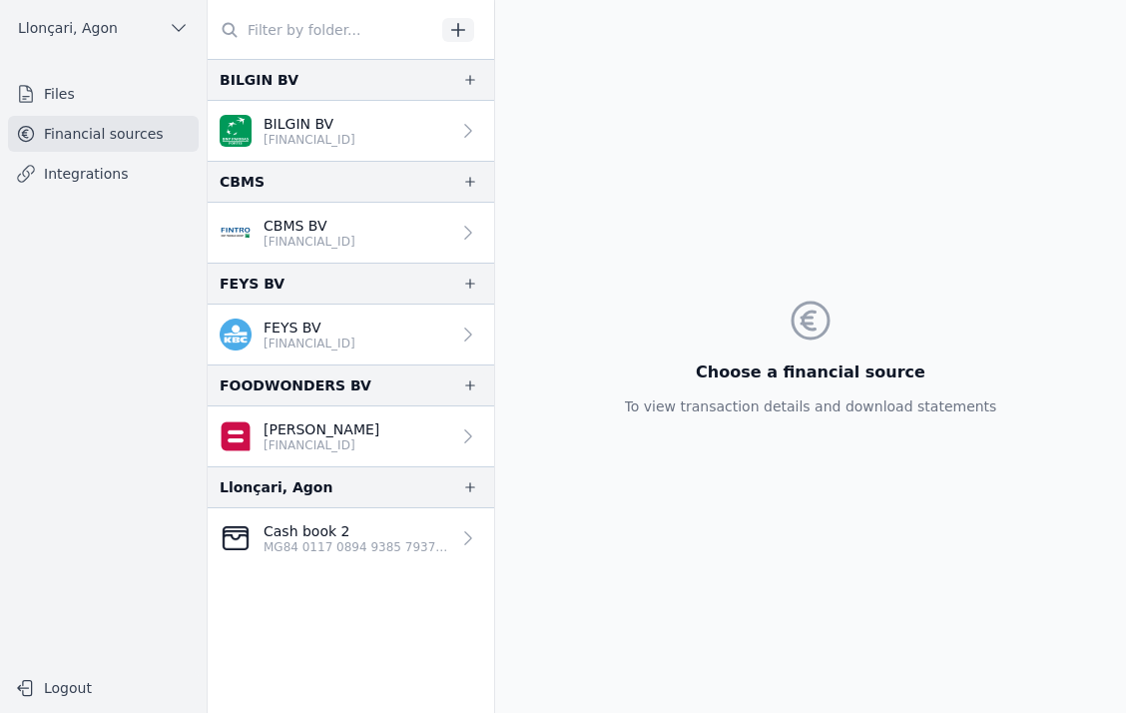
click at [72, 101] on link "Files" at bounding box center [103, 94] width 191 height 36
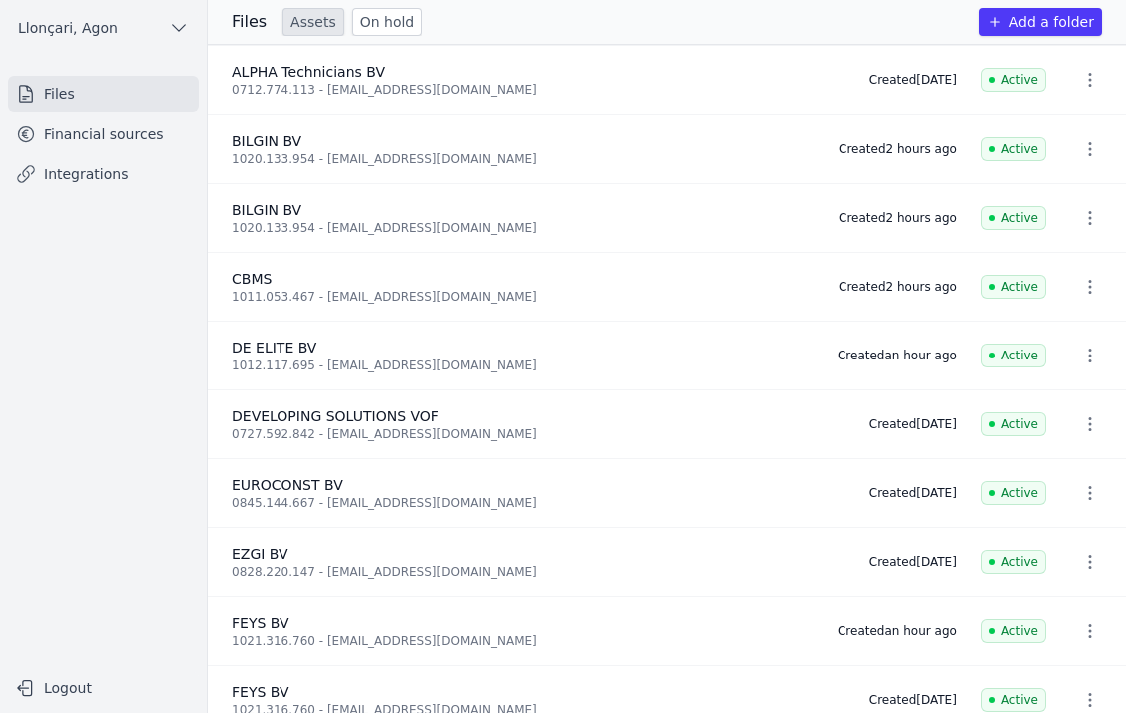
click at [74, 137] on font "Financial sources" at bounding box center [104, 134] width 120 height 16
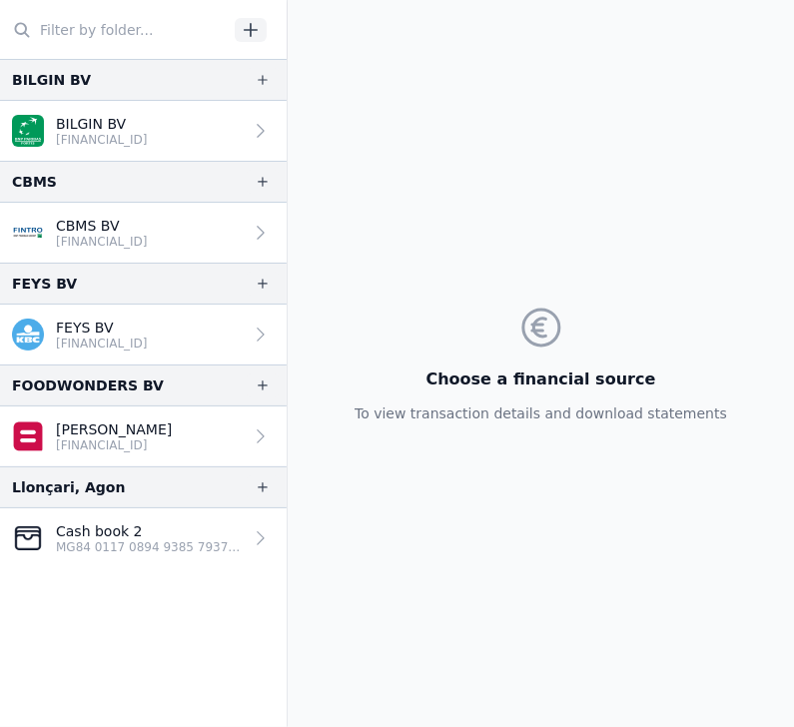
click at [386, 563] on div "Choose a financial source To view transaction details and download statements" at bounding box center [540, 363] width 404 height 727
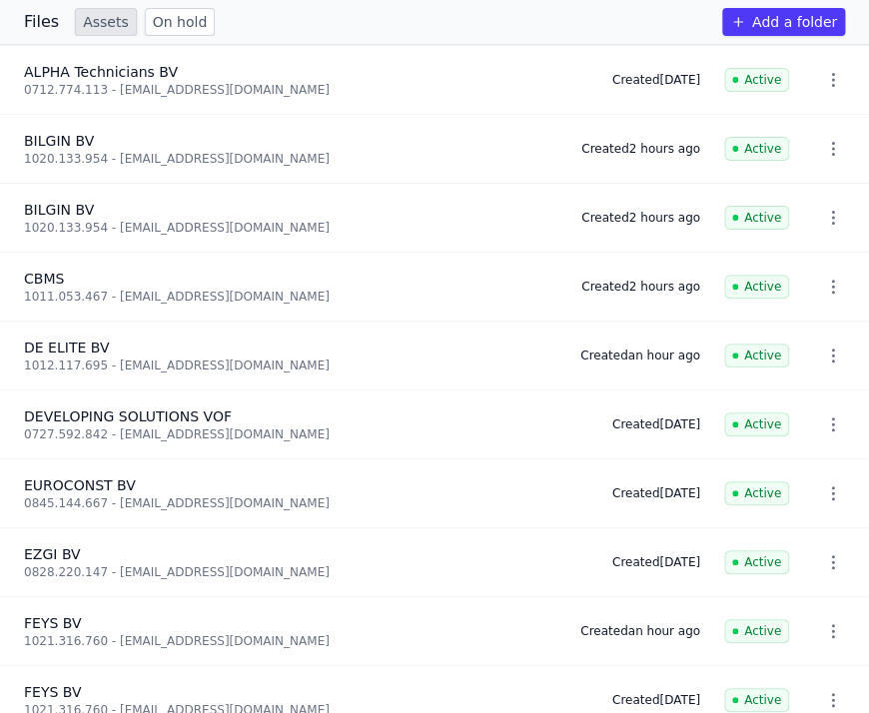
click at [40, 21] on font "Files" at bounding box center [41, 21] width 35 height 19
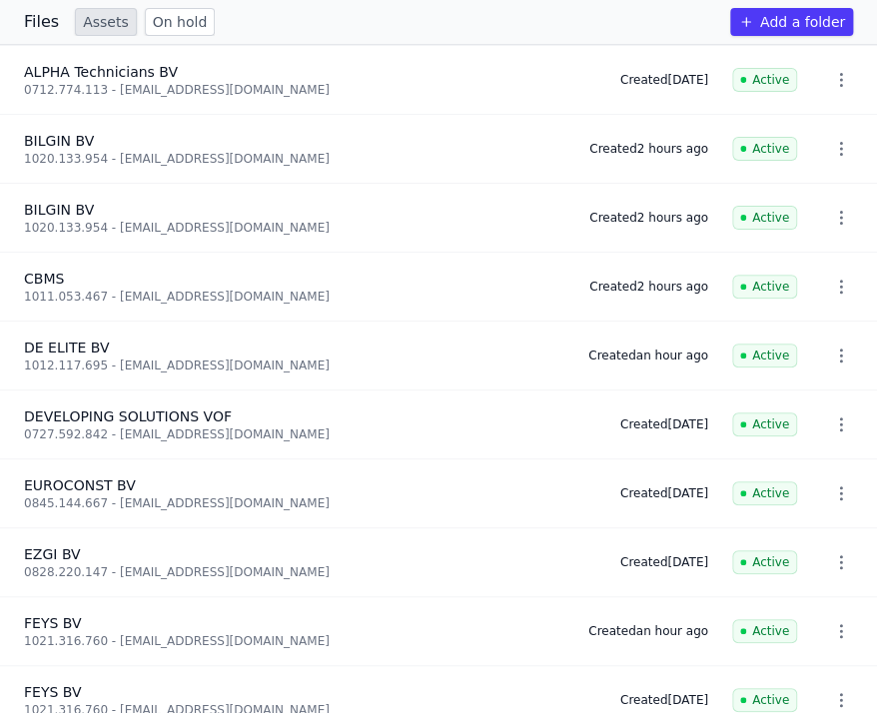
click at [40, 21] on font "Files" at bounding box center [41, 21] width 35 height 19
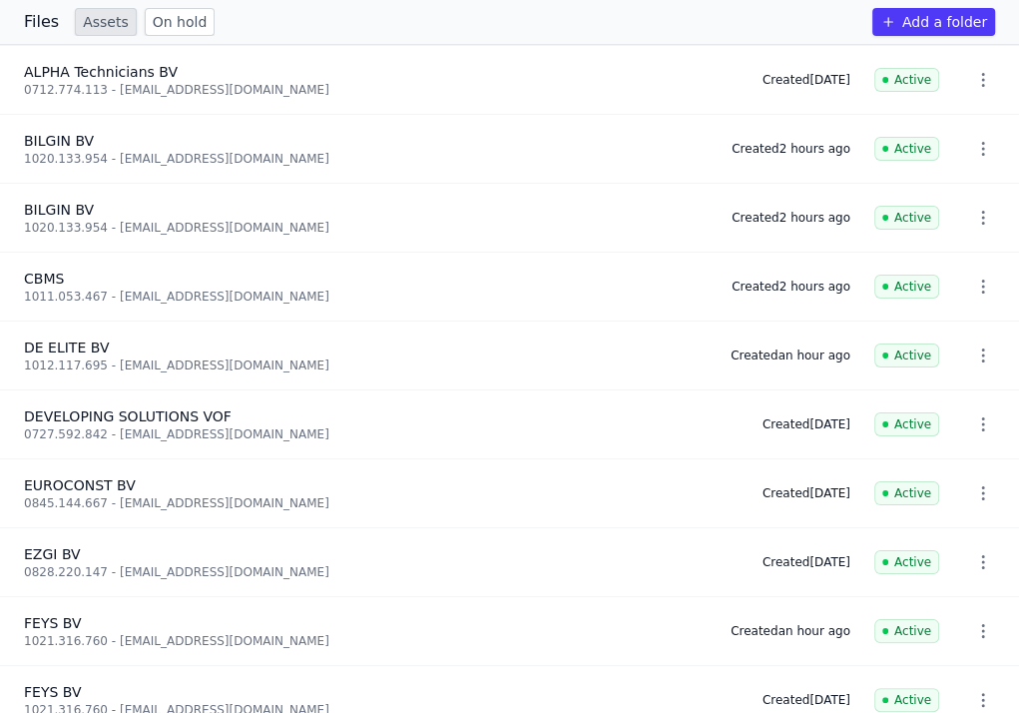
click at [0, 0] on font "Files" at bounding box center [0, 0] width 0 height 0
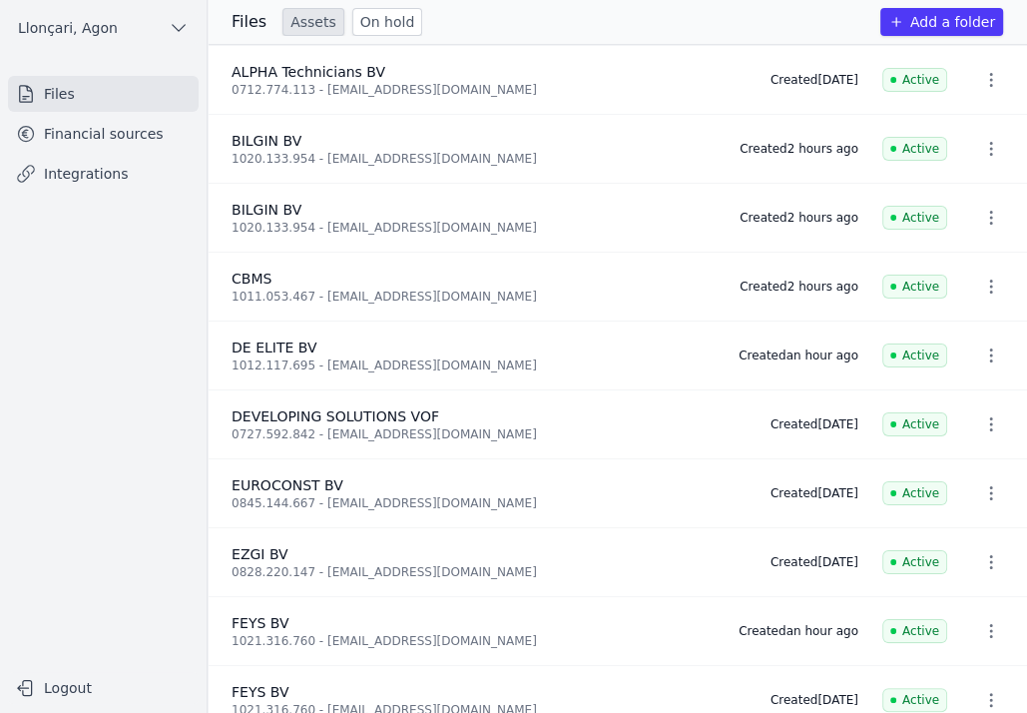
click at [955, 21] on font "Add a folder" at bounding box center [953, 22] width 85 height 16
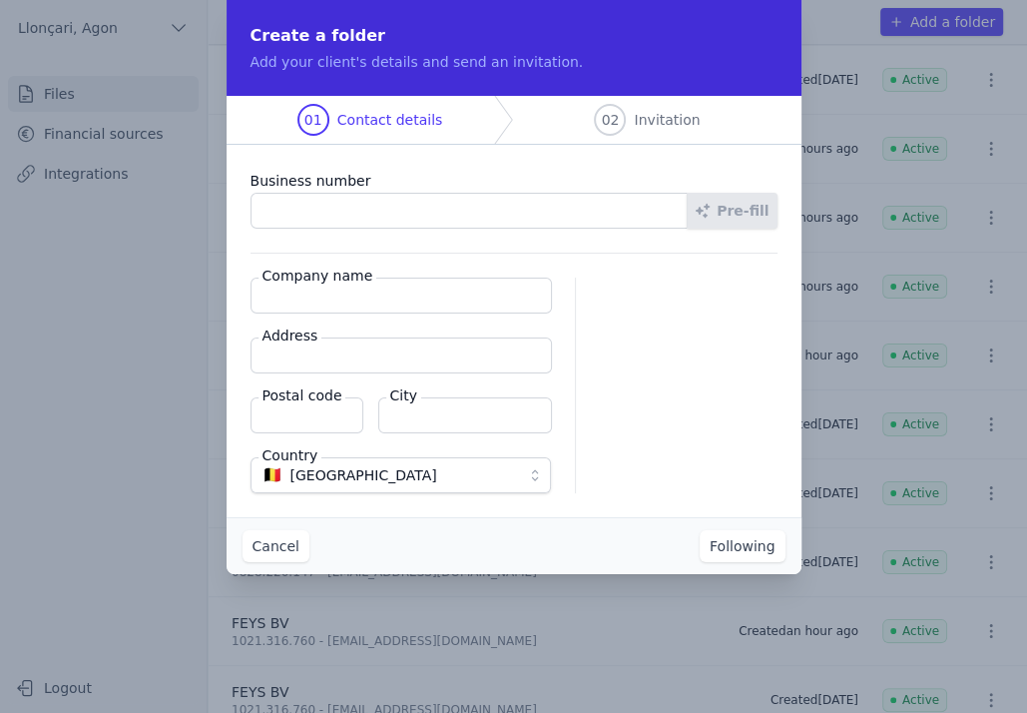
click at [364, 215] on input "Business number" at bounding box center [470, 211] width 438 height 36
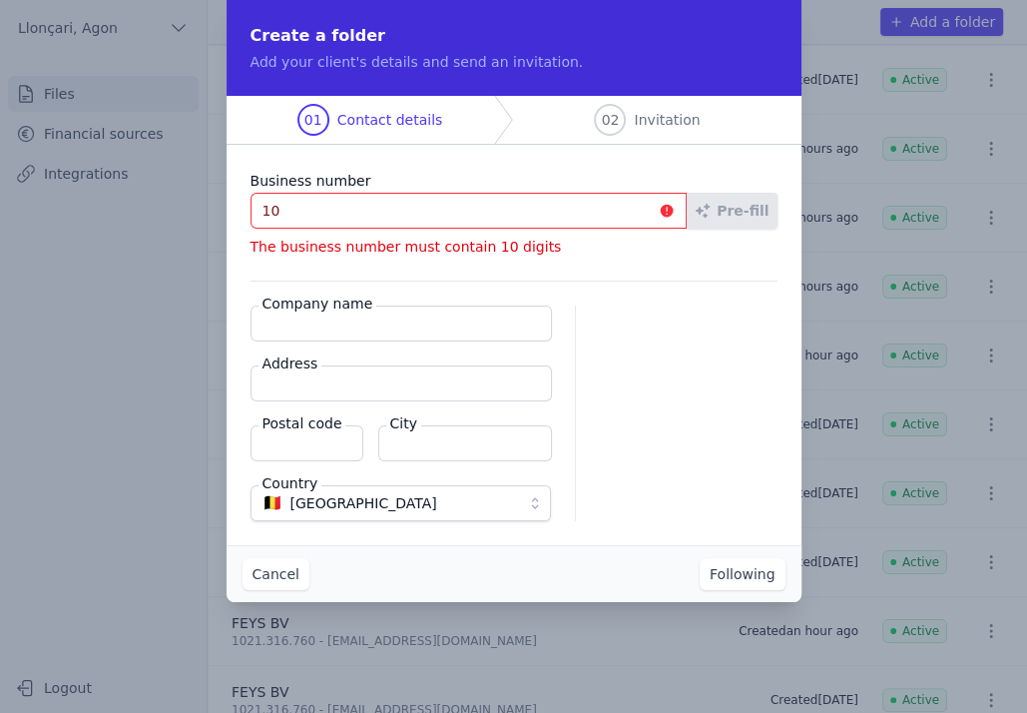
type input "1"
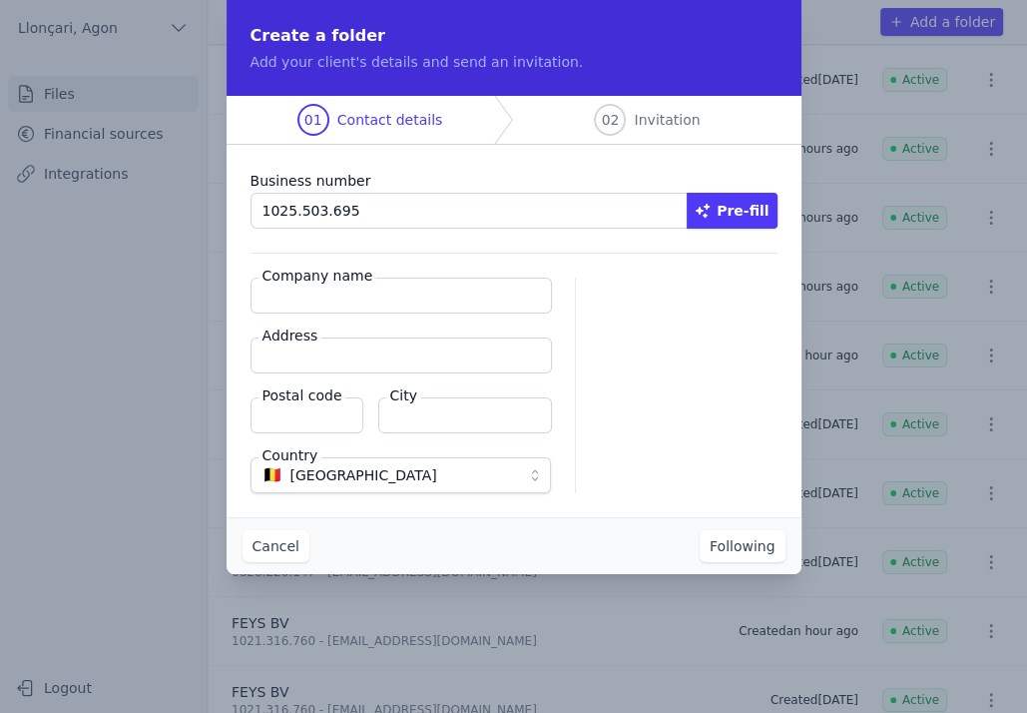
type input "1025.503.695"
click at [341, 282] on font "Company name" at bounding box center [318, 276] width 111 height 16
click at [341, 282] on input "Company name" at bounding box center [402, 296] width 302 height 36
click at [337, 310] on input "Company name" at bounding box center [402, 296] width 302 height 36
paste input "PRODATA RECOVERY"
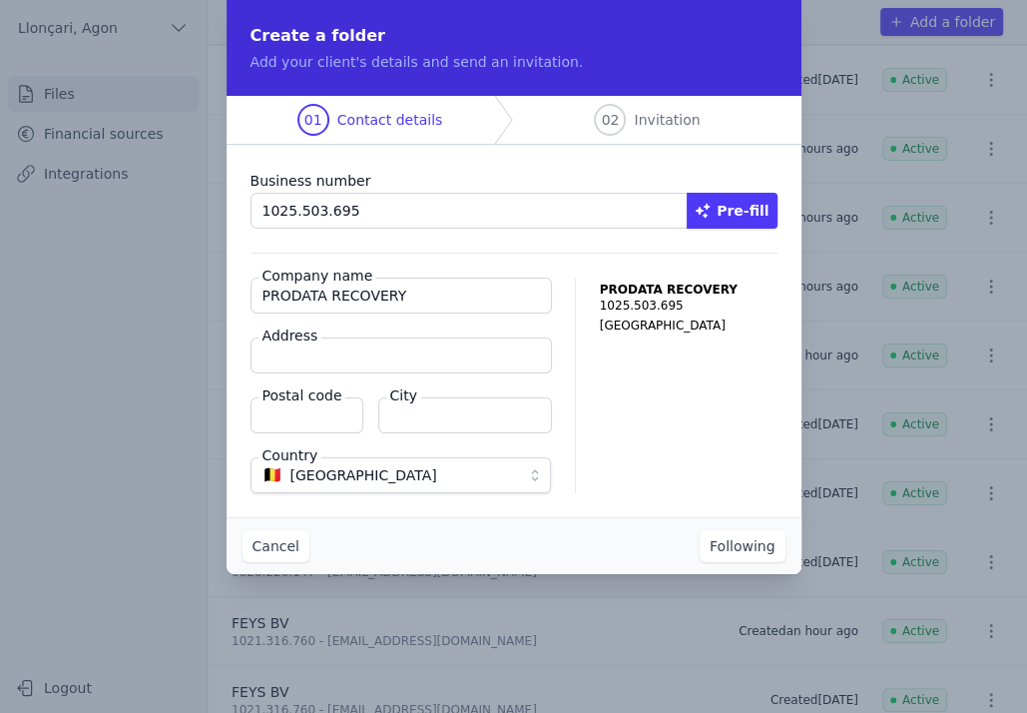
type input "PRODATA RECOVERY"
click at [326, 352] on input "Address" at bounding box center [402, 355] width 302 height 36
click at [391, 350] on input "Address" at bounding box center [402, 355] width 302 height 36
paste input "Sint-Bernardsesteenweg 817 box 101"
type input "Sint-Bernardsesteenweg 817 box 101"
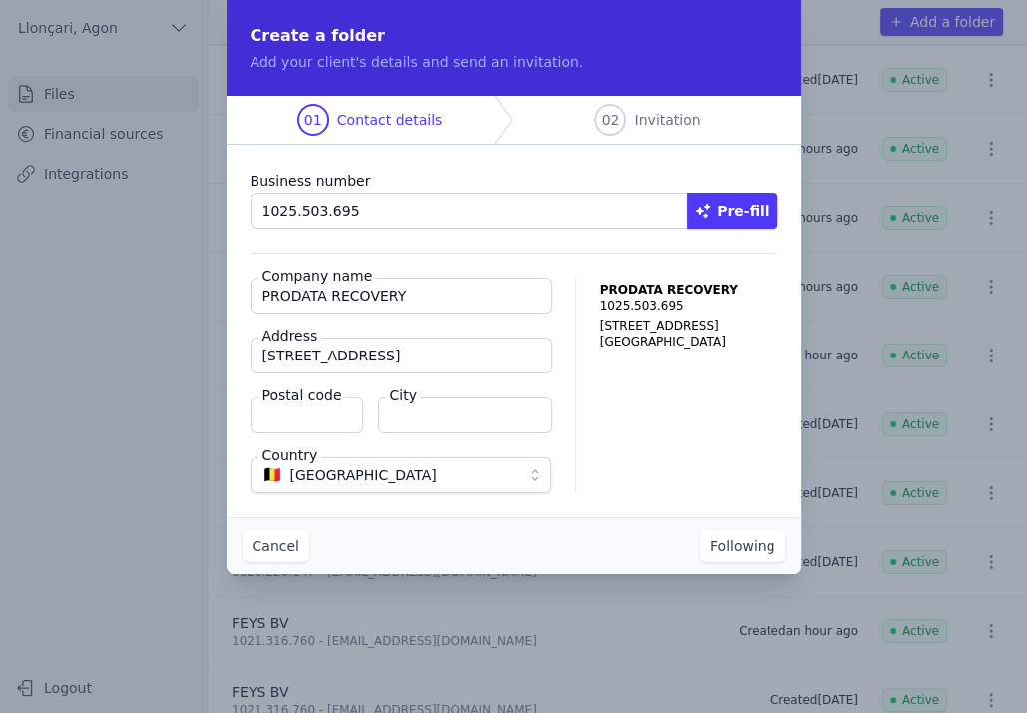
click at [266, 427] on input "Postal code" at bounding box center [307, 415] width 113 height 36
type input "2660"
click at [426, 421] on input "City" at bounding box center [465, 415] width 174 height 36
type input "Antwerpen"
click at [763, 538] on font "Following" at bounding box center [743, 546] width 66 height 16
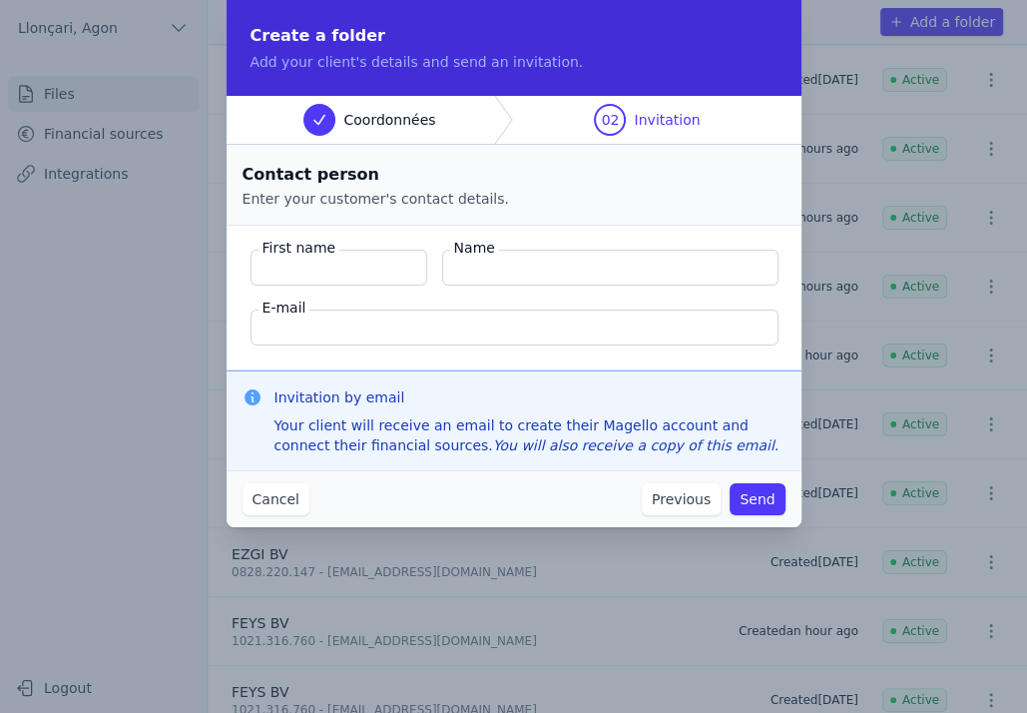
type input "f"
type input "Sayar"
click at [471, 264] on input "Name" at bounding box center [610, 268] width 336 height 36
type input "Firuzan"
click at [367, 312] on input "E-mail" at bounding box center [515, 327] width 528 height 36
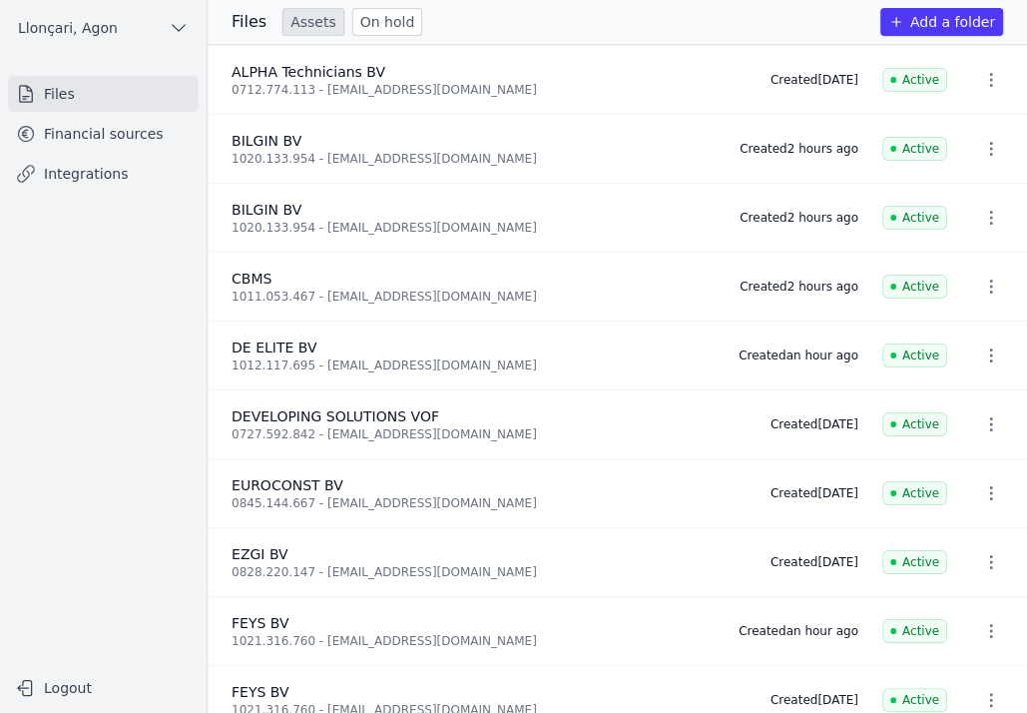
click at [64, 131] on font "Financial sources" at bounding box center [104, 134] width 120 height 16
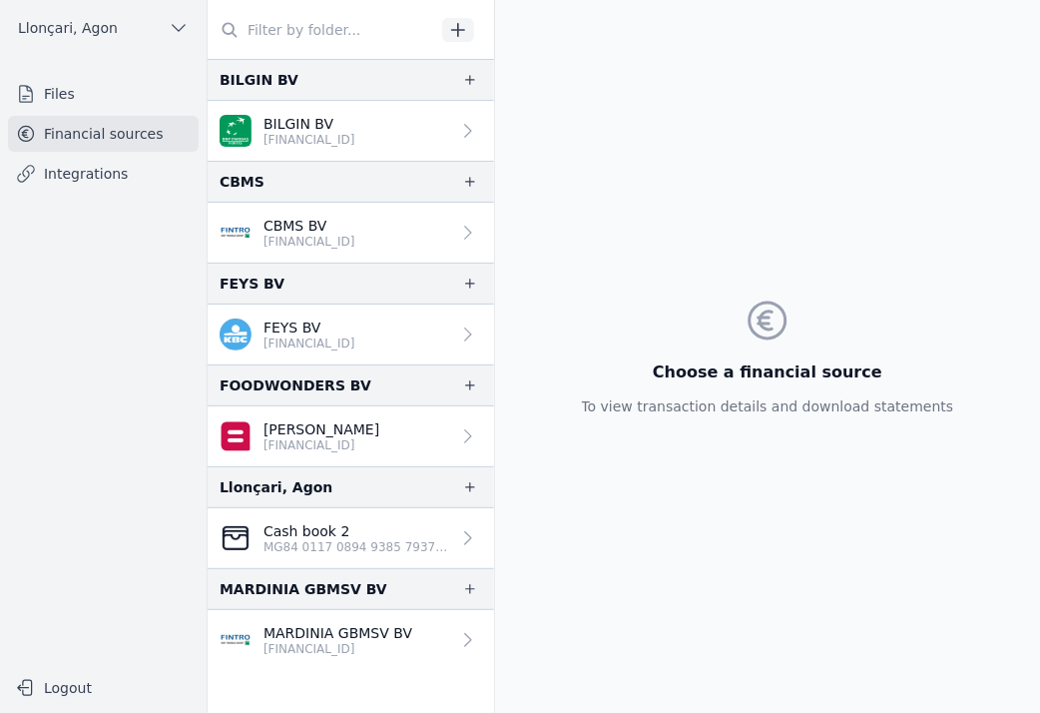
click at [128, 399] on nav "Files Financial sources Integrations" at bounding box center [103, 364] width 175 height 576
click at [764, 232] on div "Choose a financial source To view transaction details and download statements" at bounding box center [768, 356] width 404 height 713
click at [64, 93] on font "Files" at bounding box center [59, 94] width 31 height 16
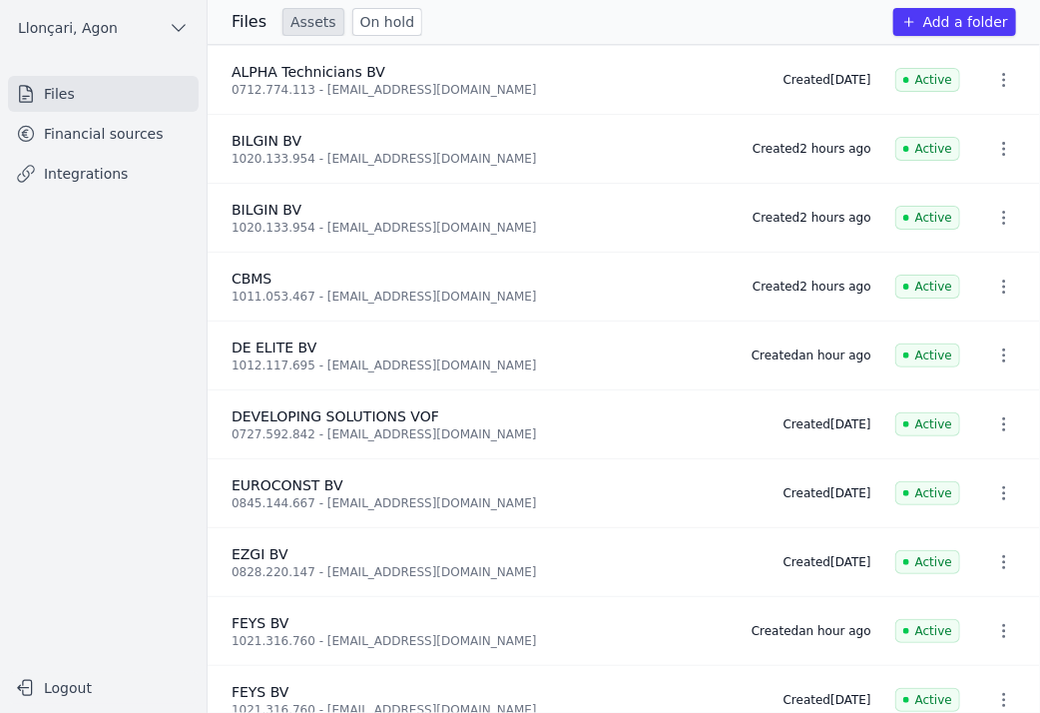
click at [947, 20] on font "Add a folder" at bounding box center [965, 22] width 85 height 16
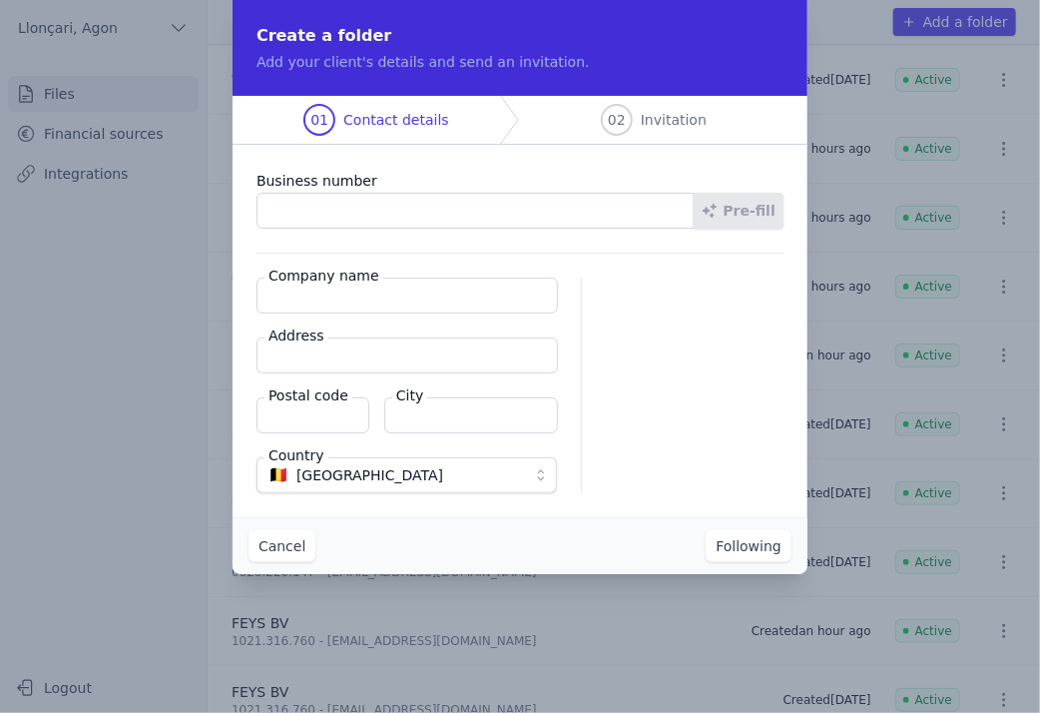
click at [340, 206] on input "Business number" at bounding box center [476, 211] width 438 height 36
type input "1025.503.695"
click at [315, 295] on input "Company name" at bounding box center [408, 296] width 302 height 36
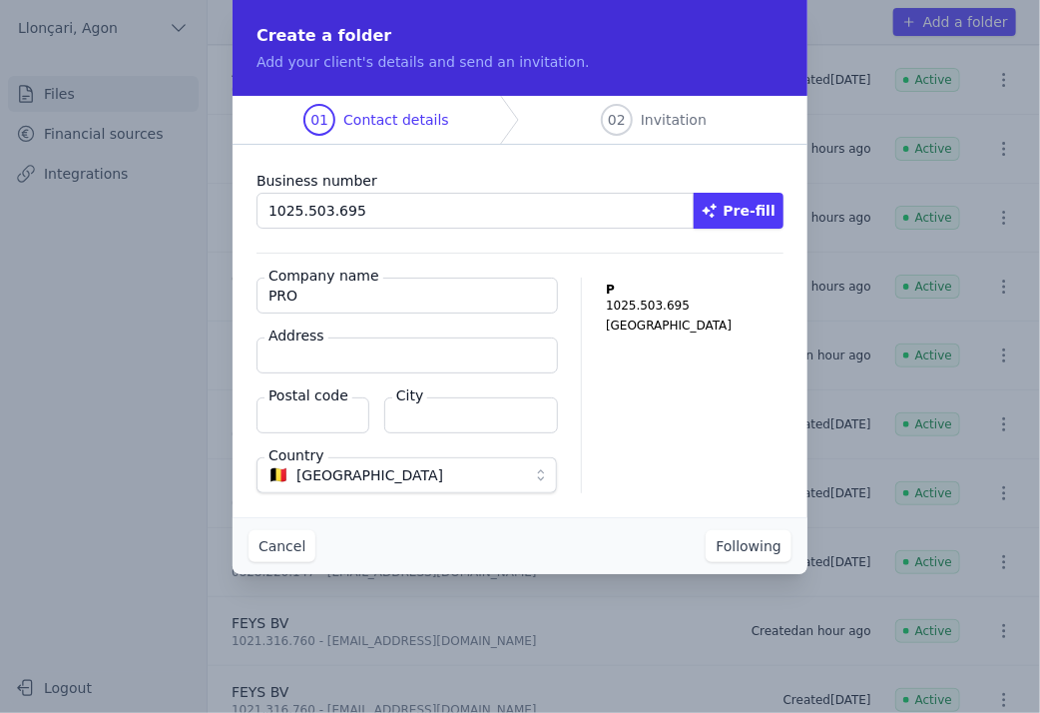
type input "PRODATA RECOVERY"
click at [361, 357] on input "Address" at bounding box center [408, 355] width 302 height 36
click at [336, 366] on input "Address" at bounding box center [408, 355] width 302 height 36
paste input "[STREET_ADDRESS]"
type input "[STREET_ADDRESS]"
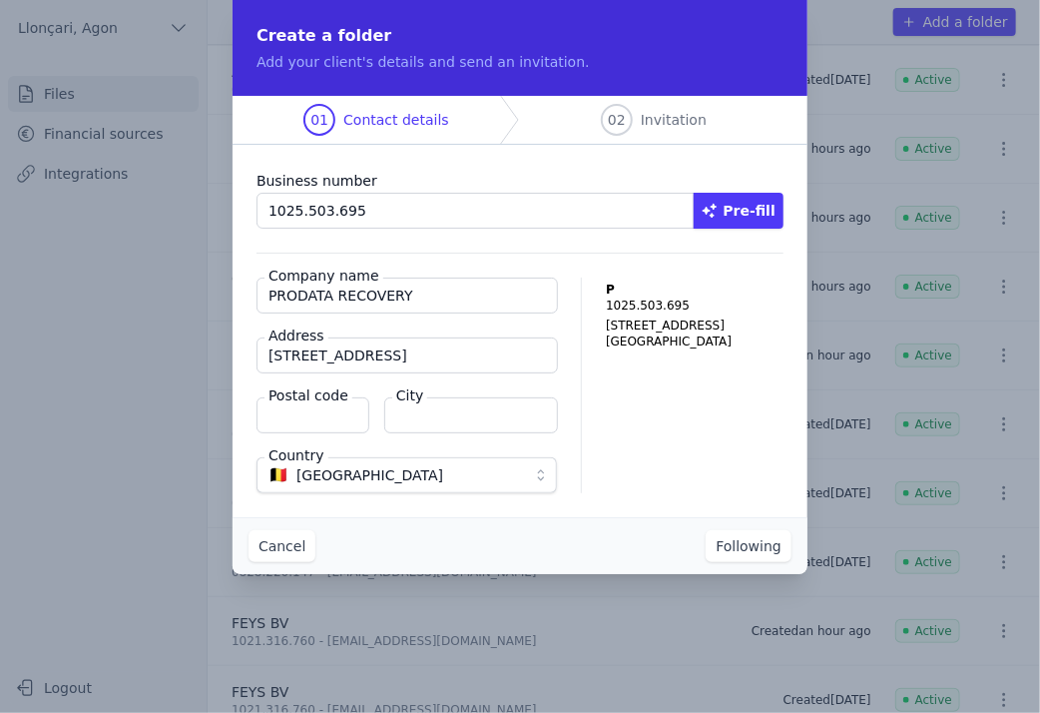
click at [329, 423] on input "Postal code" at bounding box center [313, 415] width 113 height 36
type input "2660"
click at [425, 425] on input "City" at bounding box center [471, 415] width 174 height 36
type input "[GEOGRAPHIC_DATA]"
click at [730, 552] on font "Following" at bounding box center [749, 546] width 66 height 16
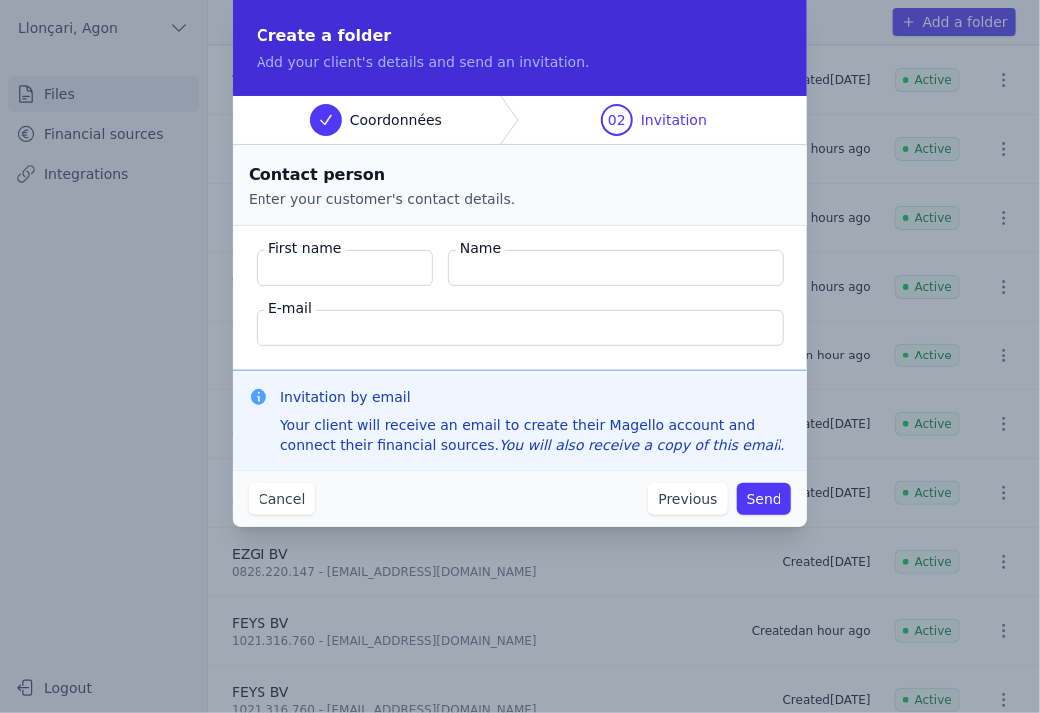
type input "f"
type input "Sayar"
click at [505, 272] on input "Name" at bounding box center [616, 268] width 336 height 36
type input "Firuzan"
click at [419, 342] on input "E-mail" at bounding box center [521, 327] width 528 height 36
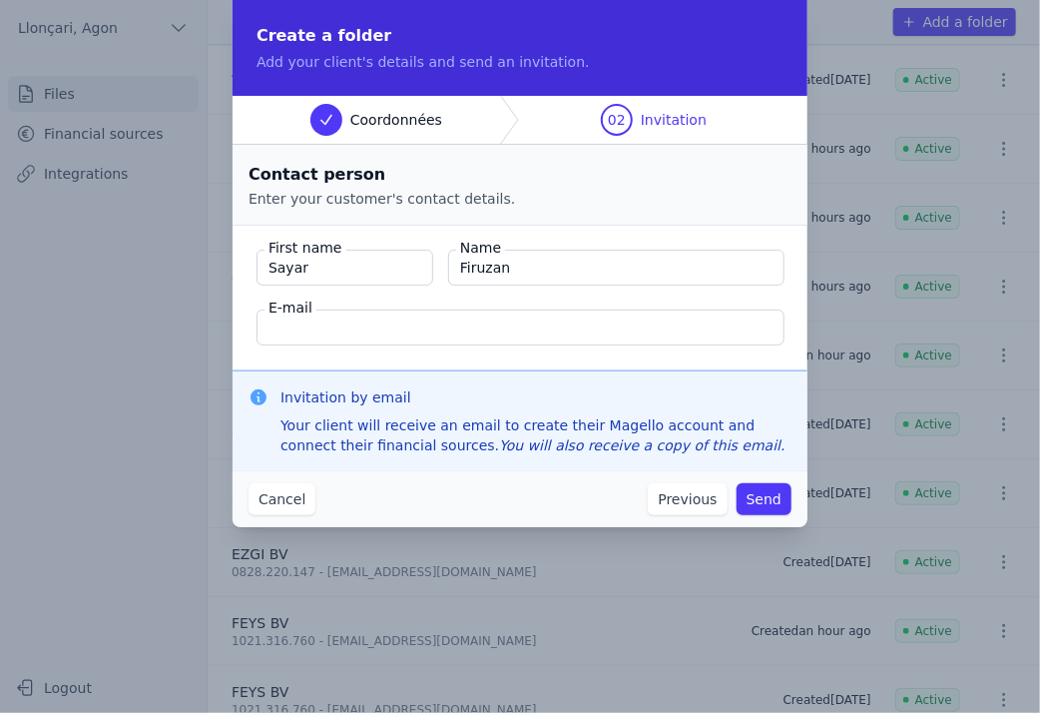
click at [398, 342] on input "E-mail" at bounding box center [521, 327] width 528 height 36
paste input "[EMAIL_ADDRESS][DOMAIN_NAME]"
type input "[EMAIL_ADDRESS][DOMAIN_NAME]"
click at [764, 499] on font "Send" at bounding box center [764, 499] width 35 height 16
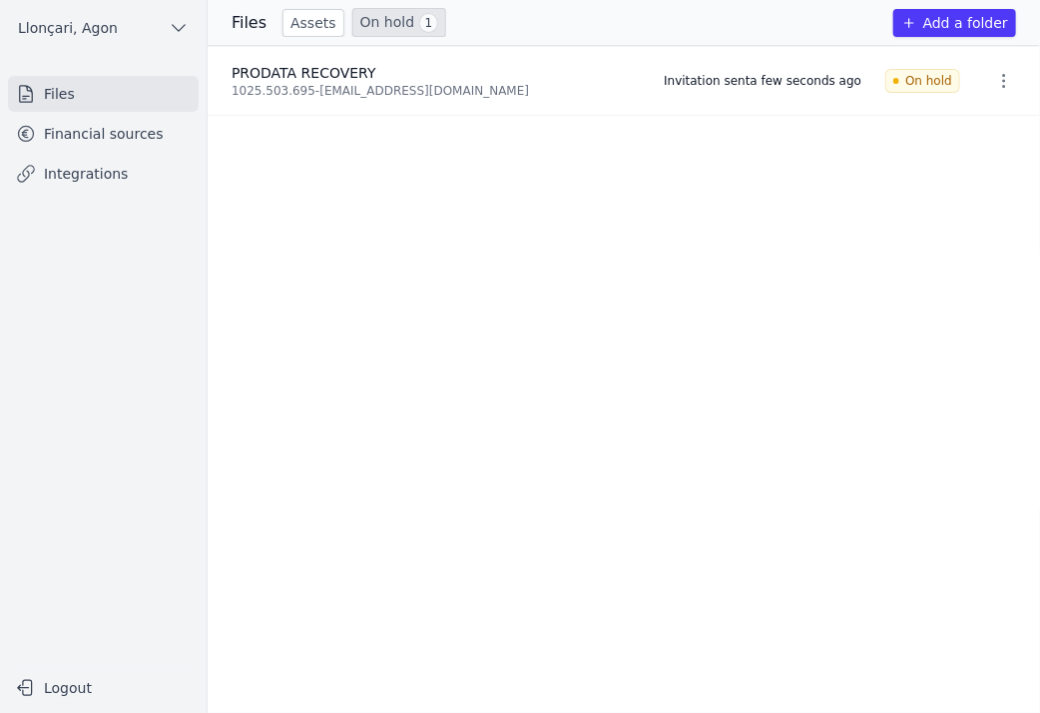
click at [631, 445] on ul "PRODATA RECOVERY 1025.503.695 - [EMAIL_ADDRESS][DOMAIN_NAME] Invitation sent a …" at bounding box center [624, 379] width 833 height 667
click at [55, 94] on font "Files" at bounding box center [59, 94] width 31 height 16
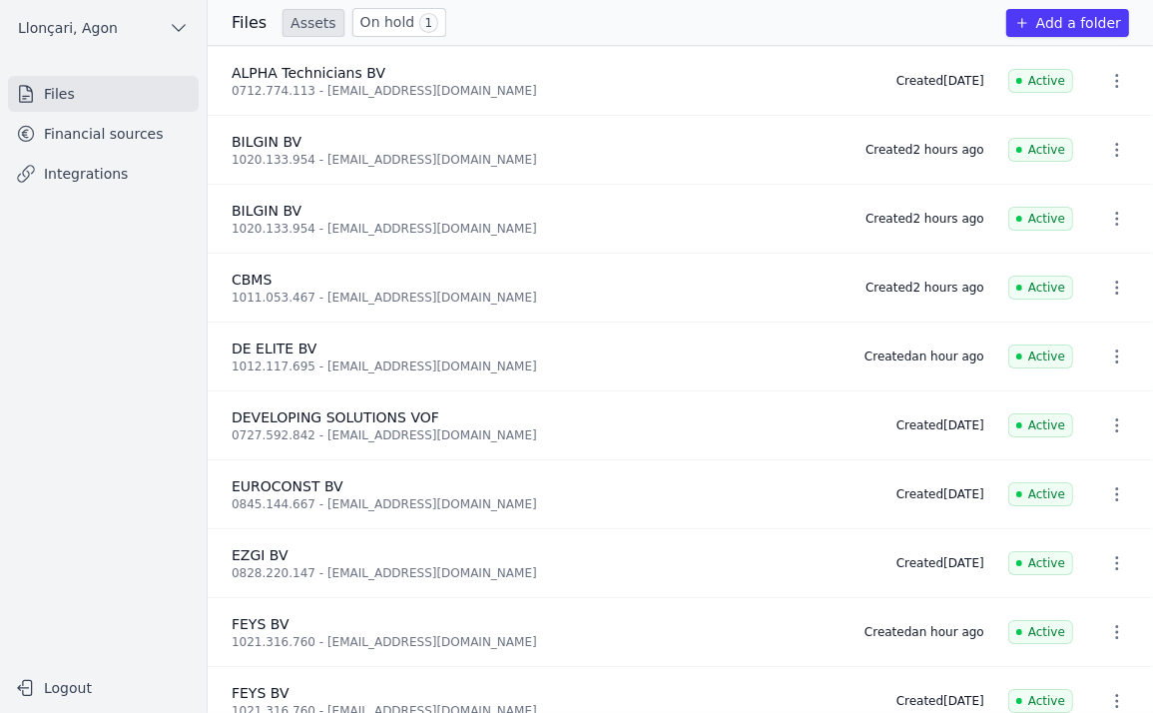
click at [80, 132] on font "Financial sources" at bounding box center [104, 134] width 120 height 16
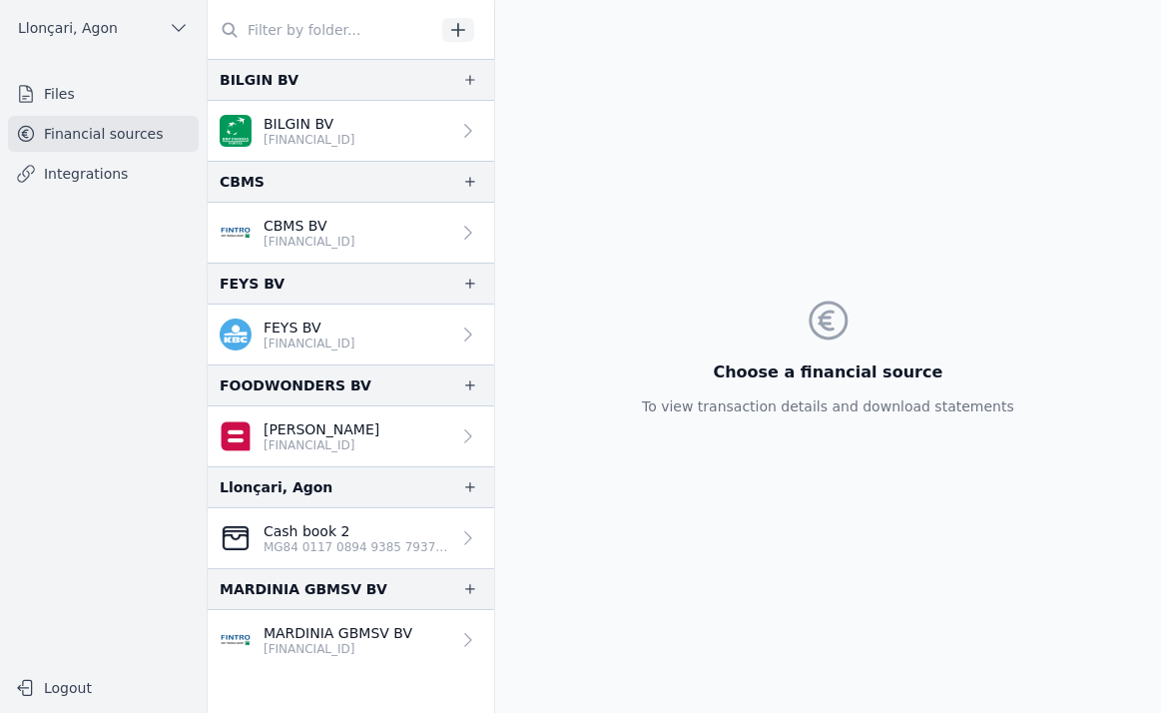
click at [56, 137] on font "Financial sources" at bounding box center [104, 134] width 120 height 16
click at [104, 133] on font "Financial sources" at bounding box center [104, 134] width 120 height 16
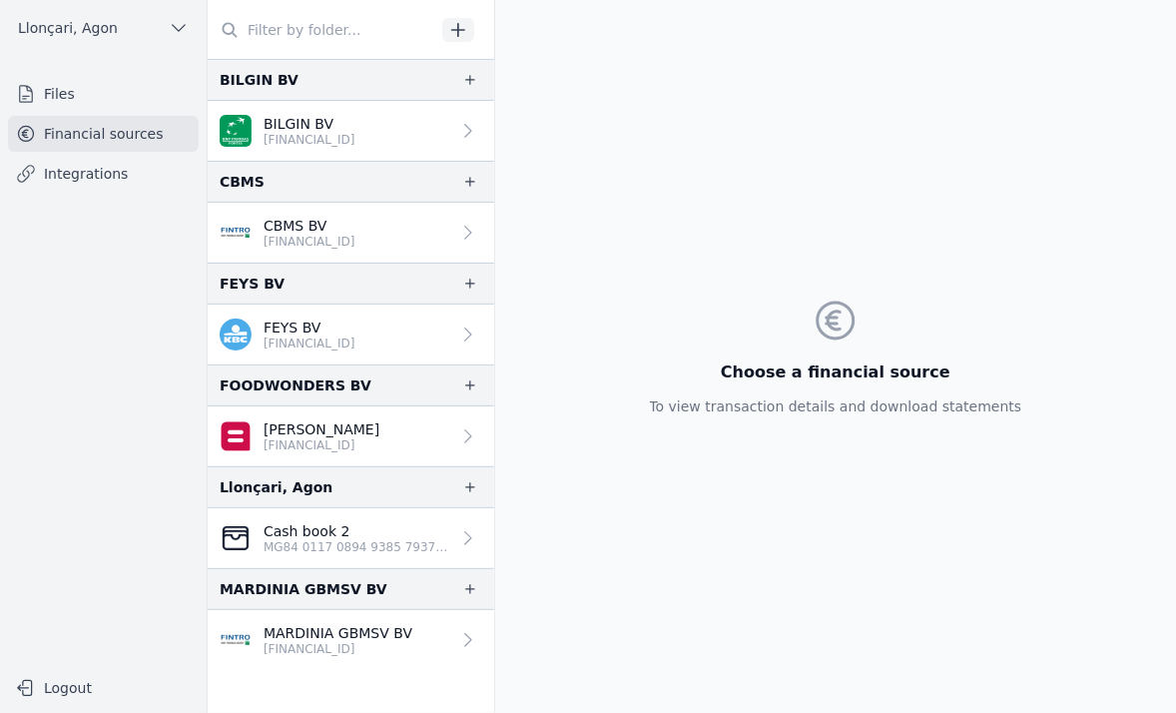
click at [57, 138] on font "Financial sources" at bounding box center [104, 134] width 120 height 16
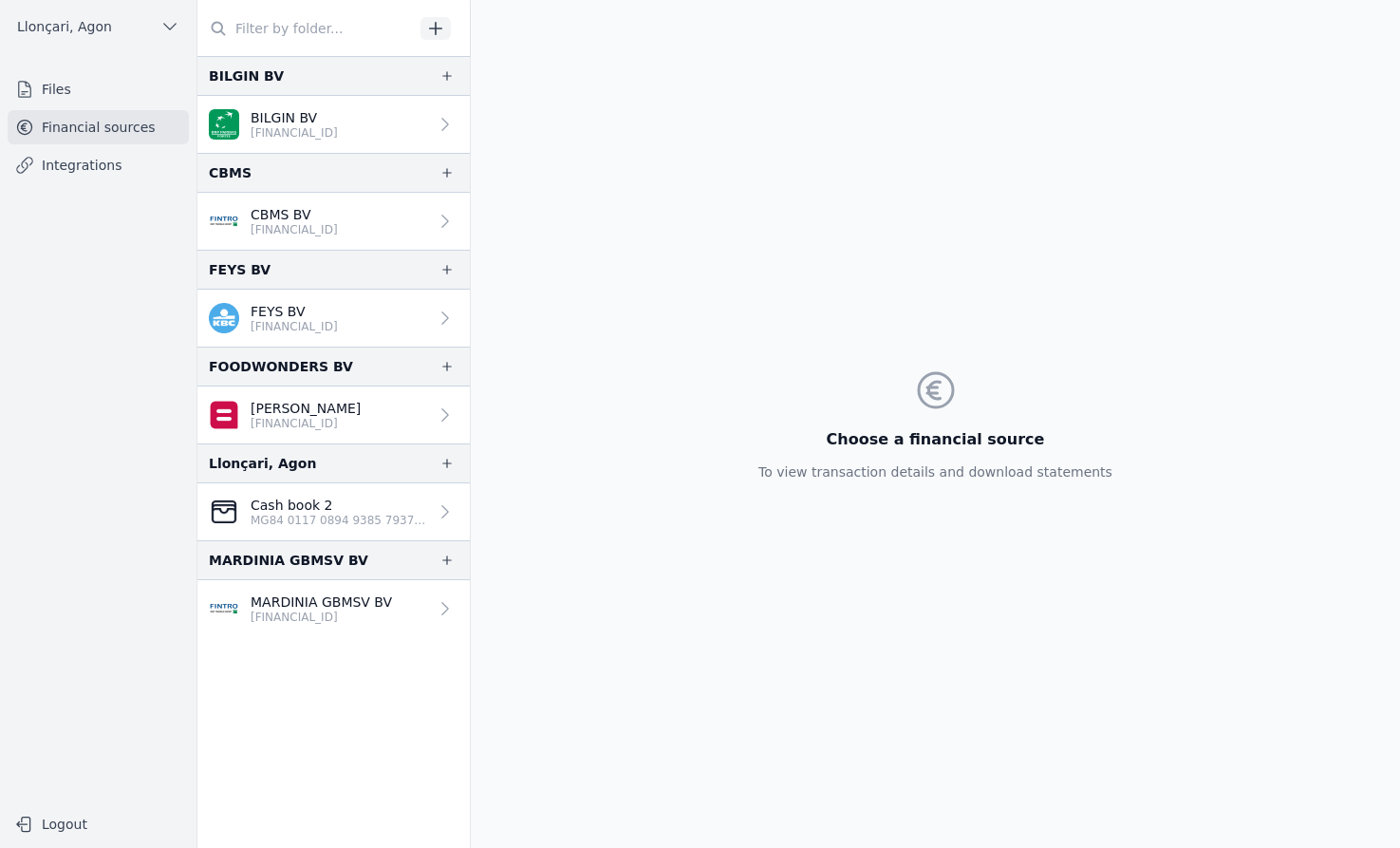
click at [62, 125] on font "Financial sources" at bounding box center [99, 127] width 114 height 15
click at [52, 95] on font "Files" at bounding box center [56, 89] width 29 height 15
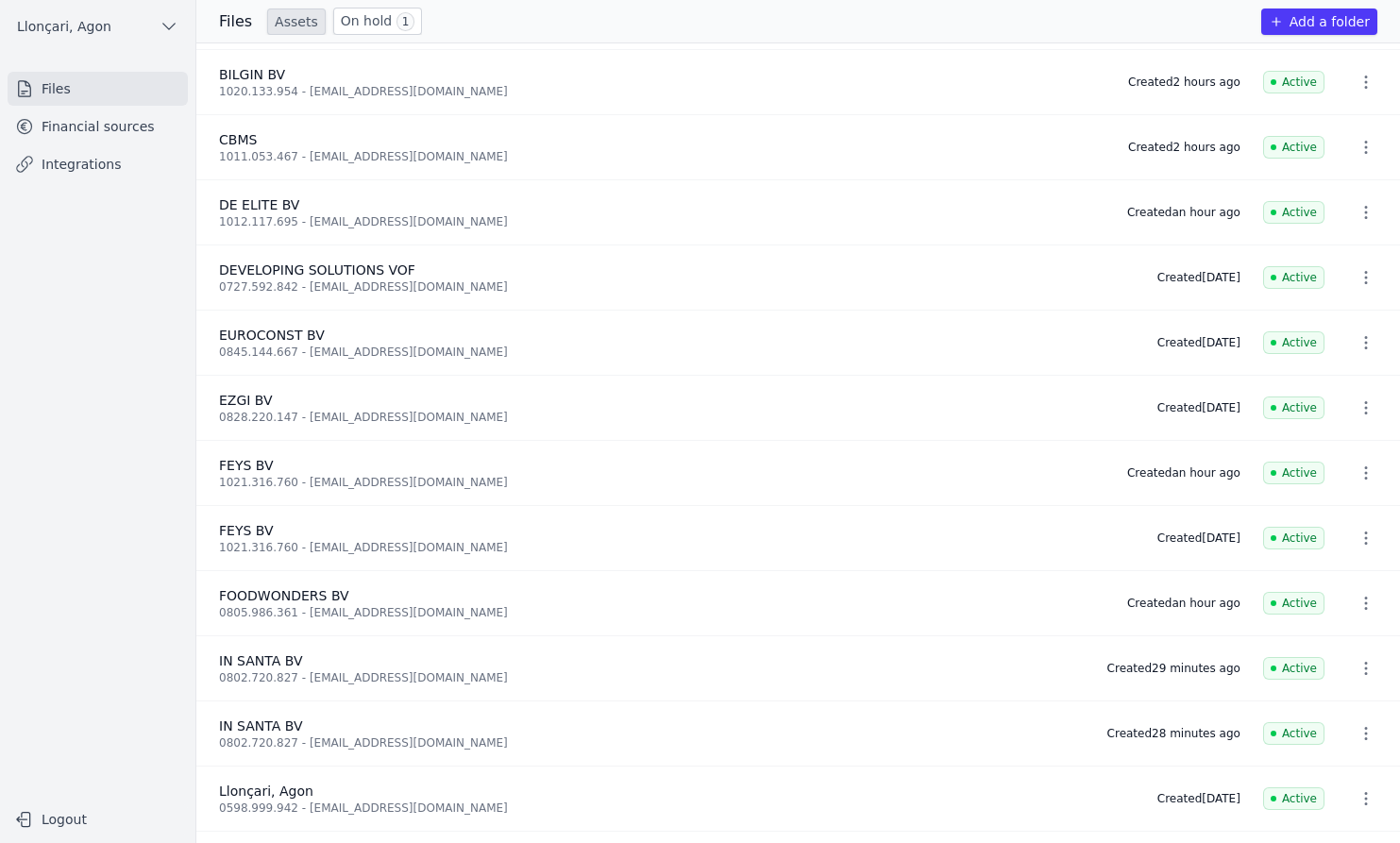
scroll to position [184, 0]
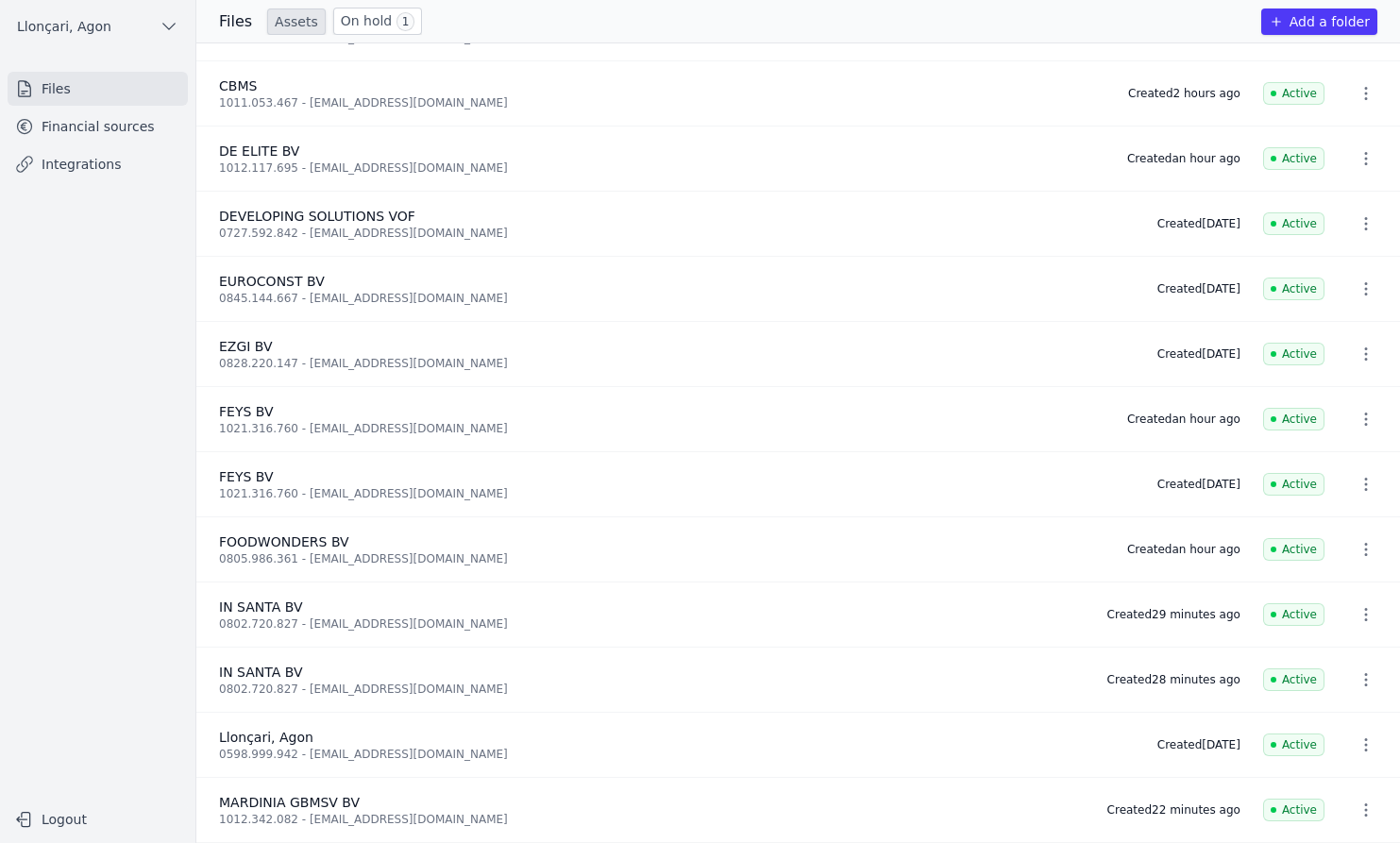
click at [274, 599] on font "IN SANTA BV" at bounding box center [261, 607] width 84 height 15
click at [55, 123] on font "Financial sources" at bounding box center [98, 127] width 113 height 15
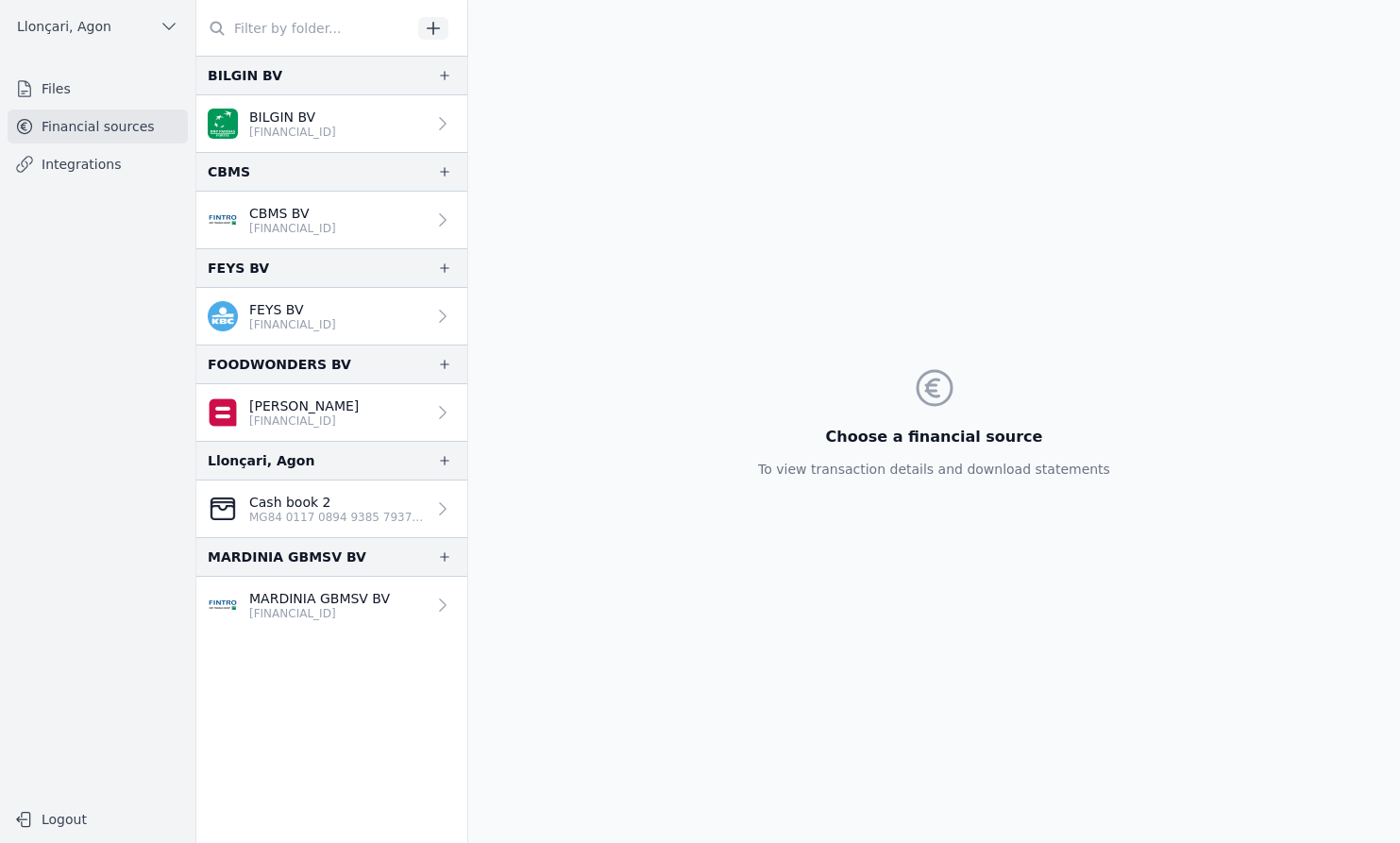
click at [1056, 204] on div "Choose a financial source To view transaction details and download statements" at bounding box center [934, 422] width 382 height 843
click at [137, 351] on nav "Files Financial sources Integrations" at bounding box center [97, 428] width 165 height 714
click at [71, 124] on font "Financial sources" at bounding box center [98, 127] width 113 height 15
click at [442, 458] on icon "button" at bounding box center [444, 460] width 15 height 15
click at [769, 436] on div "Choose a financial source To view transaction details and download statements" at bounding box center [934, 422] width 382 height 843
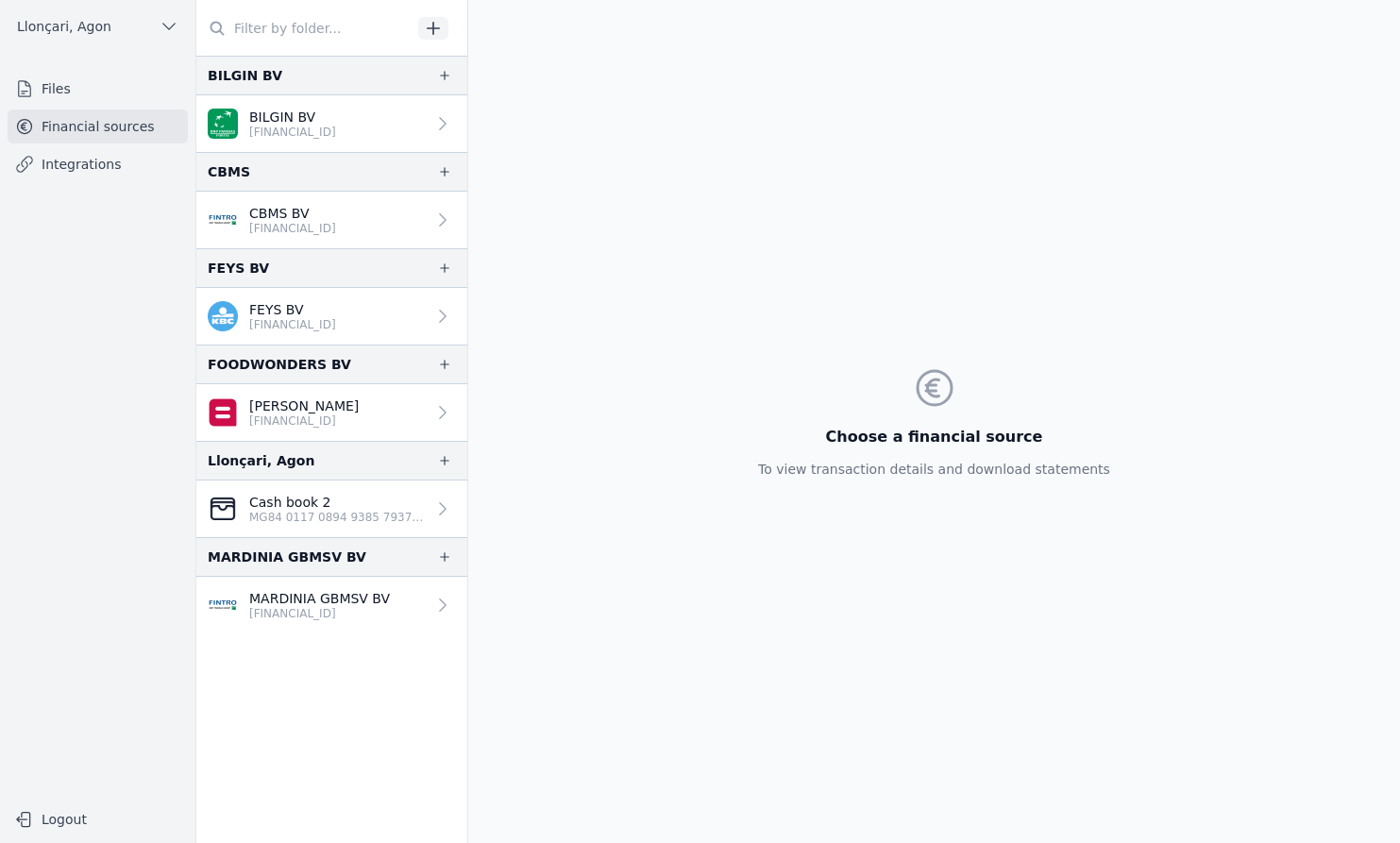
click at [59, 90] on font "Files" at bounding box center [56, 89] width 29 height 15
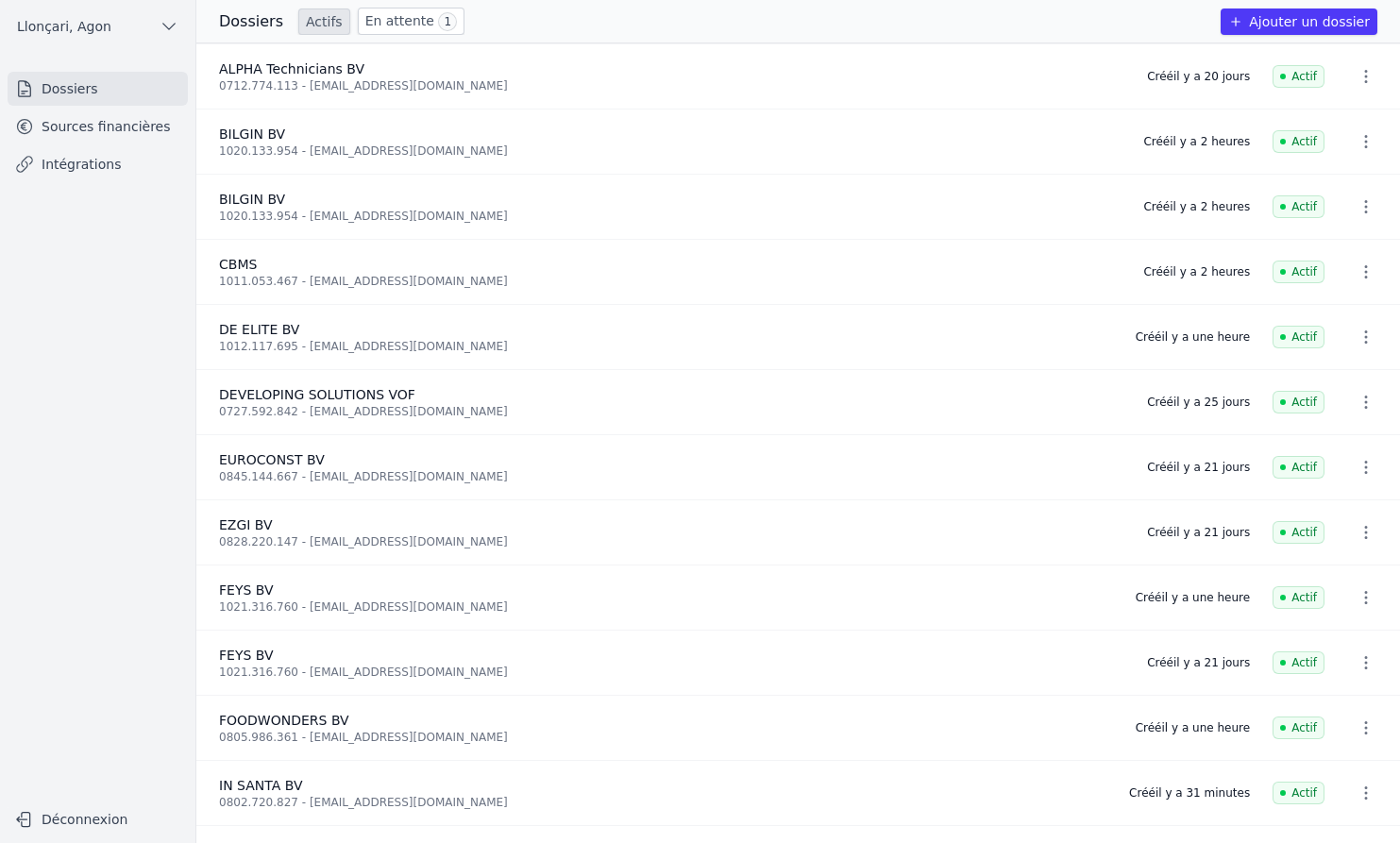
click at [1301, 20] on button "Ajouter un dossier" at bounding box center [1299, 22] width 157 height 26
click at [66, 84] on link "Dossiers" at bounding box center [97, 89] width 181 height 34
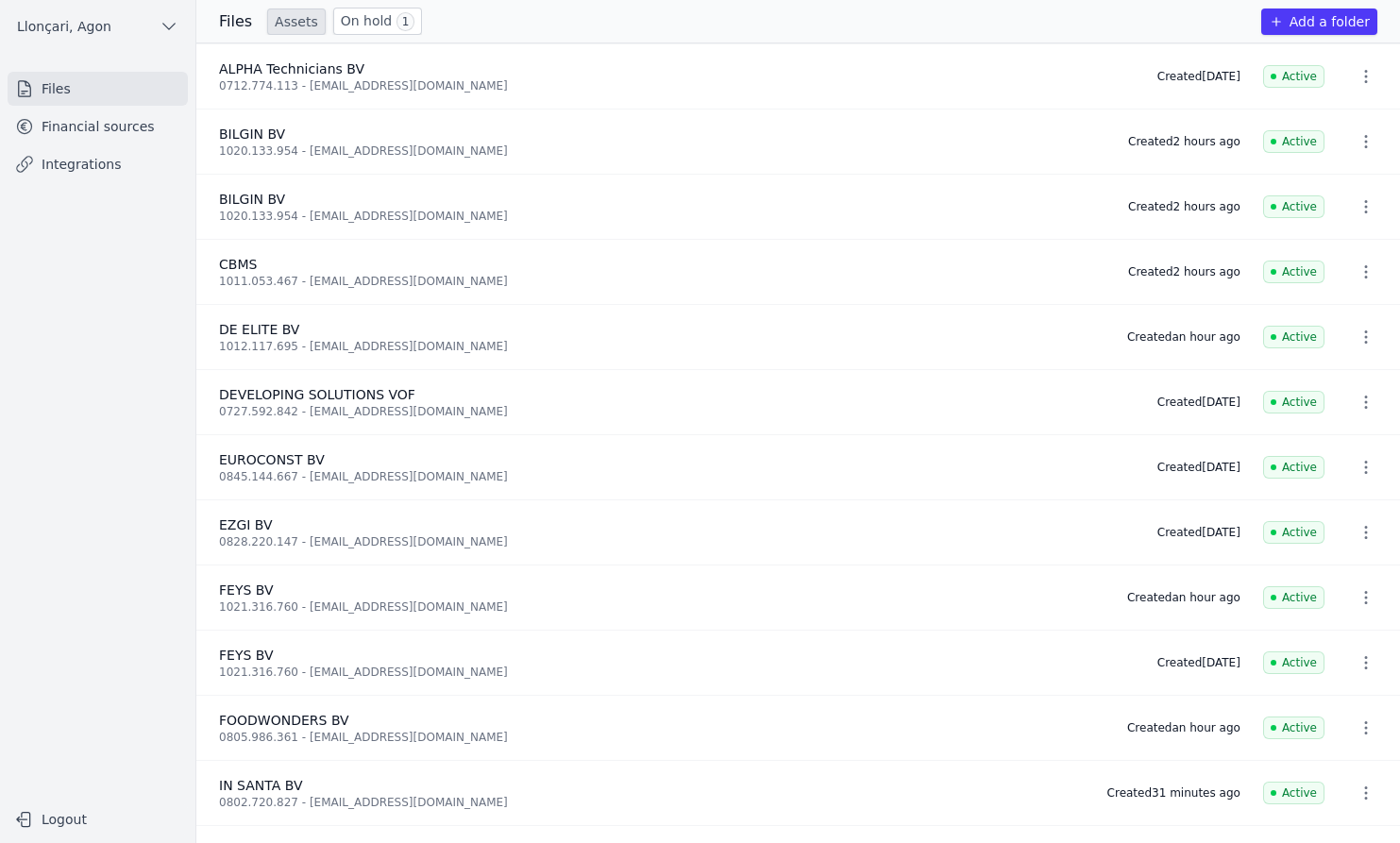
click at [85, 124] on font "Financial sources" at bounding box center [98, 127] width 113 height 15
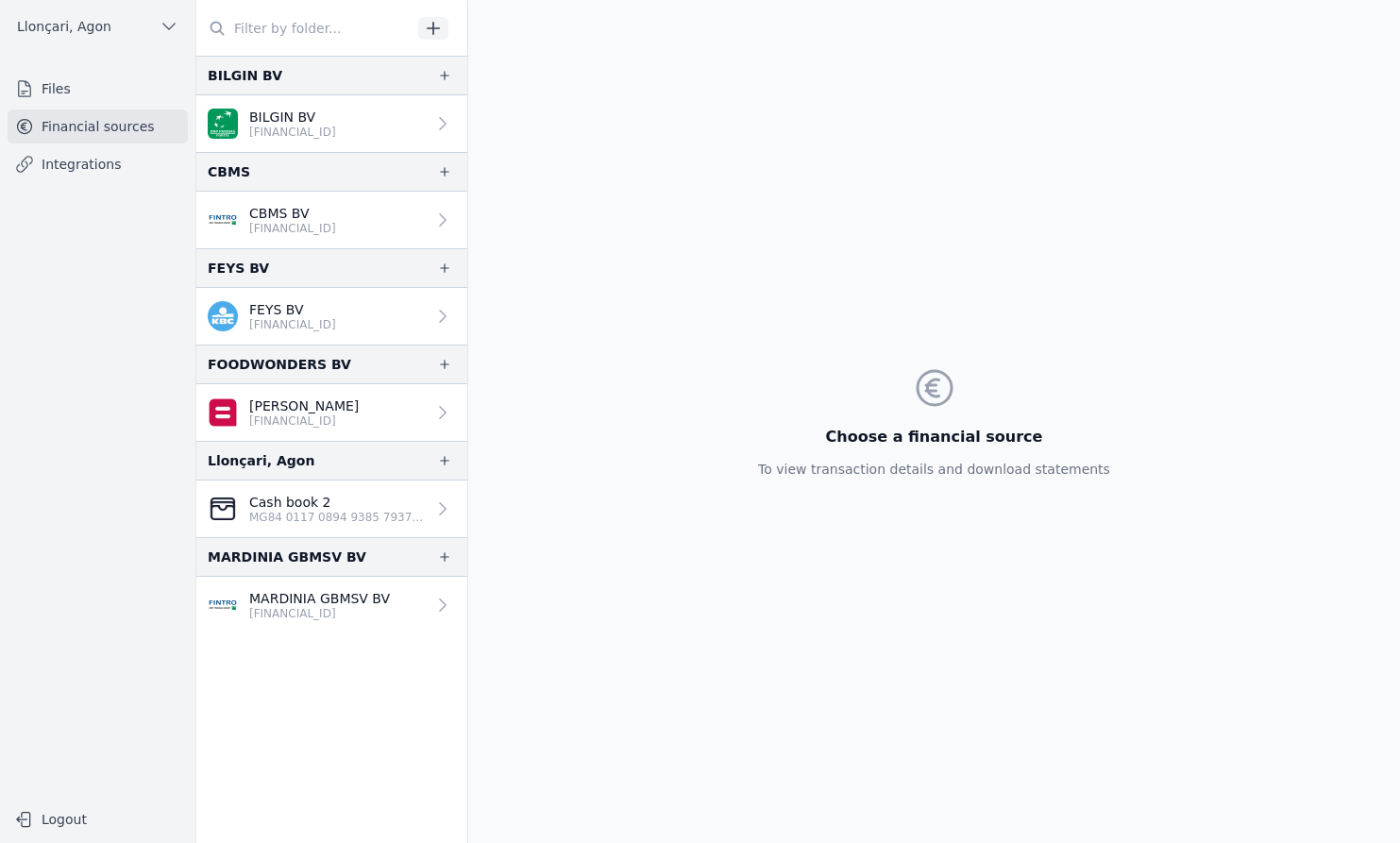
click at [755, 141] on div "Choose a financial source To view transaction details and download statements" at bounding box center [933, 422] width 931 height 843
click at [68, 125] on font "Financial sources" at bounding box center [98, 127] width 113 height 15
click at [49, 83] on font "Files" at bounding box center [56, 89] width 29 height 15
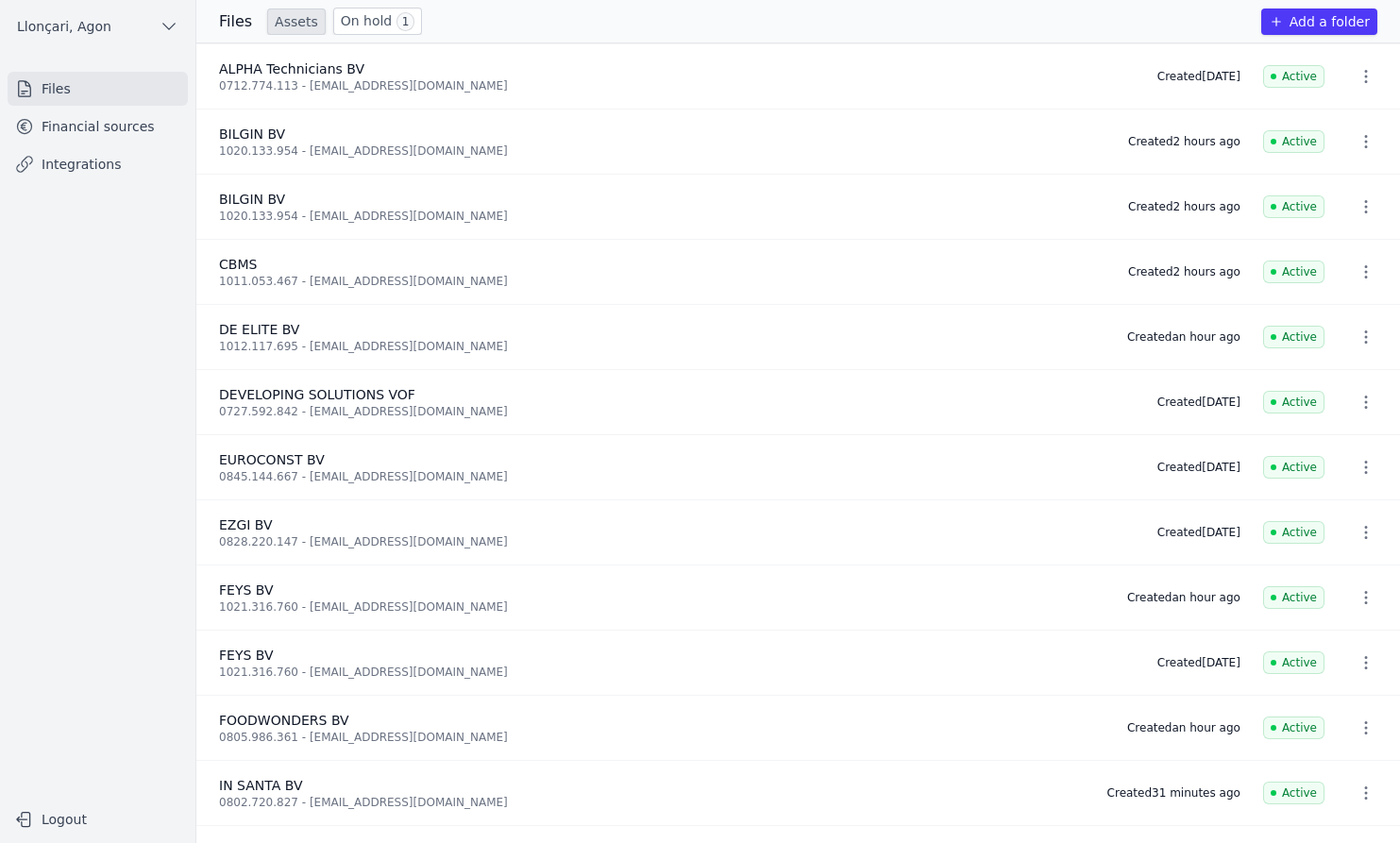
click at [62, 130] on font "Financial sources" at bounding box center [98, 127] width 113 height 15
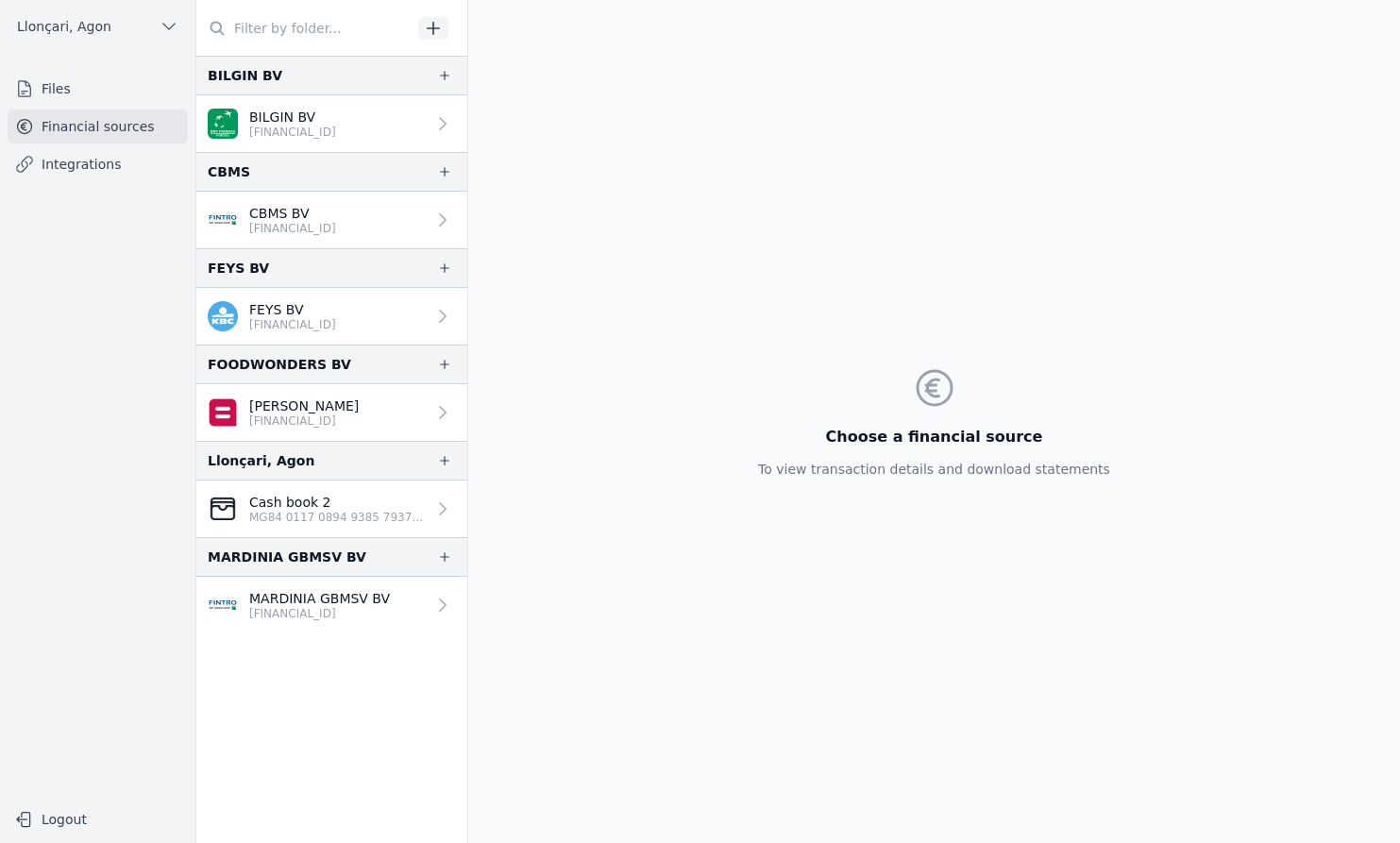
click at [50, 88] on font "Files" at bounding box center [56, 89] width 29 height 15
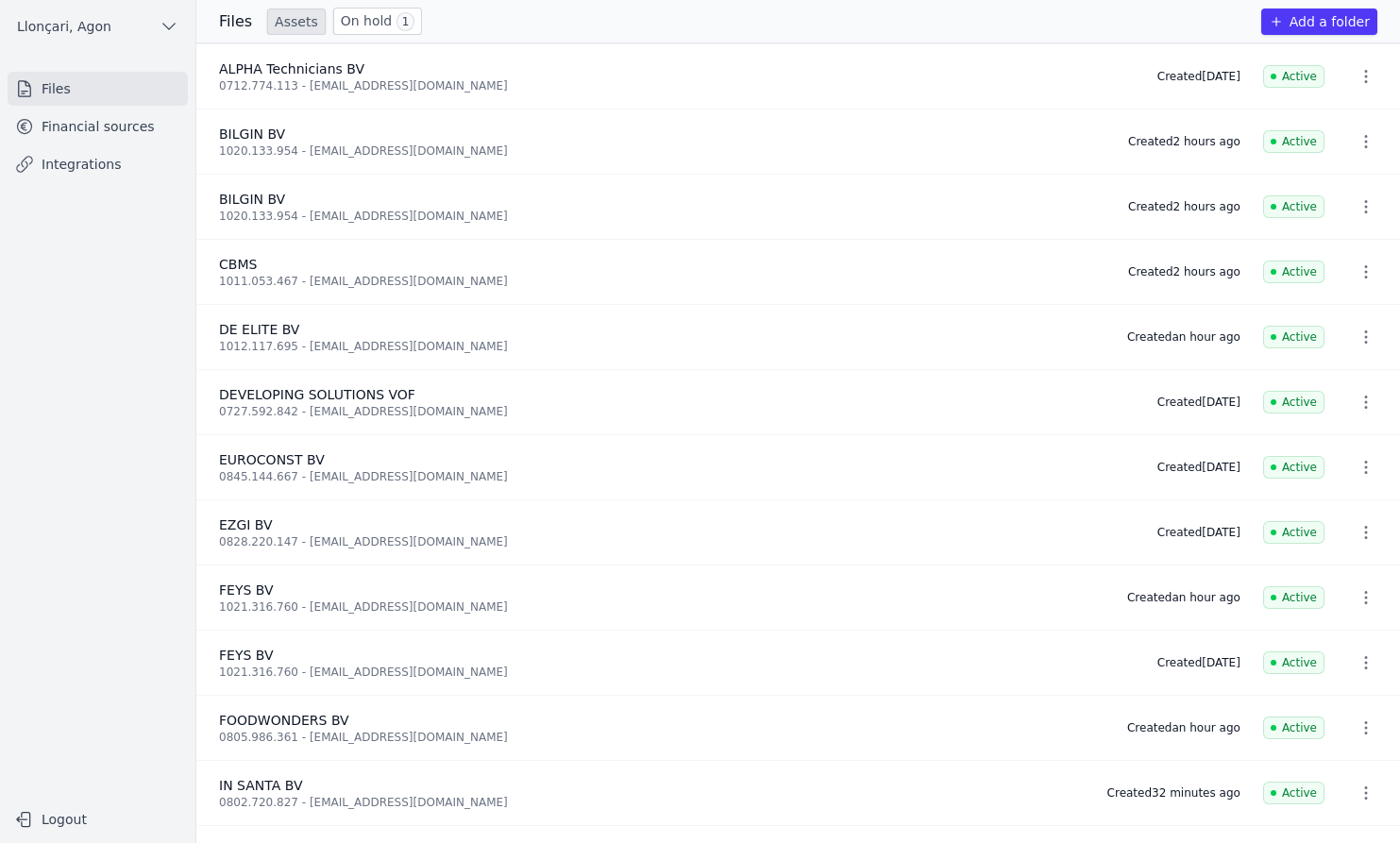
click at [70, 126] on font "Financial sources" at bounding box center [98, 127] width 113 height 15
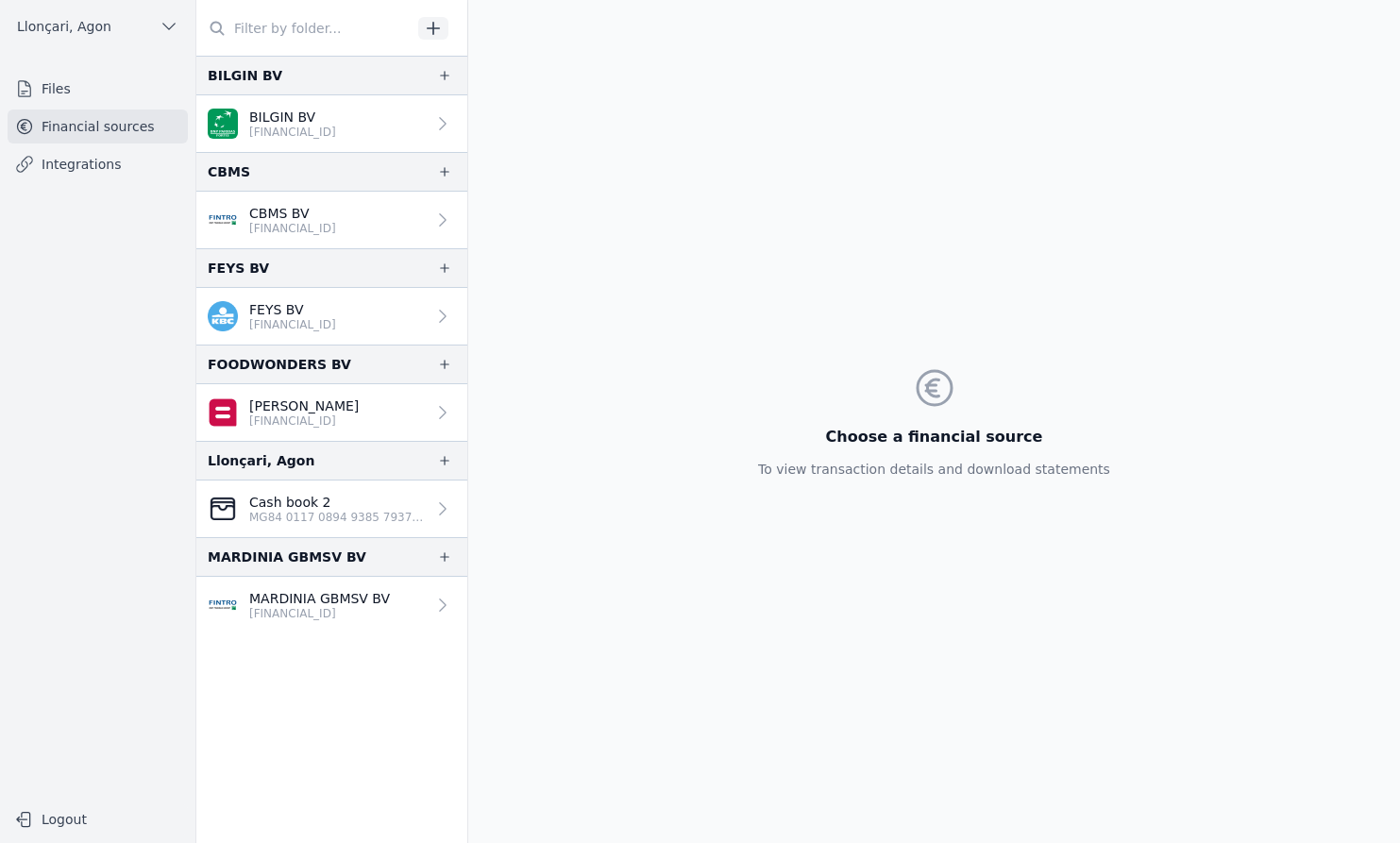
click at [62, 119] on font "Financial sources" at bounding box center [98, 127] width 113 height 15
click at [57, 127] on font "Financial sources" at bounding box center [98, 127] width 113 height 15
click at [79, 359] on nav "Files Financial sources Integrations" at bounding box center [97, 428] width 165 height 714
click at [48, 87] on font "Files" at bounding box center [56, 89] width 29 height 15
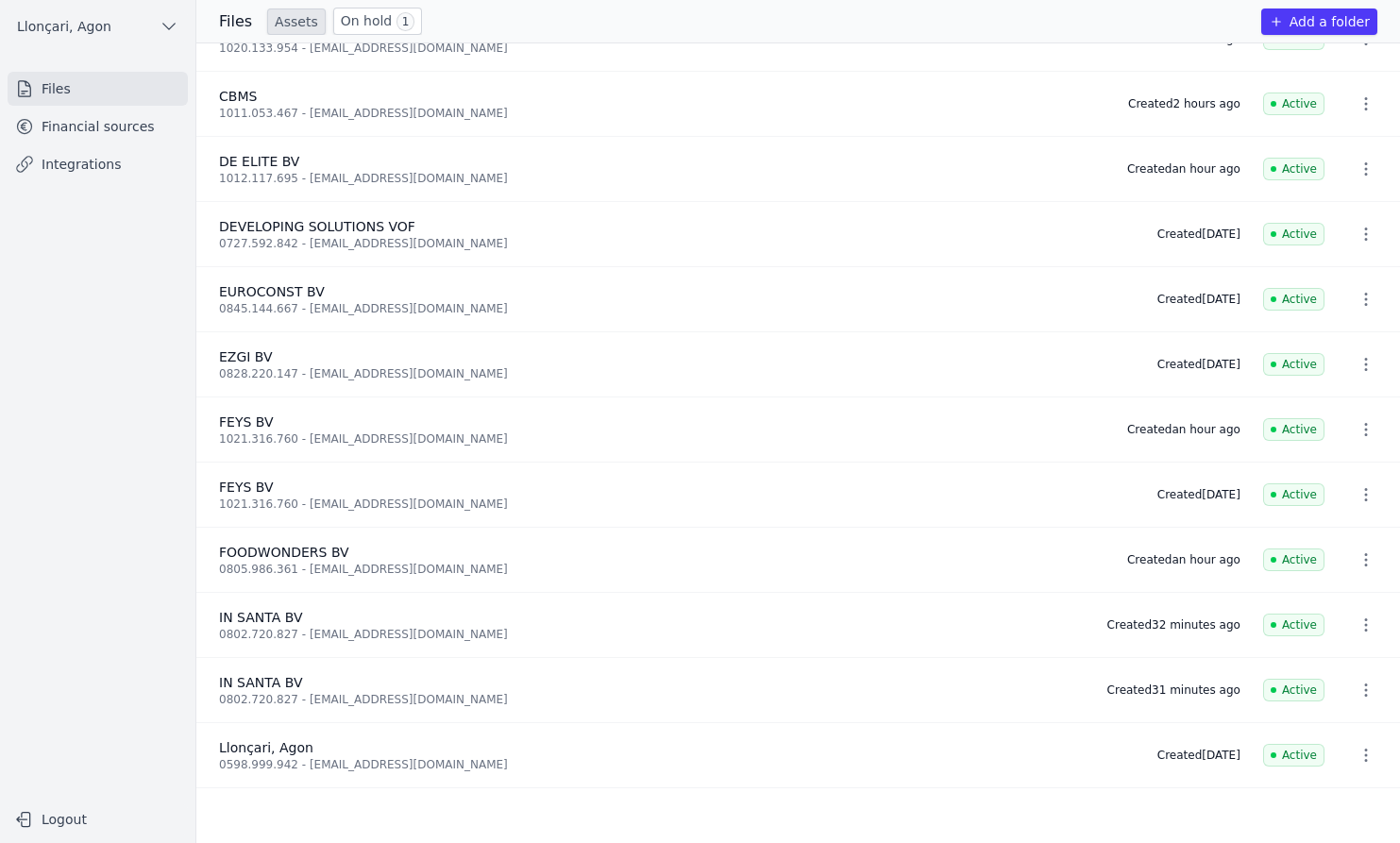
scroll to position [184, 0]
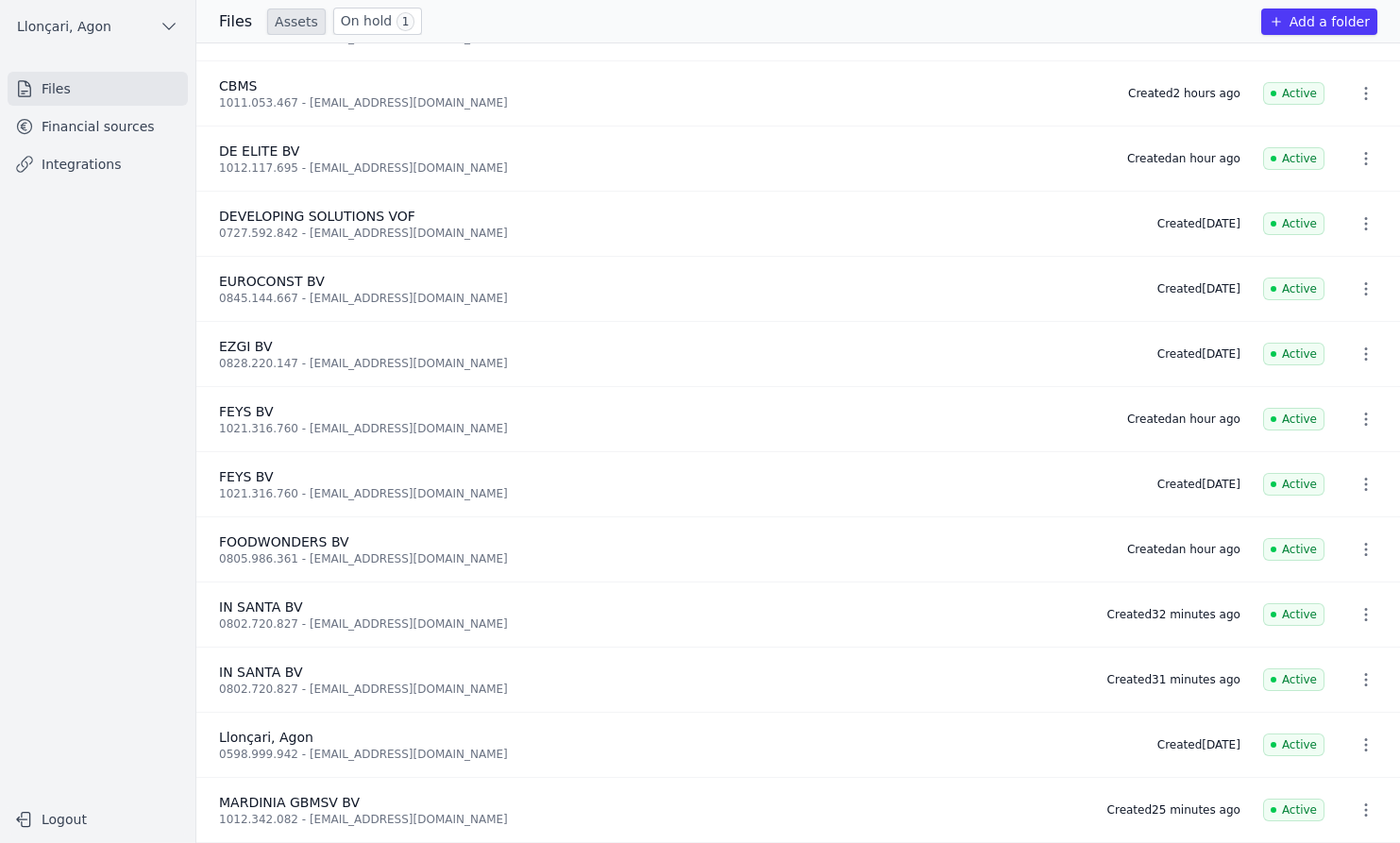
click at [78, 554] on nav "Files Financial sources Integrations" at bounding box center [97, 428] width 165 height 714
click at [109, 128] on font "Financial sources" at bounding box center [98, 127] width 113 height 15
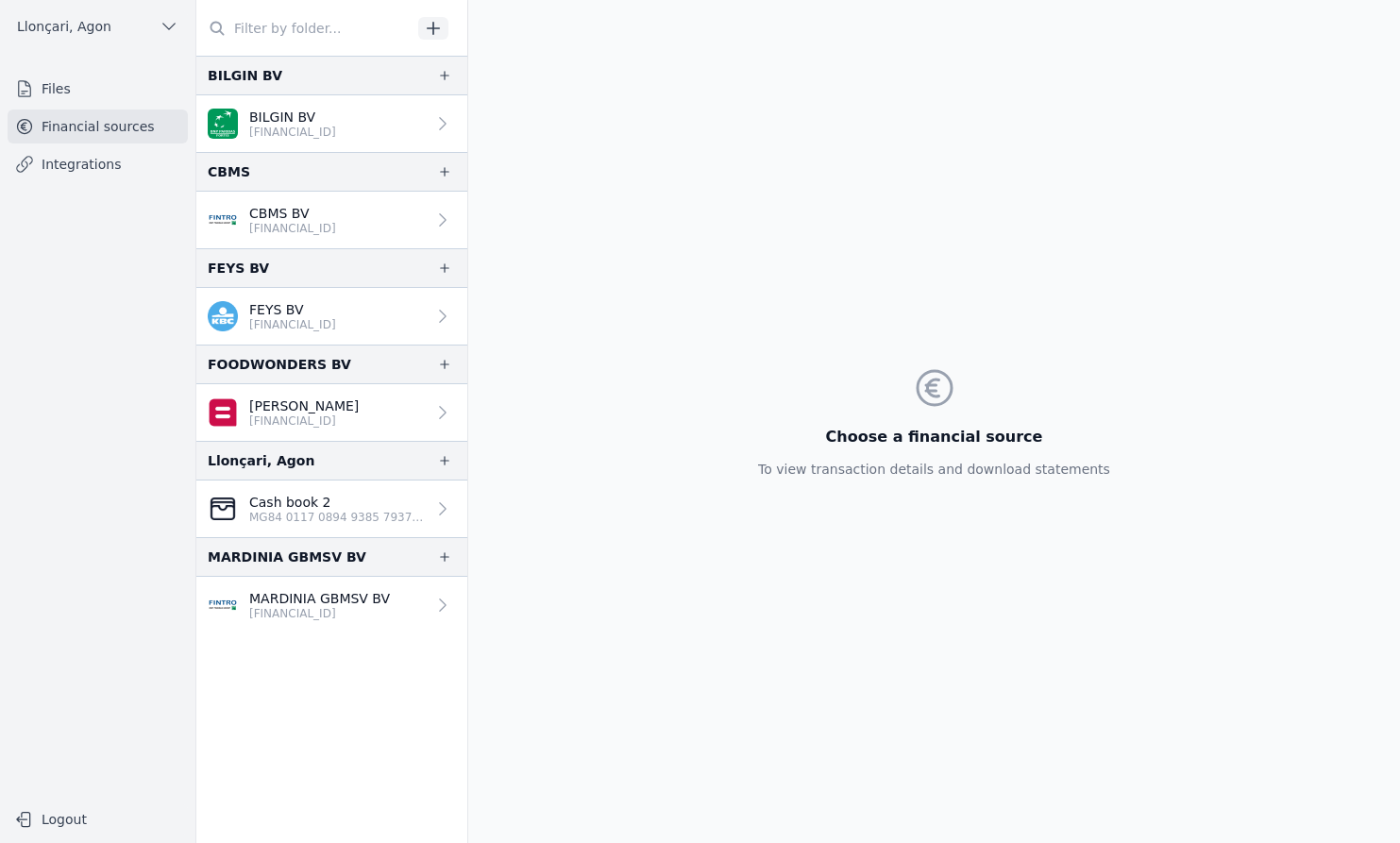
click at [59, 125] on font "Financial sources" at bounding box center [98, 127] width 113 height 15
click at [58, 97] on font "Files" at bounding box center [56, 89] width 29 height 19
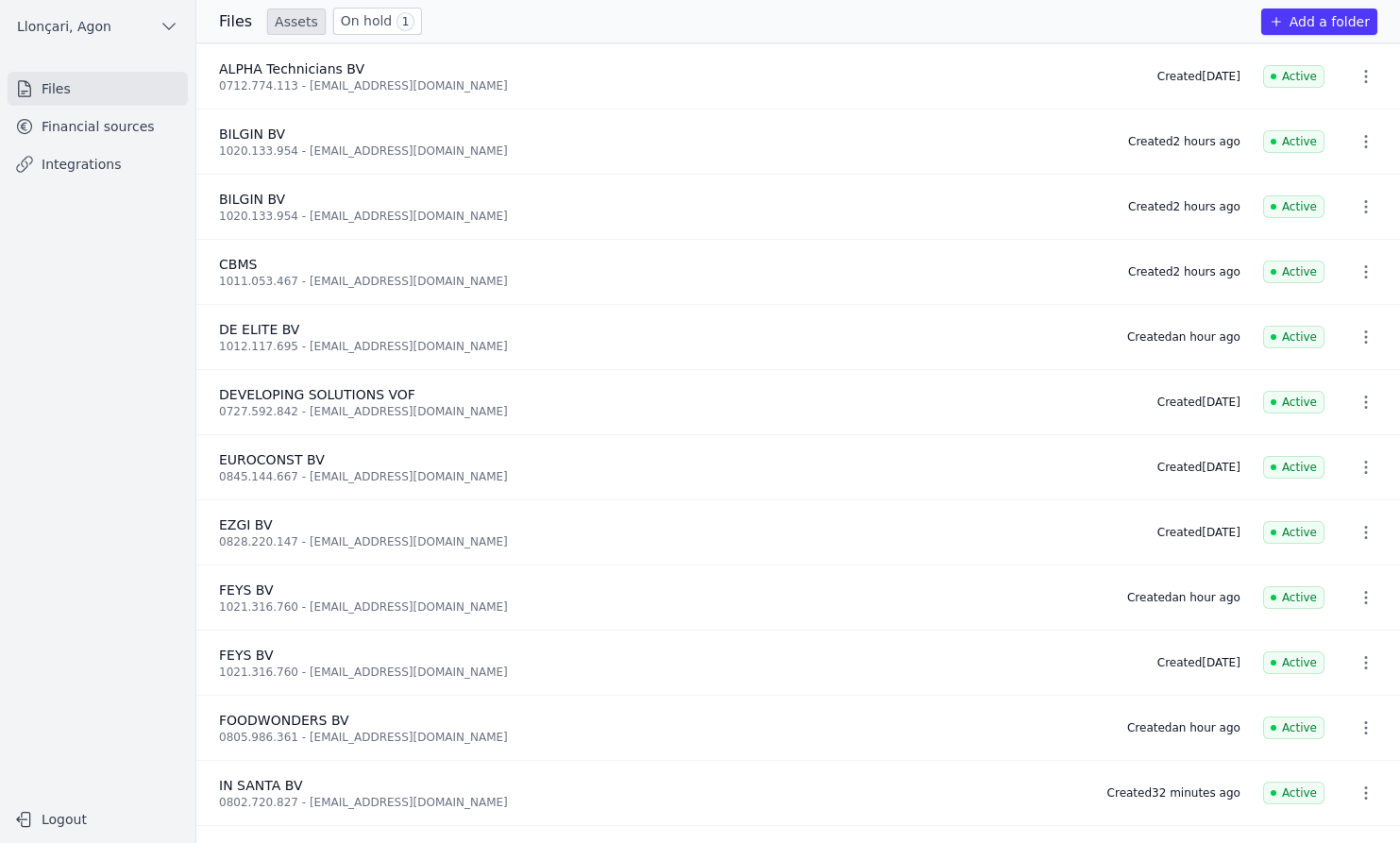
click at [70, 135] on font "Financial sources" at bounding box center [98, 127] width 113 height 19
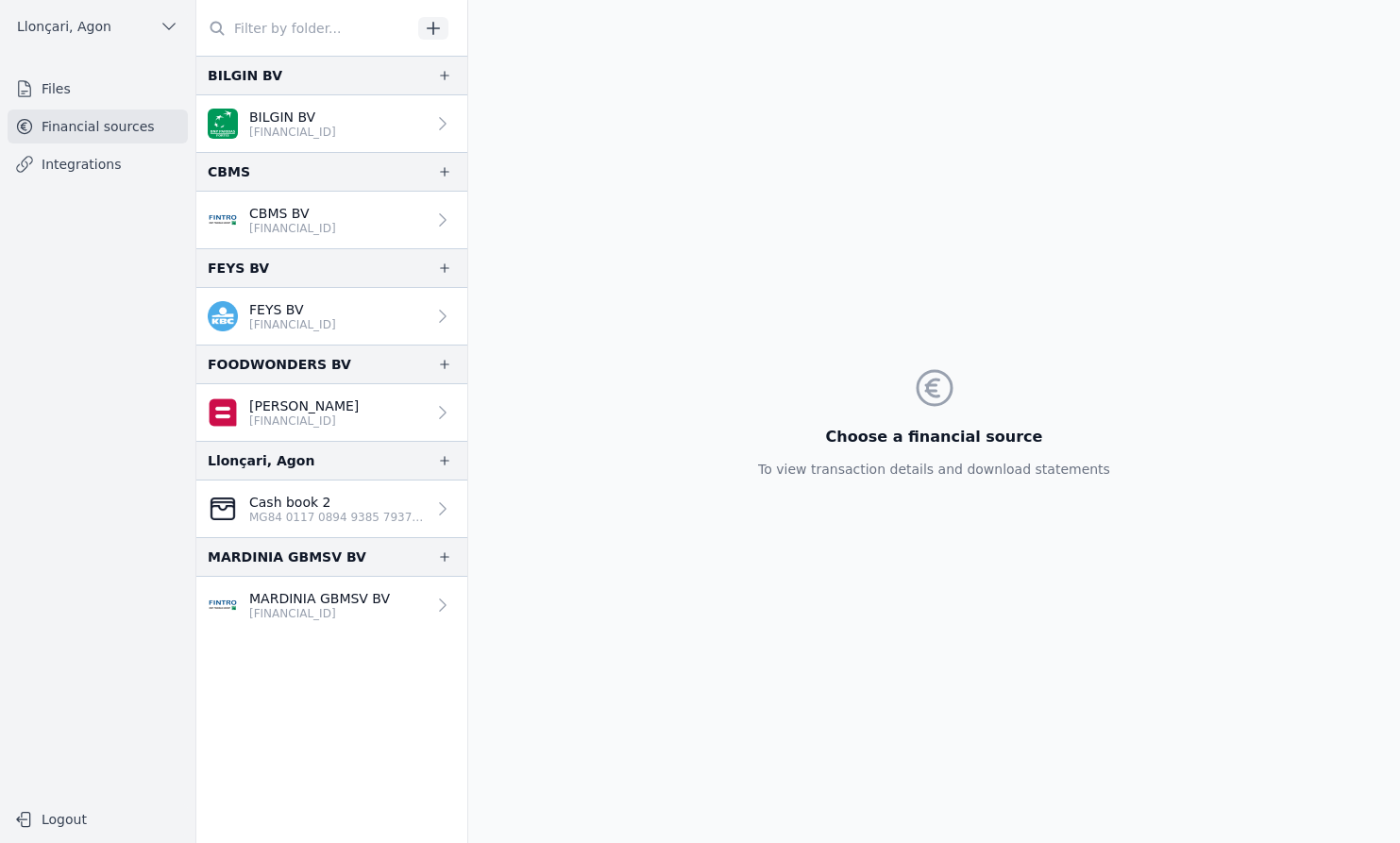
click at [60, 419] on nav "Files Financial sources Integrations" at bounding box center [97, 428] width 165 height 714
click at [44, 81] on font "Files" at bounding box center [56, 89] width 29 height 15
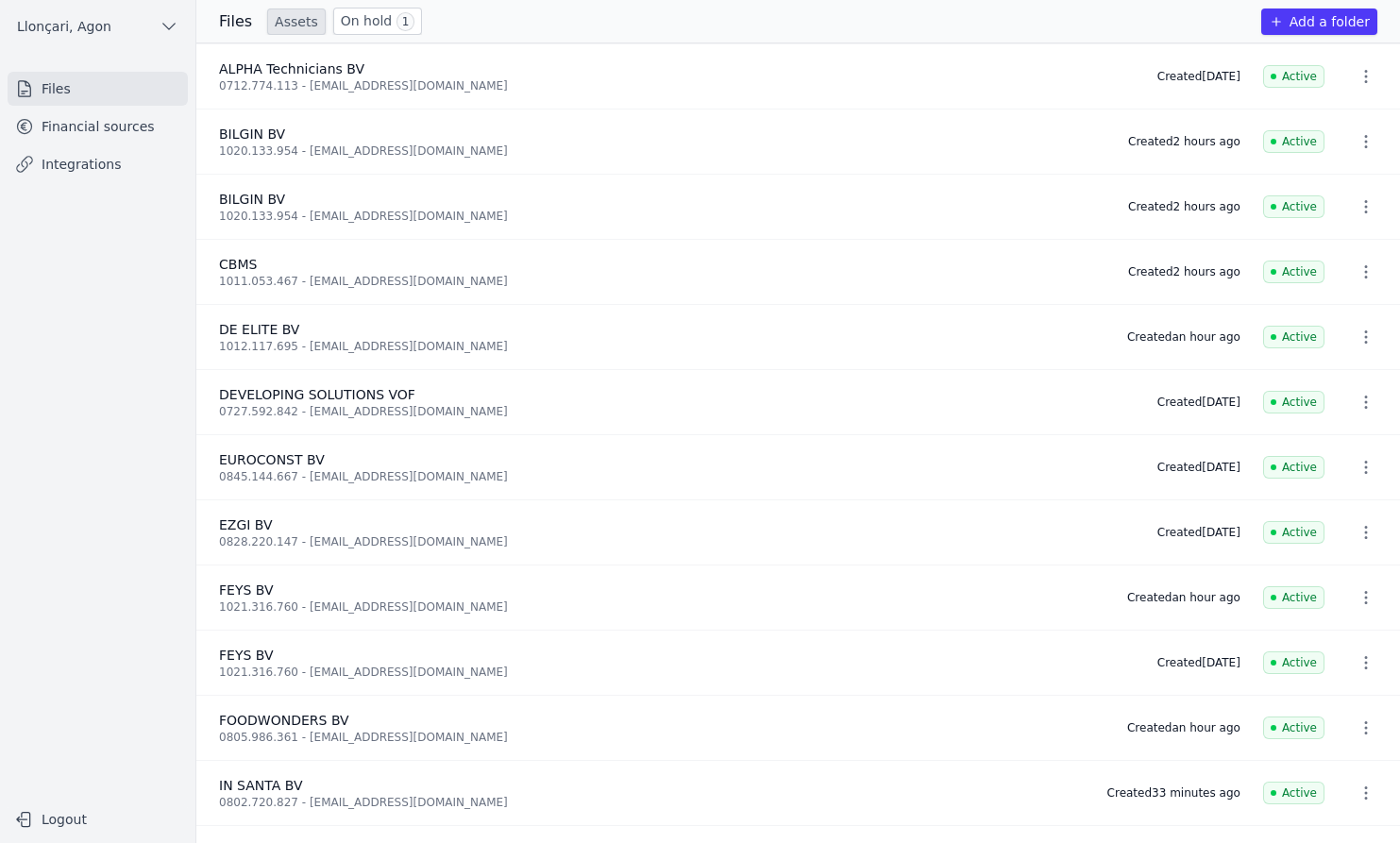
click at [48, 126] on font "Financial sources" at bounding box center [98, 127] width 113 height 15
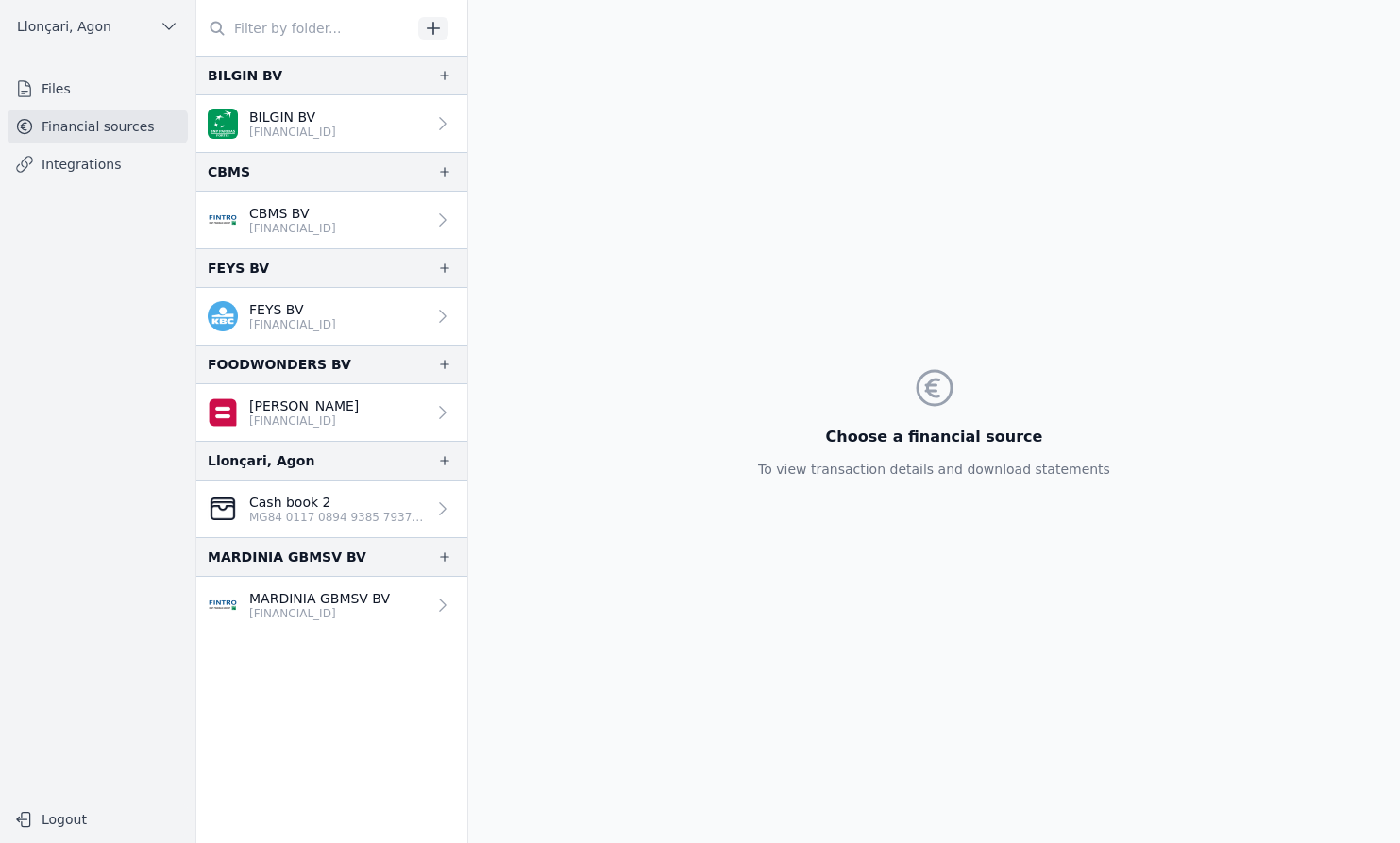
click at [693, 362] on div "Choose a financial source To view transaction details and download statements" at bounding box center [933, 422] width 931 height 843
click at [51, 83] on font "Files" at bounding box center [56, 89] width 29 height 15
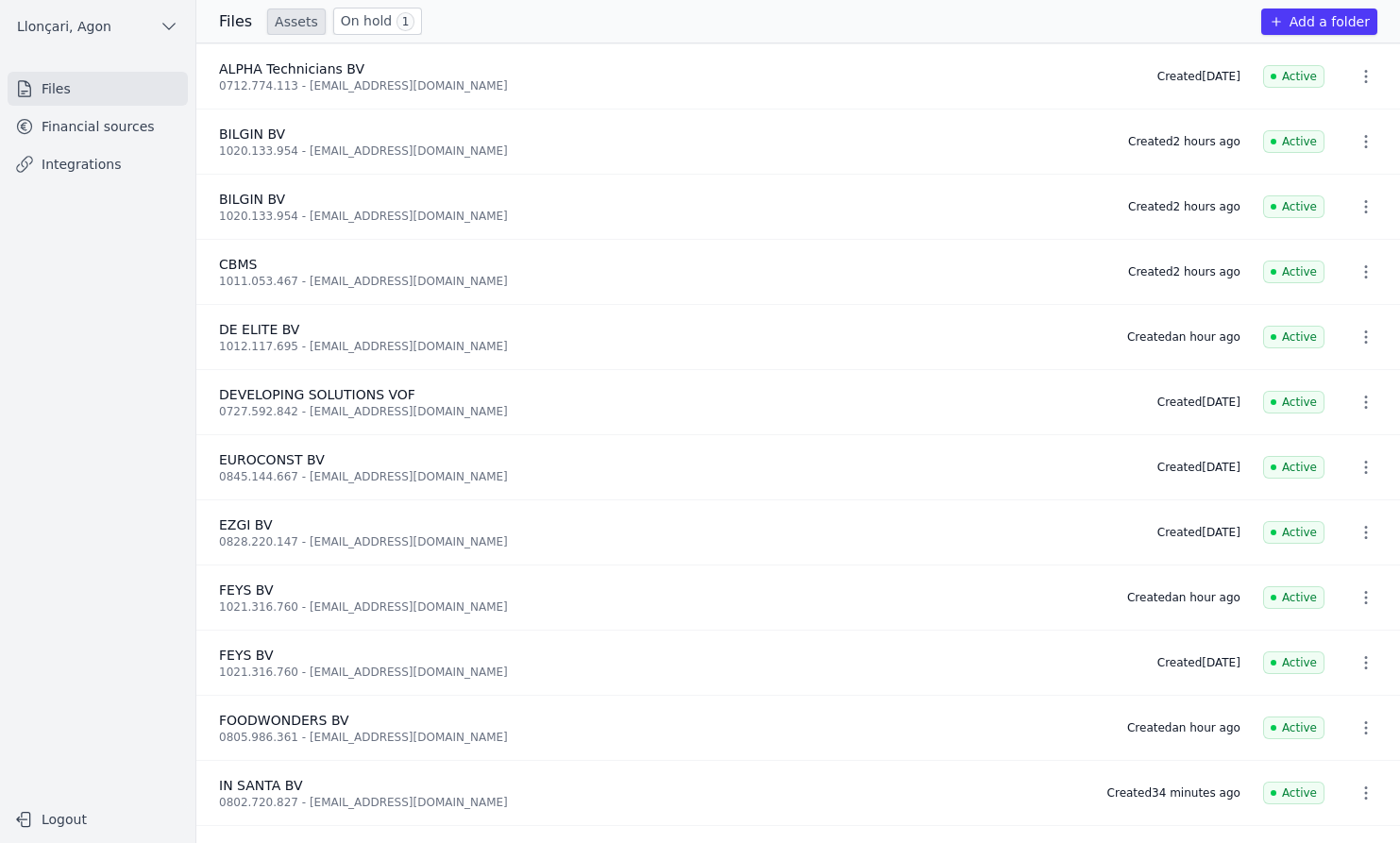
click at [1312, 28] on font "Add a folder" at bounding box center [1329, 22] width 80 height 15
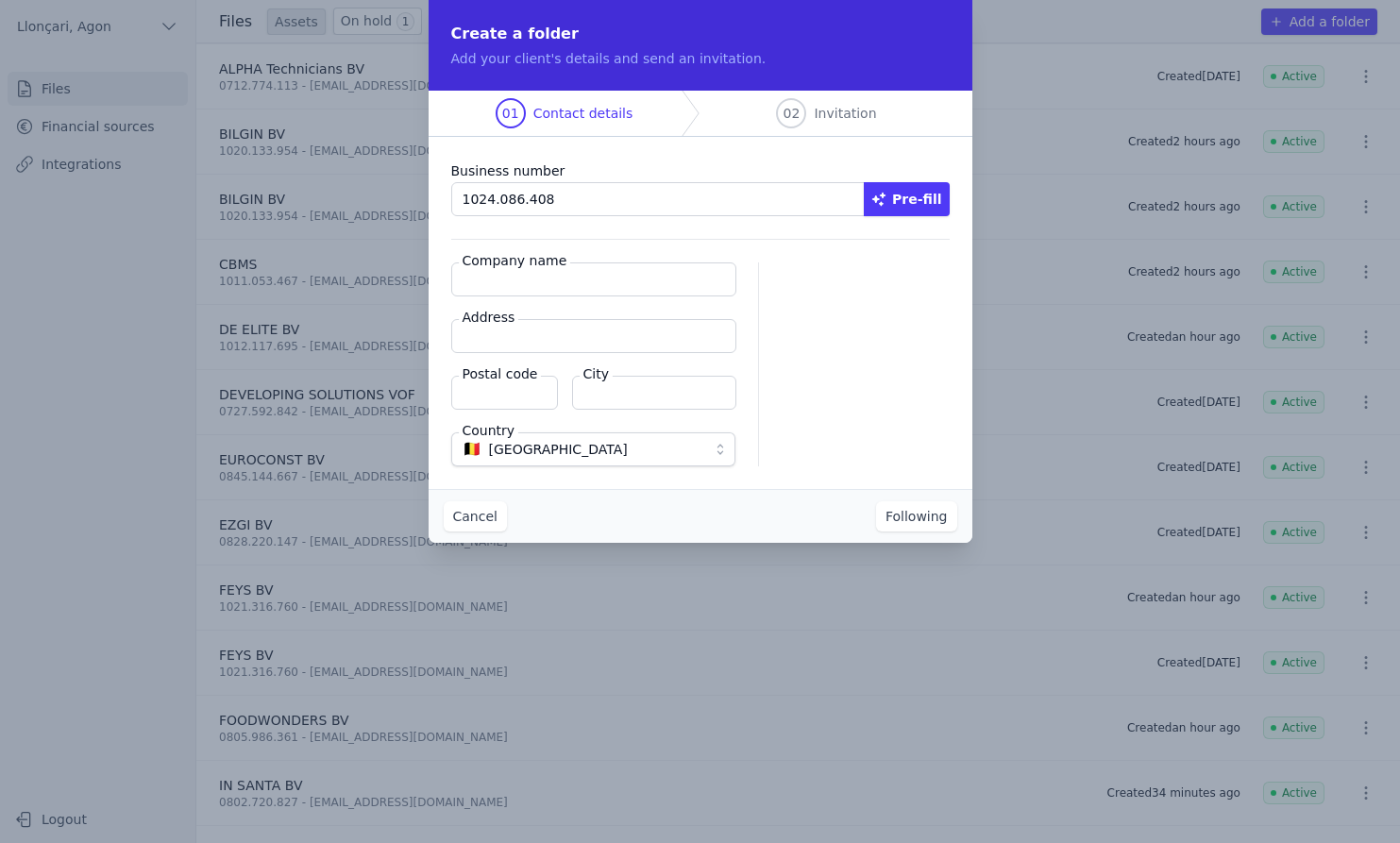
type input "1024.086.408"
click at [495, 294] on input "Company name" at bounding box center [594, 280] width 285 height 34
type input "s"
type input "SnelCamel"
click at [617, 323] on input "Address" at bounding box center [594, 335] width 285 height 34
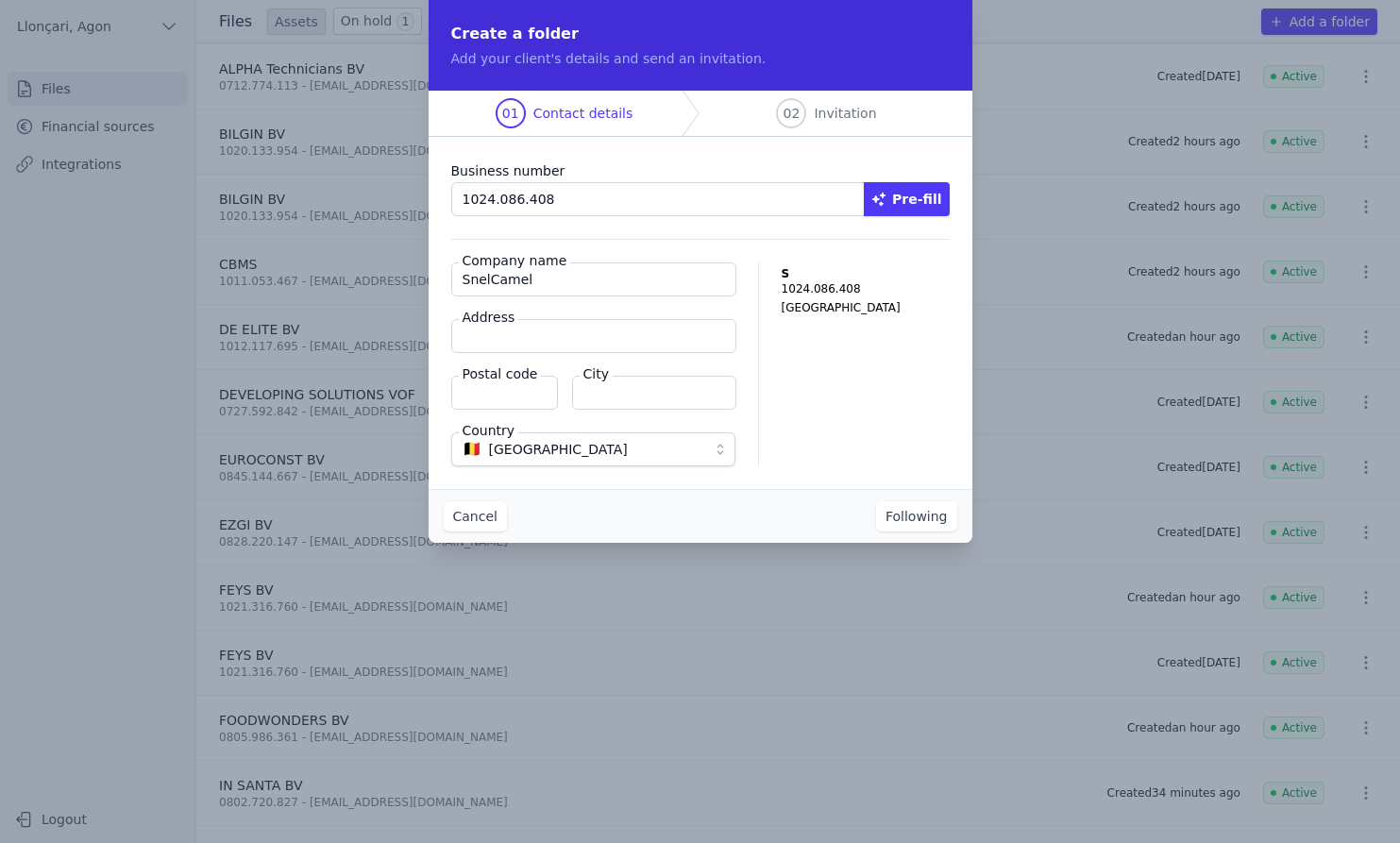
click at [526, 339] on input "Address" at bounding box center [594, 335] width 285 height 34
paste input "[STREET_ADDRESS]"
type input "Kreitenborgstraat 26"
click at [536, 387] on input "Postal code" at bounding box center [504, 392] width 107 height 34
type input "2800"
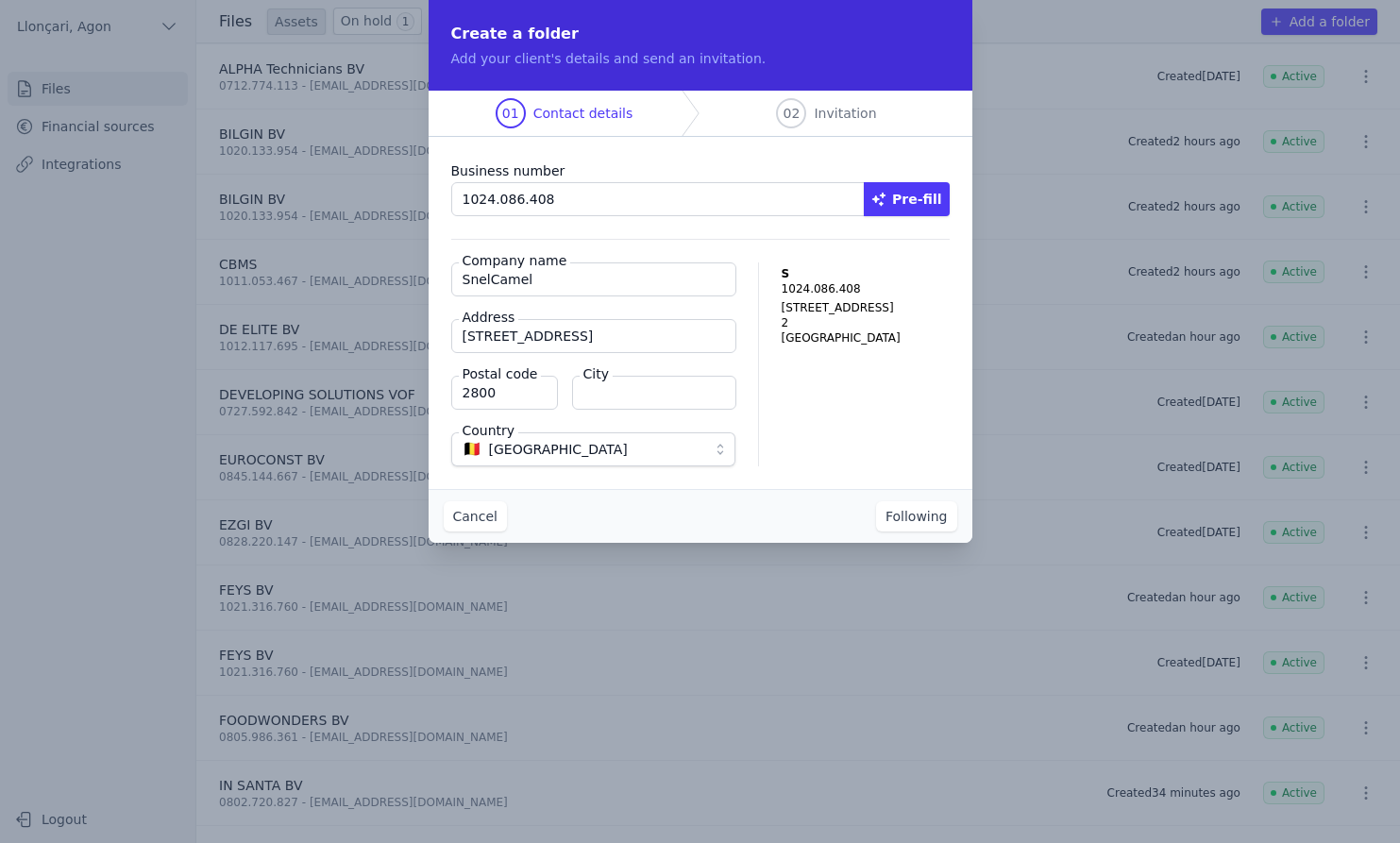
click at [601, 402] on input "City" at bounding box center [654, 392] width 164 height 34
click at [658, 392] on input "City" at bounding box center [654, 392] width 164 height 34
paste input "Mechelen"
type input "Mechelen"
click at [918, 519] on font "Following" at bounding box center [916, 516] width 62 height 15
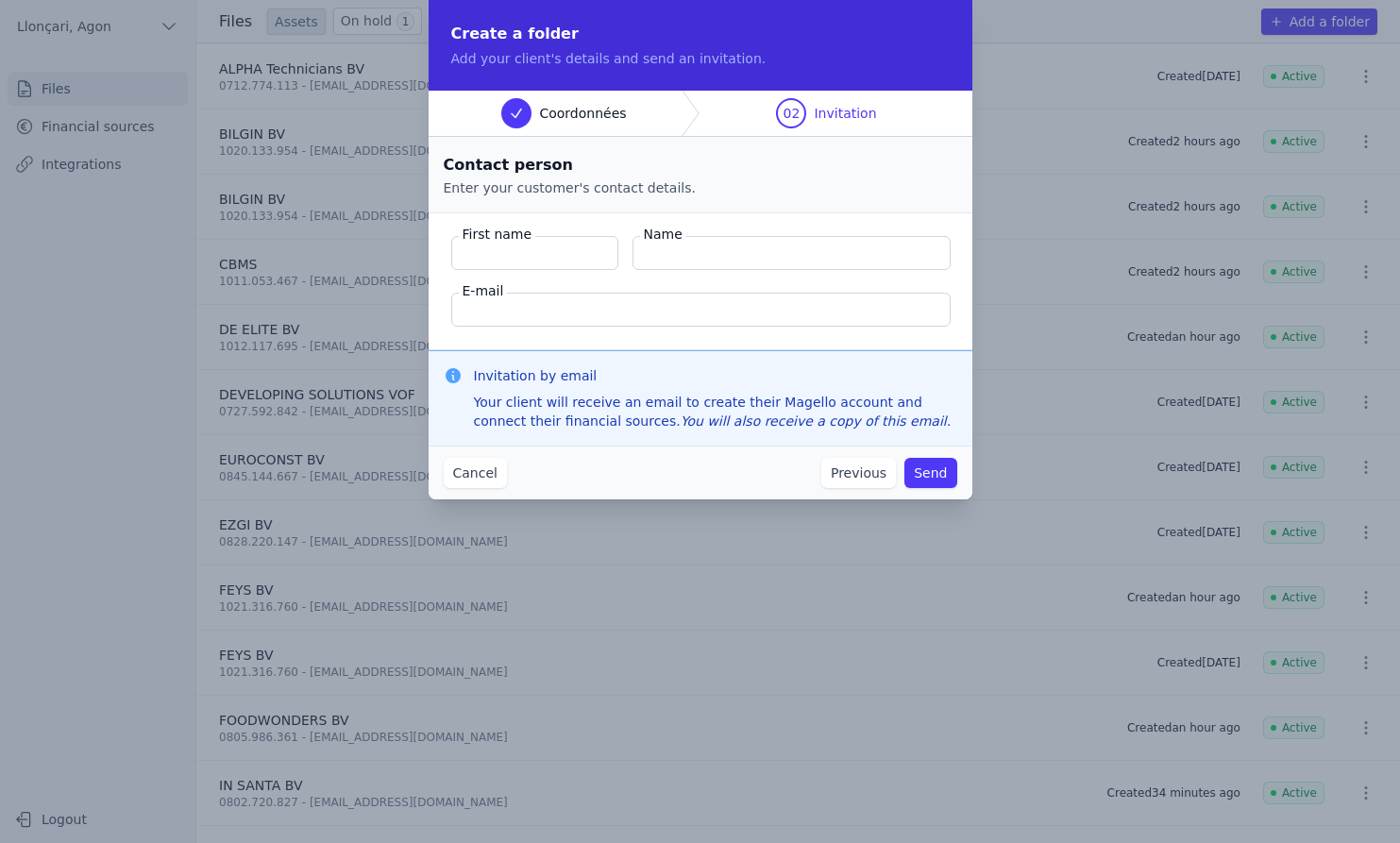
click at [545, 251] on input "First name" at bounding box center [534, 253] width 167 height 34
paste input "Müezzinoglu"
type input "Müezzinoglu"
click at [678, 258] on input "Name" at bounding box center [791, 253] width 318 height 34
paste input "Mustafa"
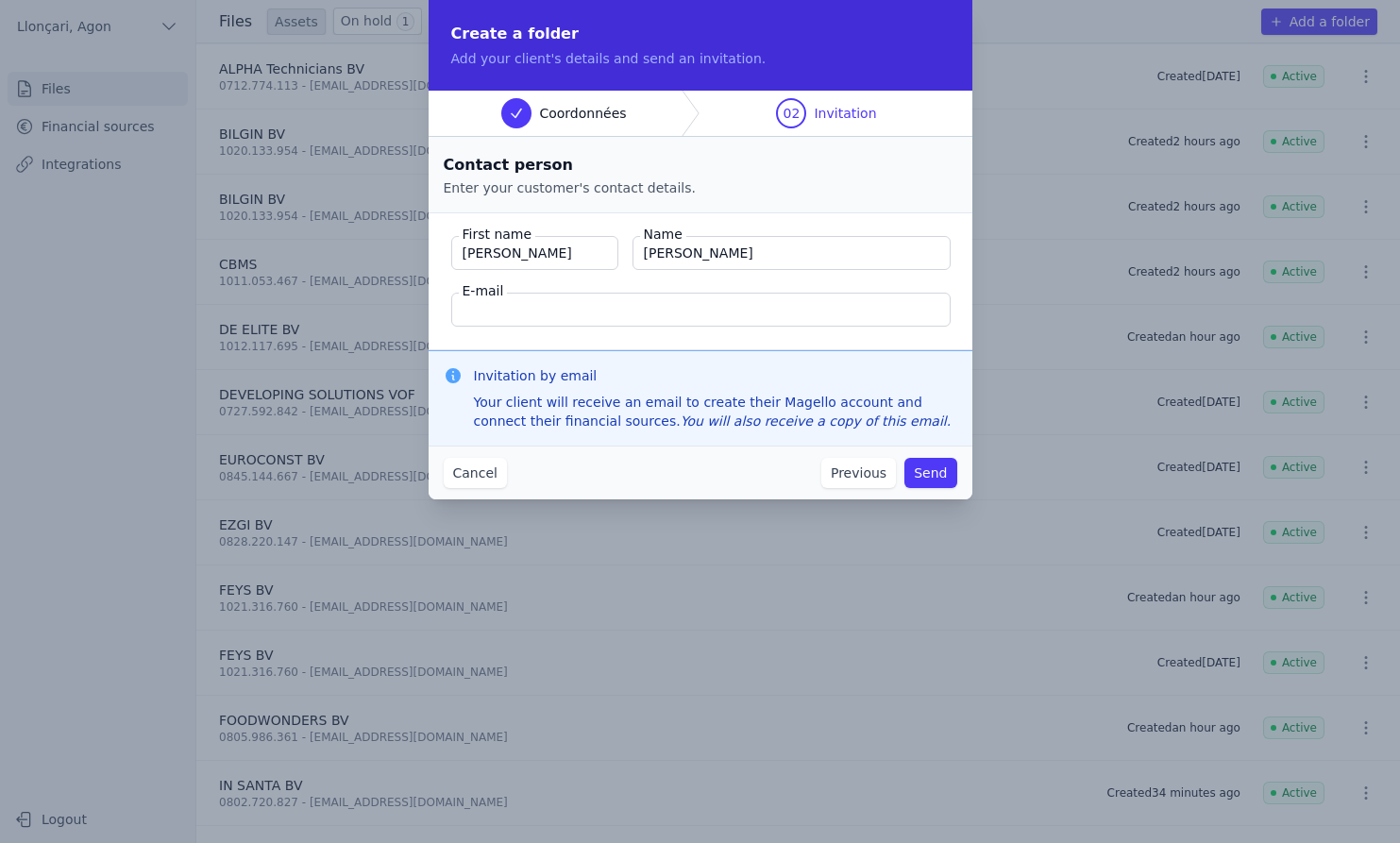
type input "Mustafa"
click at [508, 315] on input "E-mail" at bounding box center [700, 309] width 499 height 34
paste input "mustafamuezzinoglu@gmail.com"
type input "mustafamuezzinoglu@gmail.com"
click at [928, 471] on font "Send" at bounding box center [929, 473] width 33 height 15
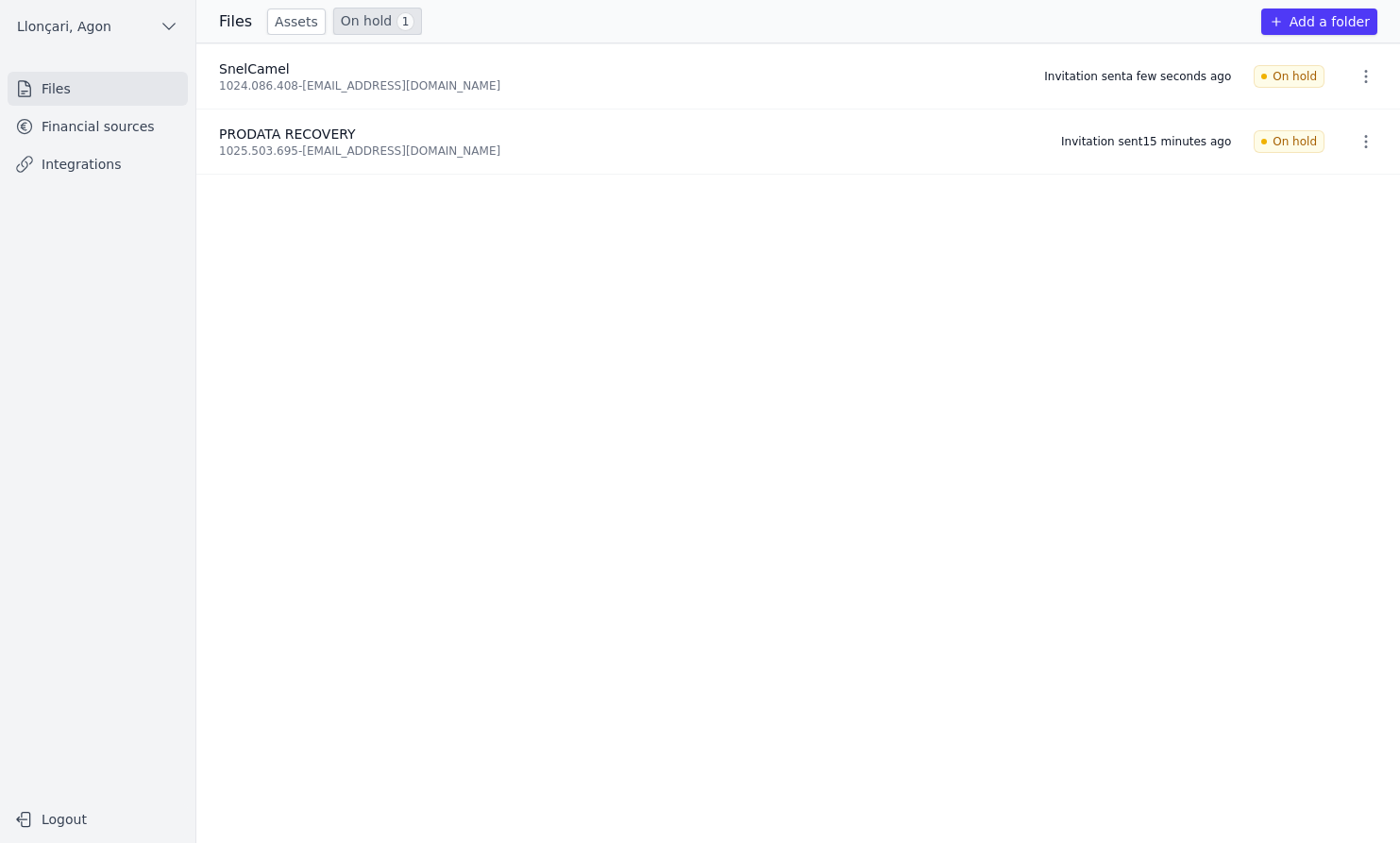
click at [1039, 526] on ul "SnelCamel 1024.086.408 - mustafamuezzinoglu@gmail.com Invitation sent a few sec…" at bounding box center [798, 443] width 1203 height 800
click at [78, 119] on font "Financial sources" at bounding box center [98, 127] width 113 height 15
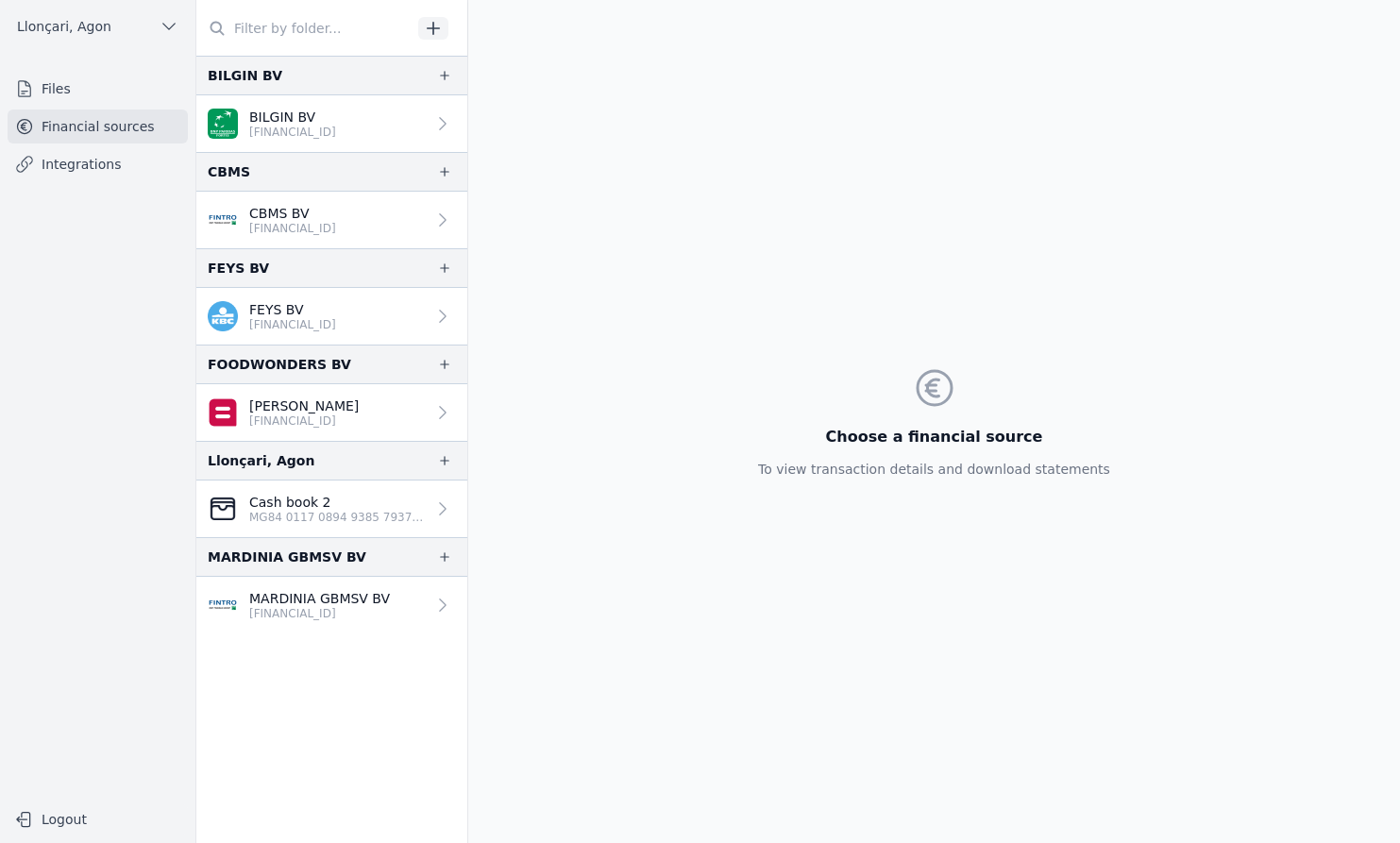
click at [721, 440] on div "Choose a financial source To view transaction details and download statements" at bounding box center [933, 422] width 931 height 843
click at [60, 121] on font "Financial sources" at bounding box center [98, 127] width 113 height 15
